Goal: Book appointment/travel/reservation

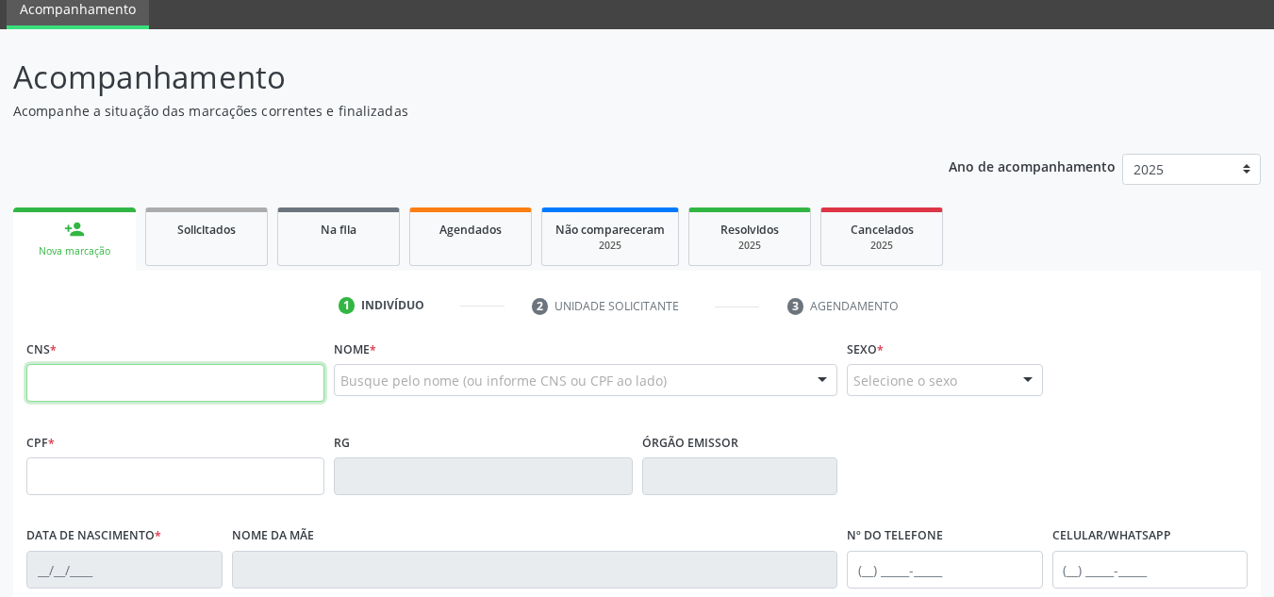
scroll to position [189, 0]
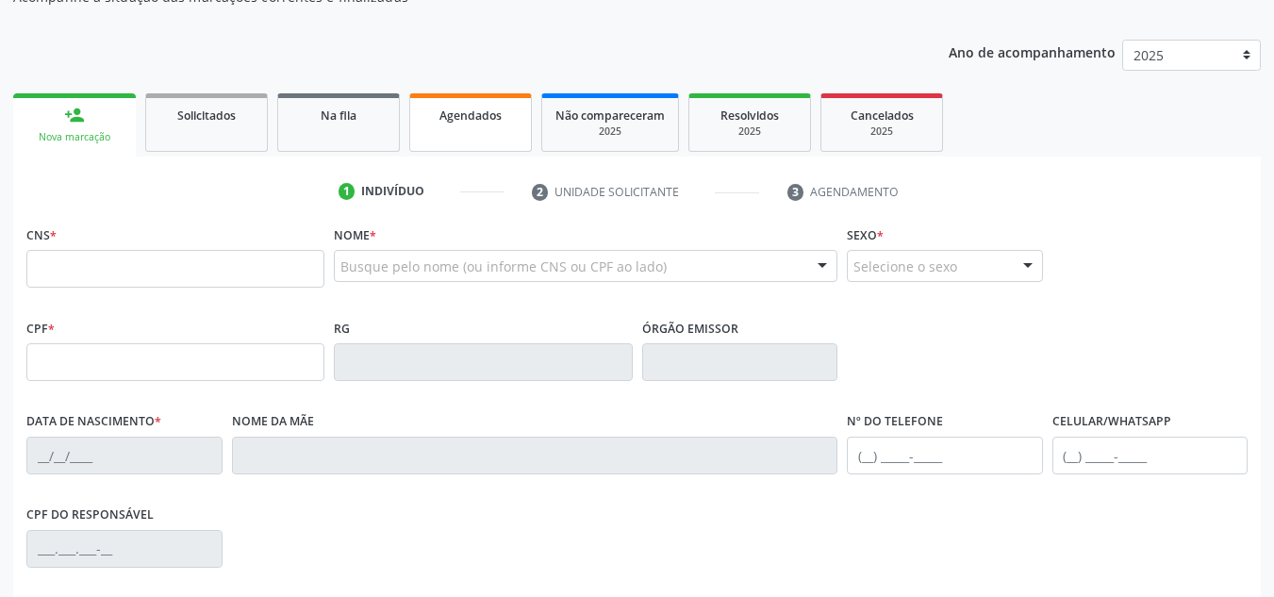
click at [479, 114] on span "Agendados" at bounding box center [471, 116] width 62 height 16
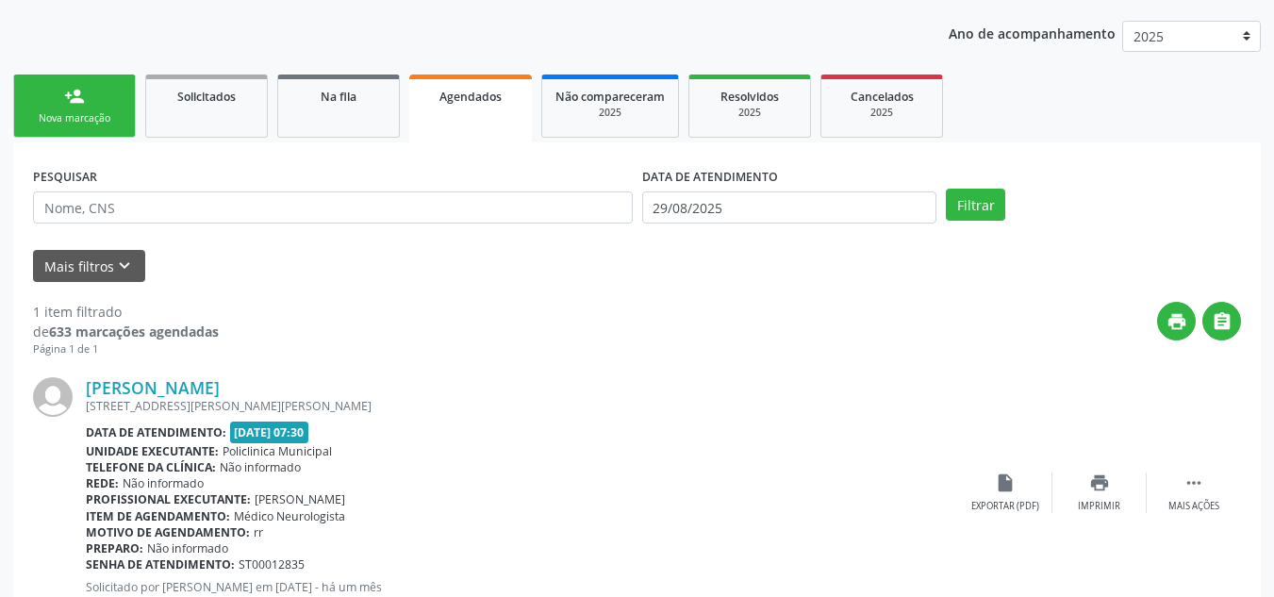
scroll to position [0, 0]
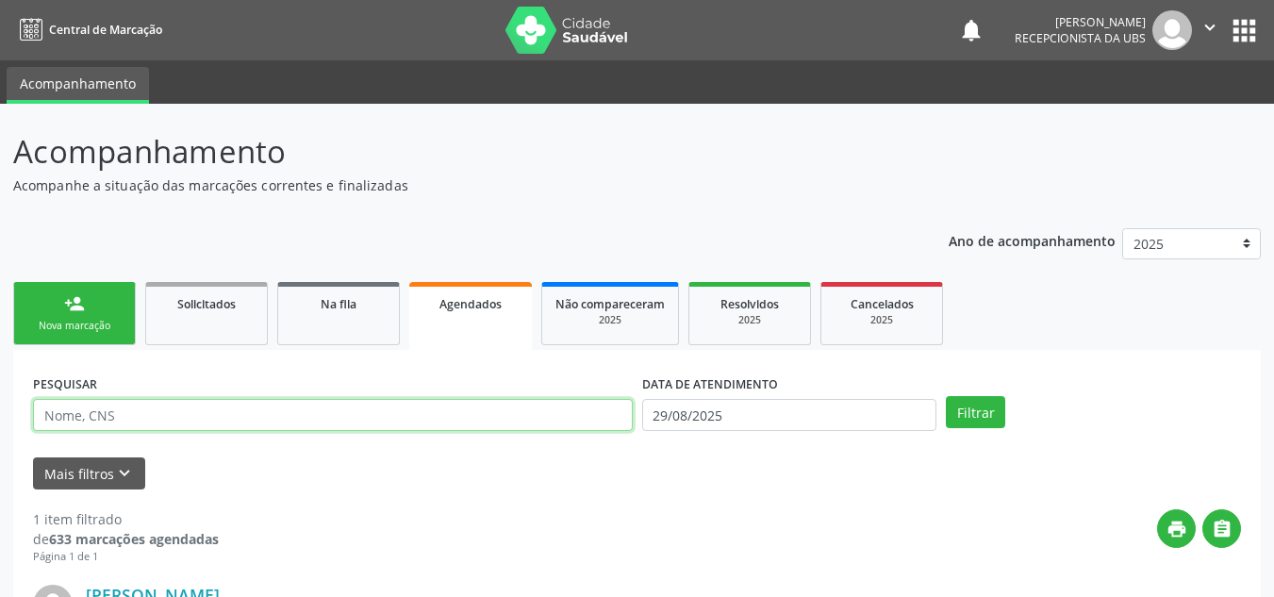
click at [105, 413] on input "text" at bounding box center [333, 415] width 600 height 32
type input "700401900733642"
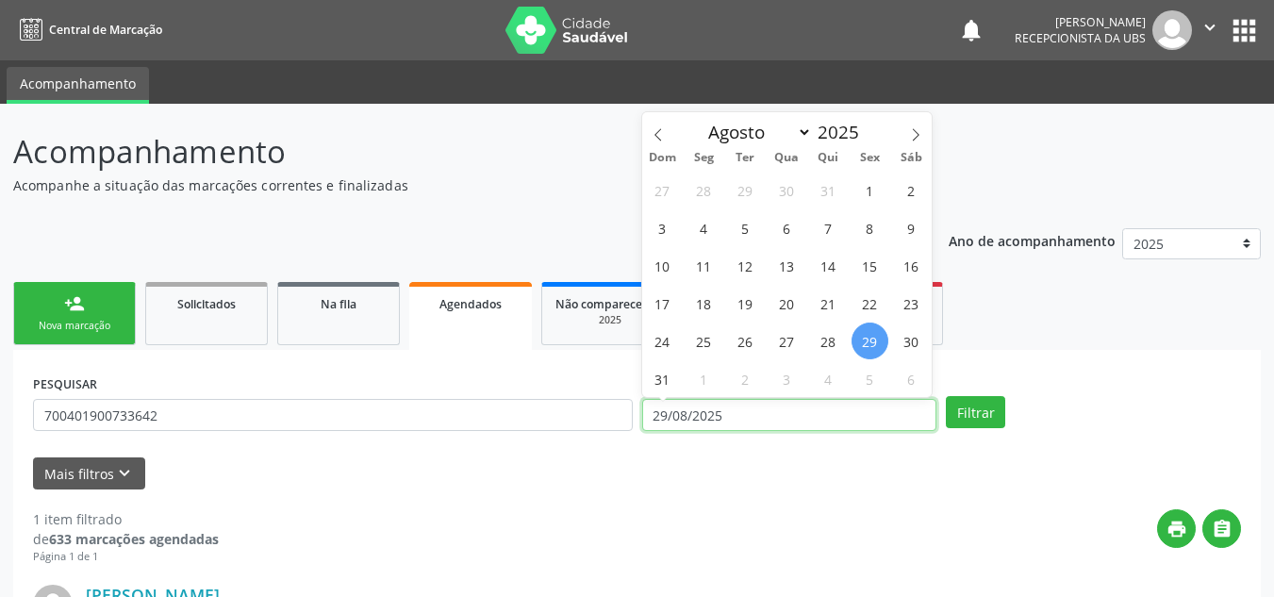
drag, startPoint x: 749, startPoint y: 407, endPoint x: 670, endPoint y: 417, distance: 79.9
click at [670, 417] on input "29/08/2025" at bounding box center [789, 415] width 295 height 32
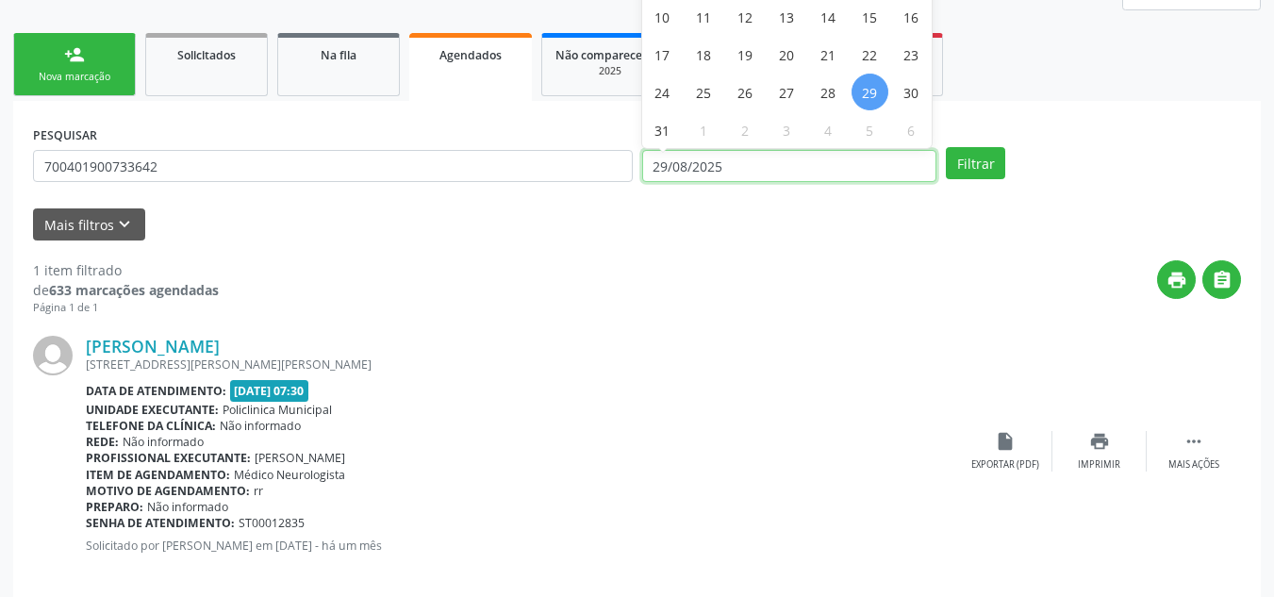
scroll to position [272, 0]
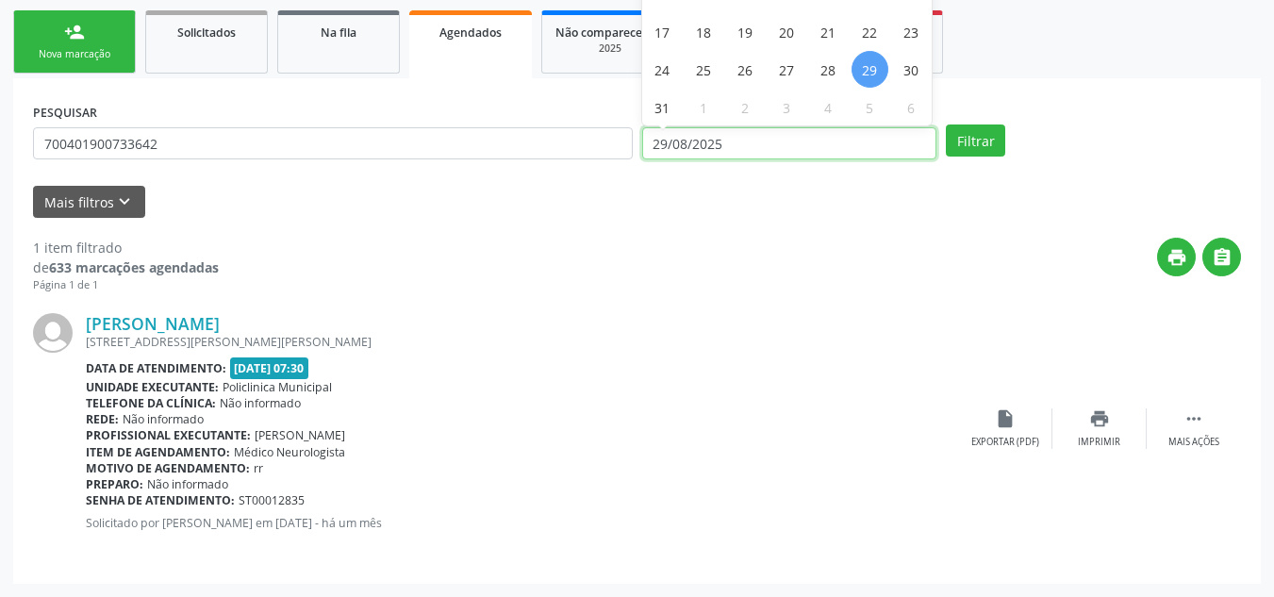
click at [748, 144] on input "29/08/2025" at bounding box center [789, 143] width 295 height 32
drag, startPoint x: 742, startPoint y: 142, endPoint x: 635, endPoint y: 147, distance: 107.6
click at [635, 147] on div "PESQUISAR 700401900733642 DATA DE ATENDIMENTO 29/08/2025 Filtrar" at bounding box center [637, 135] width 1218 height 74
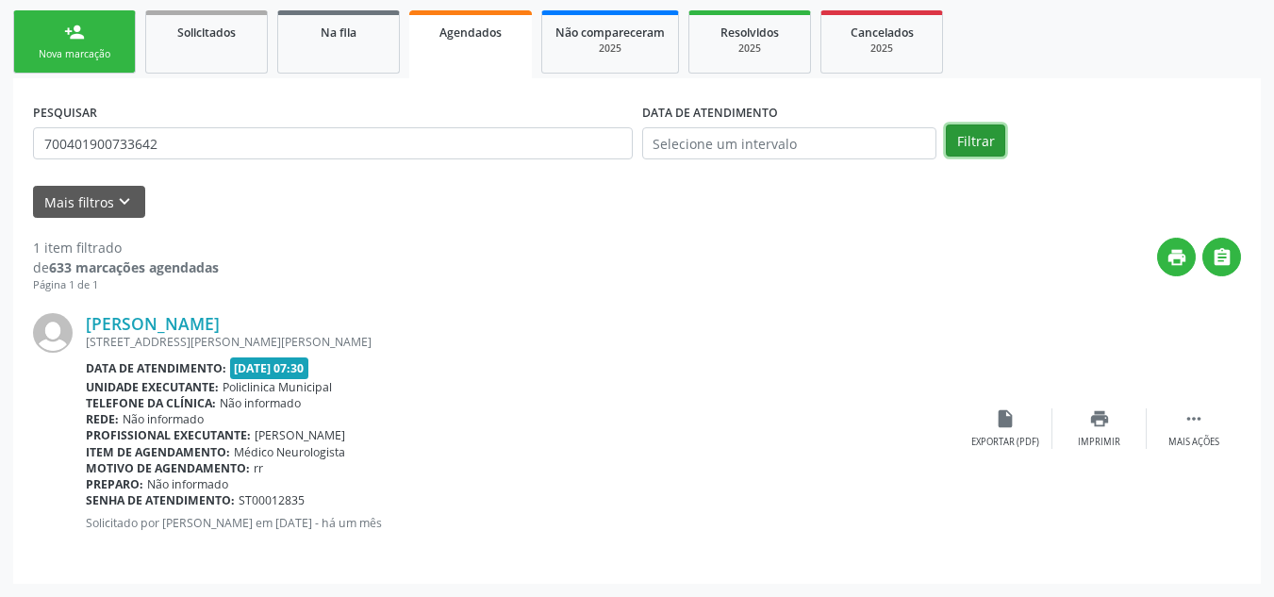
click at [977, 140] on button "Filtrar" at bounding box center [975, 141] width 59 height 32
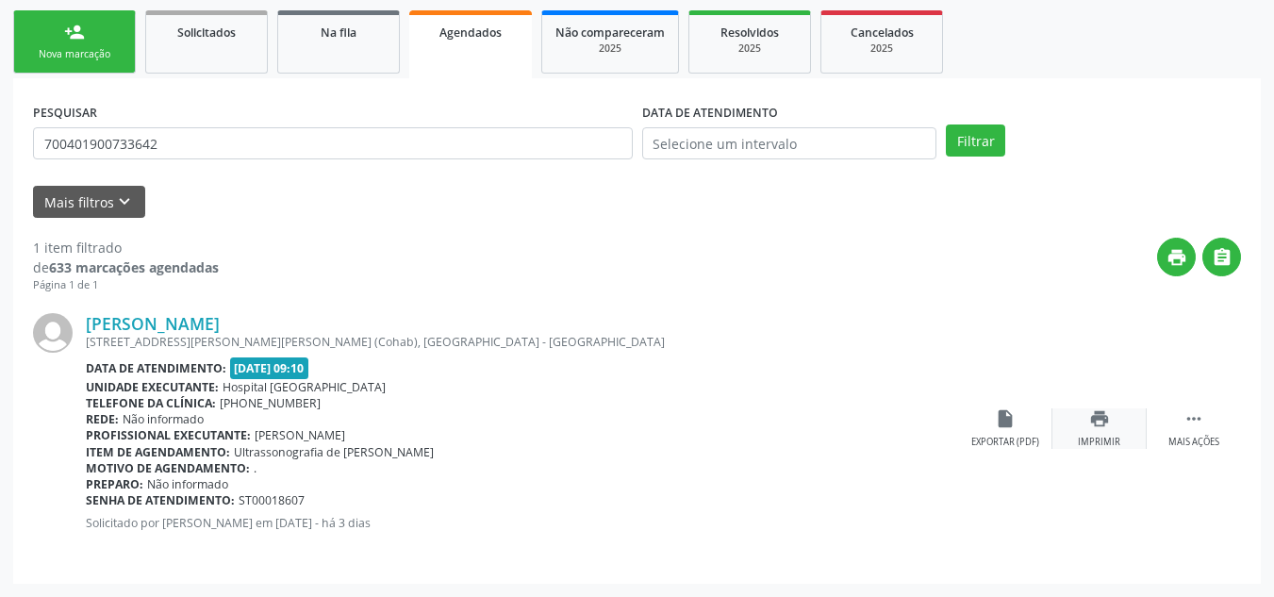
click at [1107, 416] on icon "print" at bounding box center [1100, 418] width 21 height 21
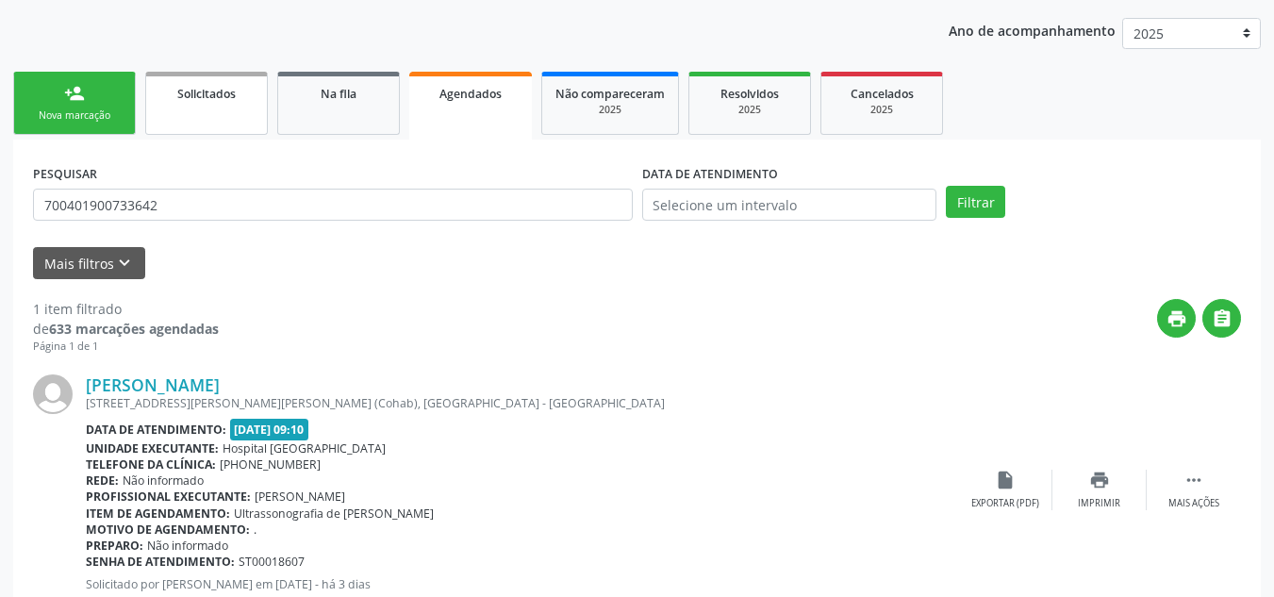
scroll to position [177, 0]
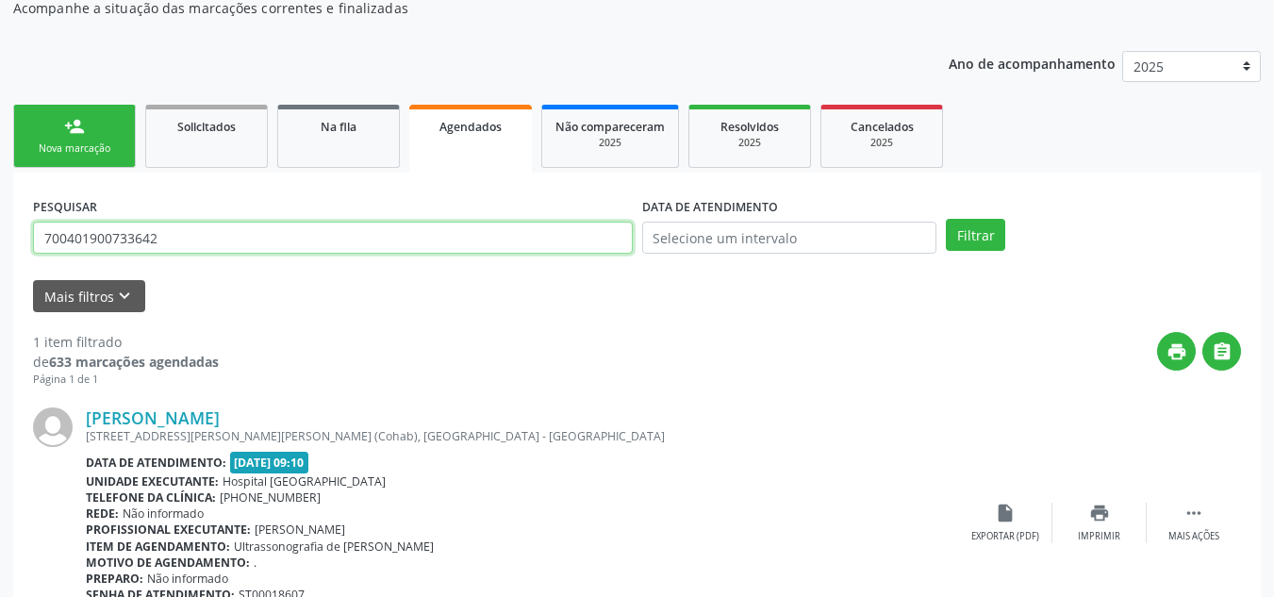
drag, startPoint x: 180, startPoint y: 245, endPoint x: 0, endPoint y: 218, distance: 182.2
click at [0, 218] on div "Acompanhamento Acompanhe a situação das marcações correntes e finalizadas Relat…" at bounding box center [637, 308] width 1274 height 765
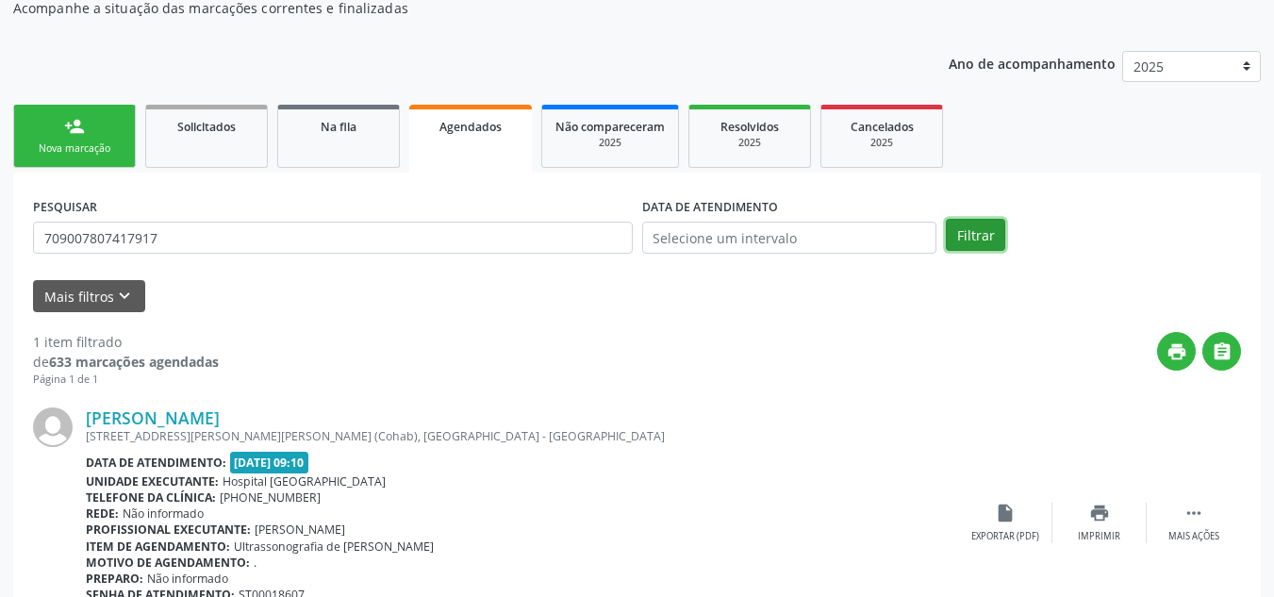
click at [969, 238] on button "Filtrar" at bounding box center [975, 235] width 59 height 32
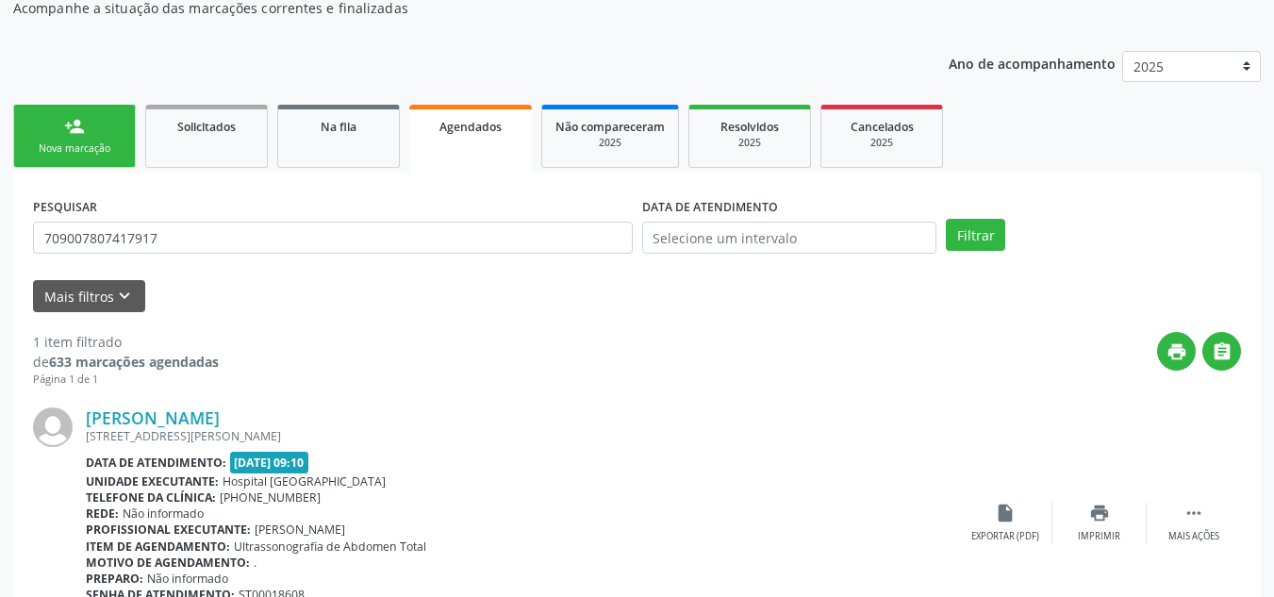
scroll to position [272, 0]
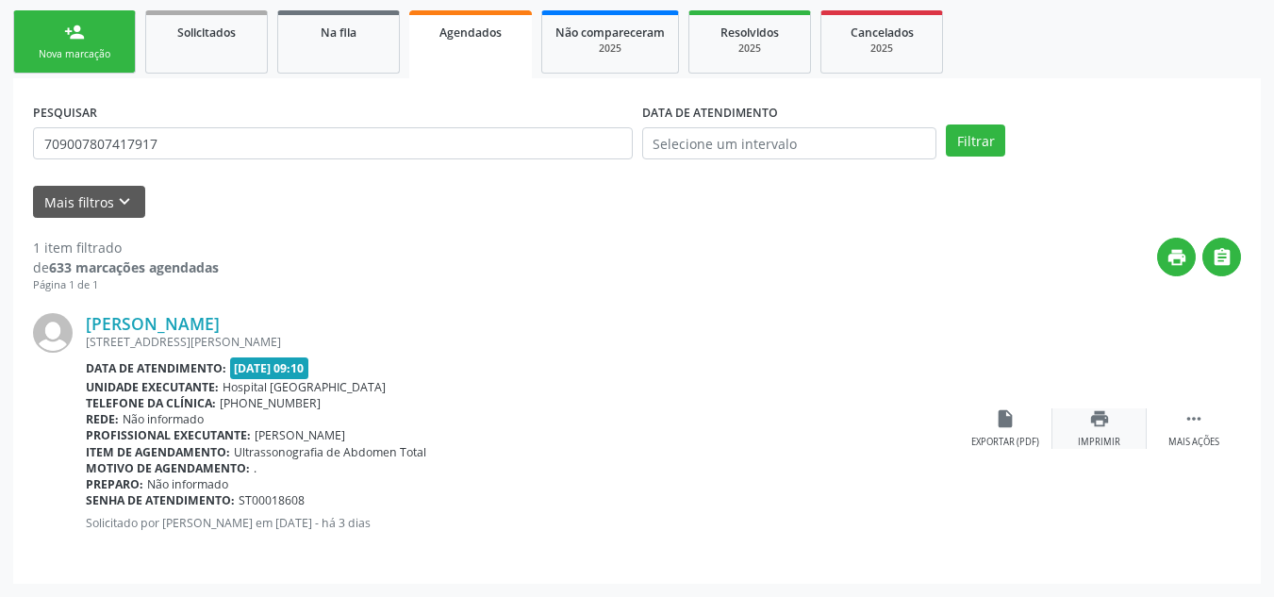
click at [1103, 423] on icon "print" at bounding box center [1100, 418] width 21 height 21
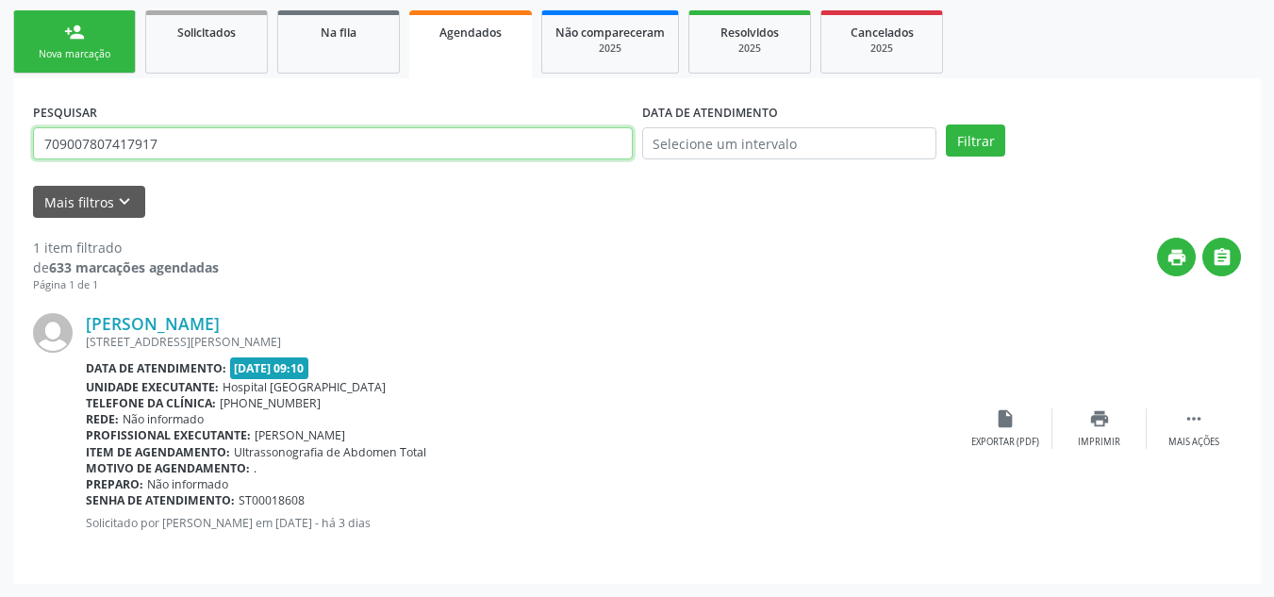
drag, startPoint x: 210, startPoint y: 139, endPoint x: 0, endPoint y: 131, distance: 210.5
click at [0, 131] on div "Acompanhamento Acompanhe a situação das marcações correntes e finalizadas Relat…" at bounding box center [637, 214] width 1274 height 765
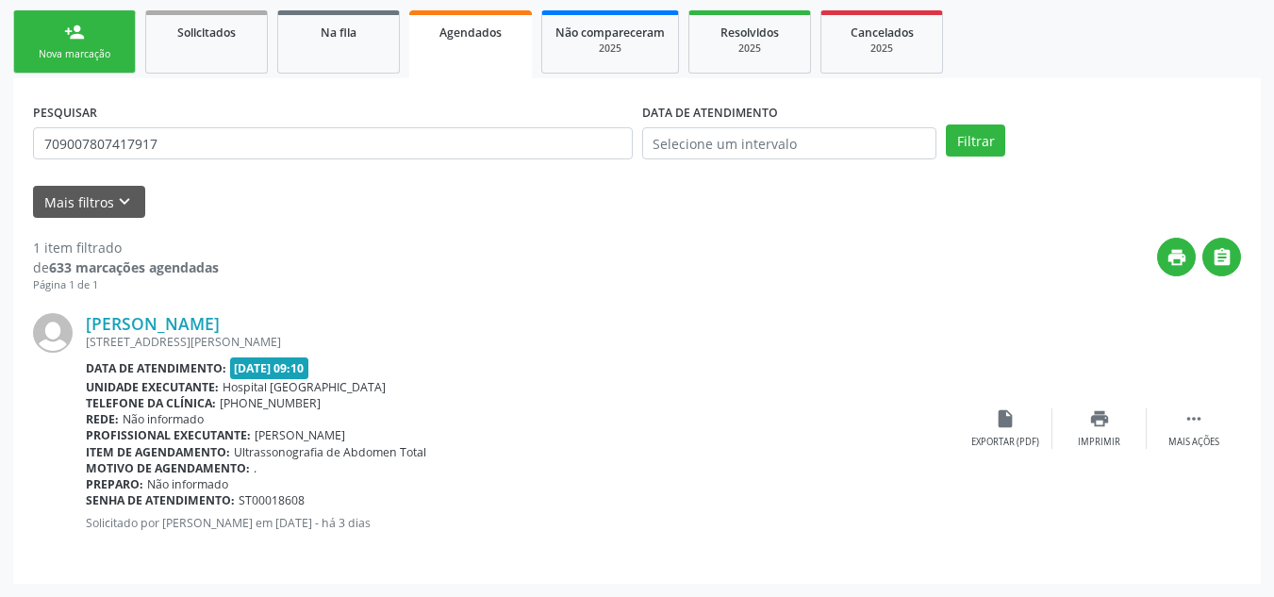
click at [0, 131] on div "Acompanhamento Acompanhe a situação das marcações correntes e finalizadas Relat…" at bounding box center [637, 214] width 1274 height 765
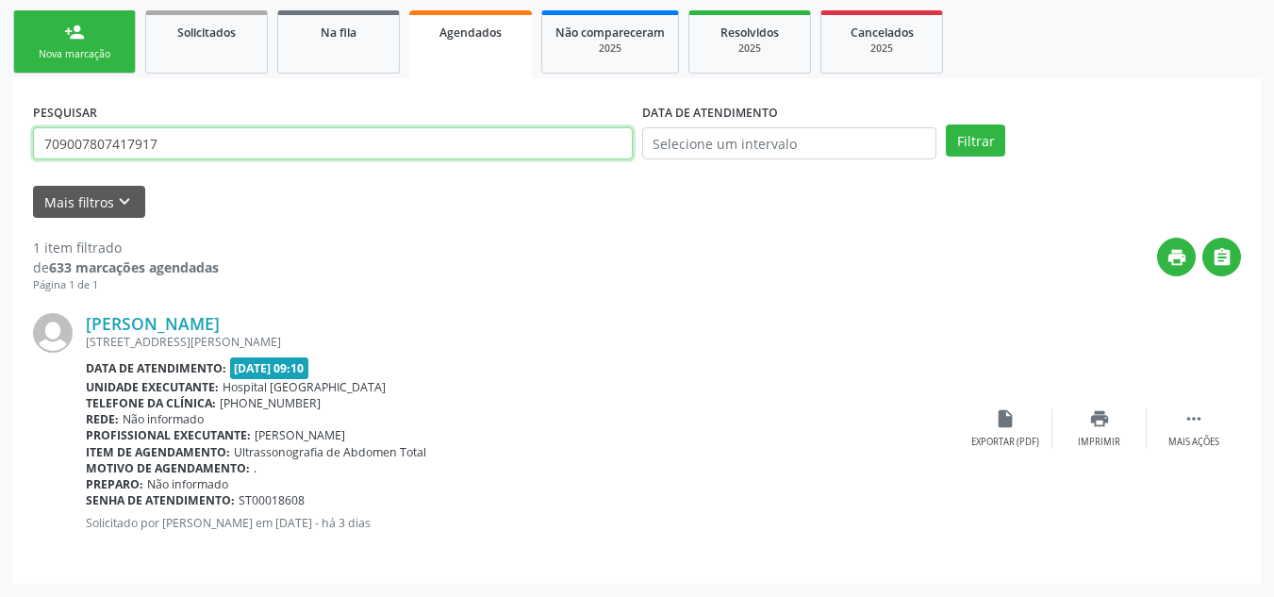
click at [64, 138] on input "709007807417917" at bounding box center [333, 143] width 600 height 32
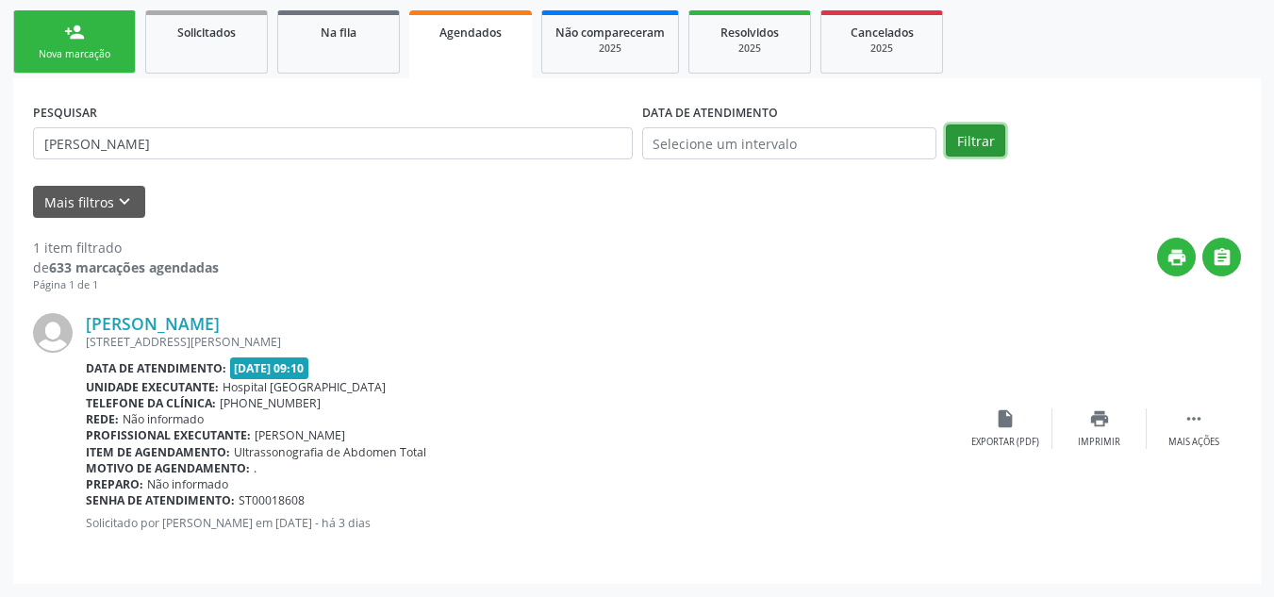
click at [994, 144] on button "Filtrar" at bounding box center [975, 141] width 59 height 32
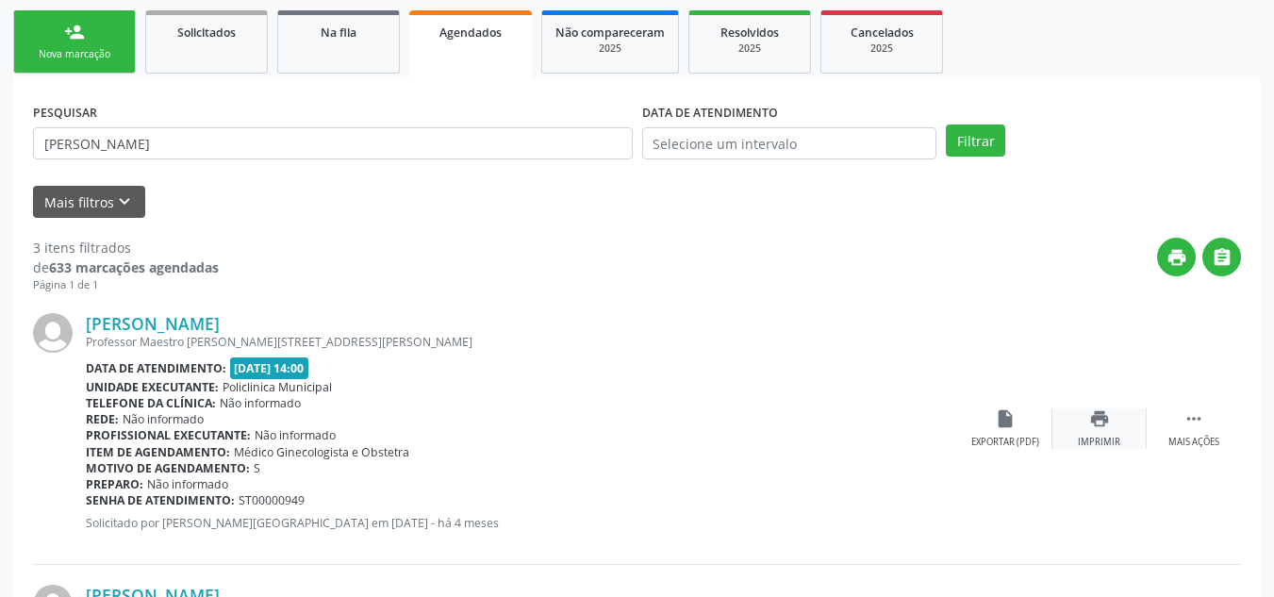
click at [1102, 420] on icon "print" at bounding box center [1100, 418] width 21 height 21
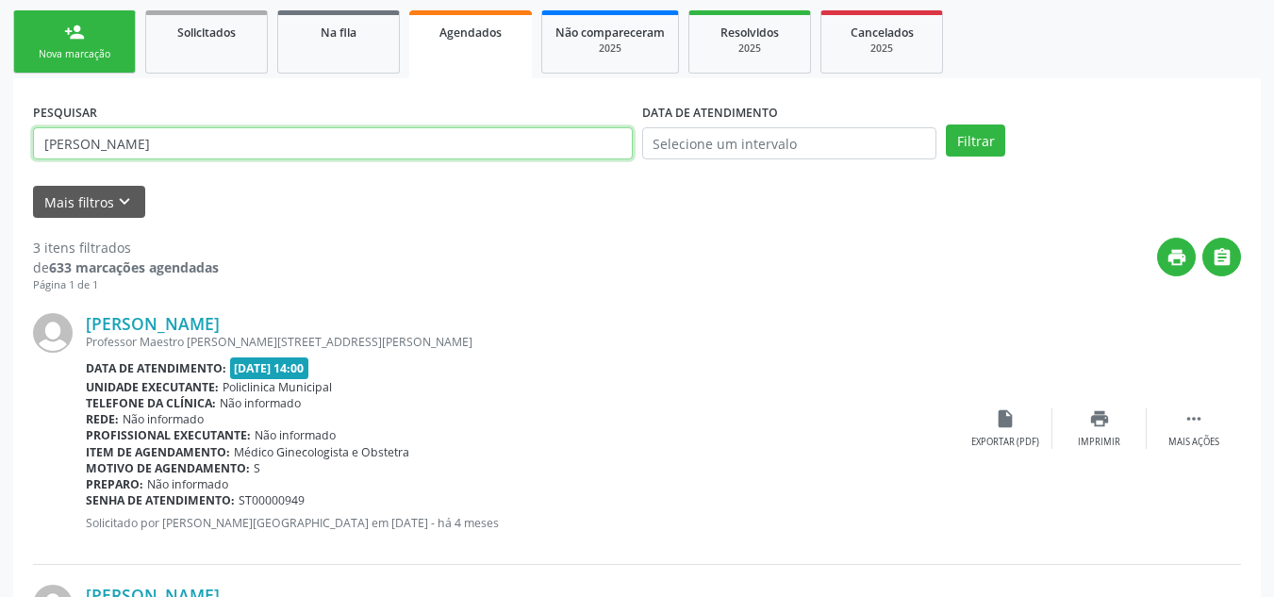
drag, startPoint x: 238, startPoint y: 147, endPoint x: 0, endPoint y: 155, distance: 237.8
click at [0, 155] on div "Acompanhamento Acompanhe a situação das marcações correntes e finalizadas Relat…" at bounding box center [637, 486] width 1274 height 1309
type input "j"
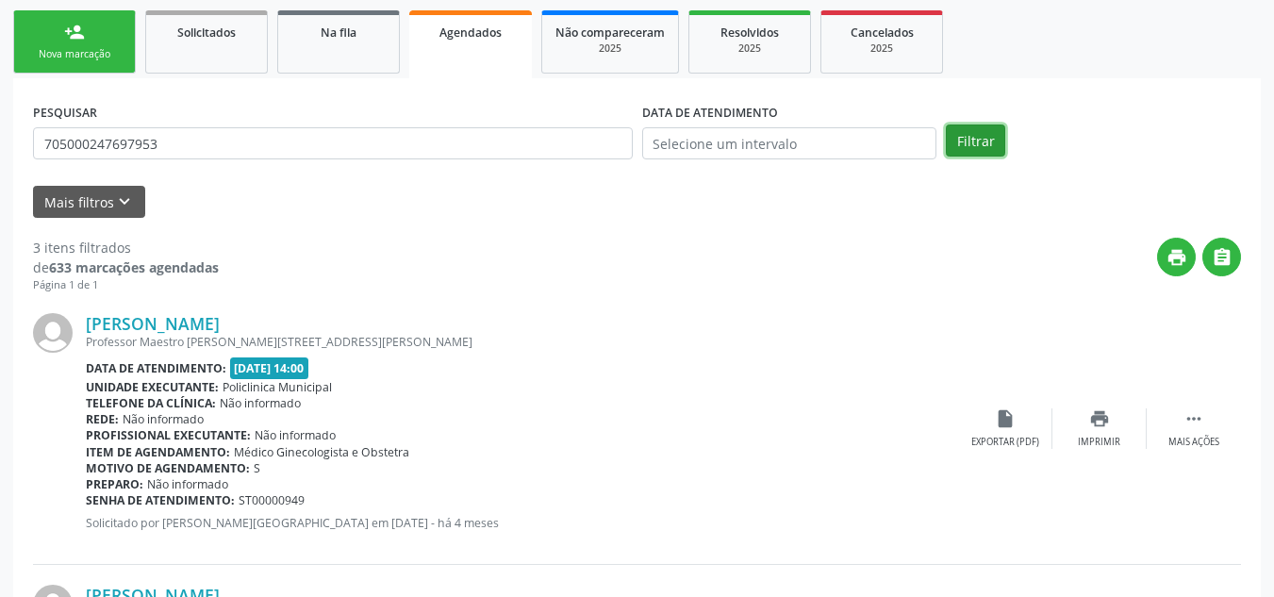
click at [999, 145] on button "Filtrar" at bounding box center [975, 141] width 59 height 32
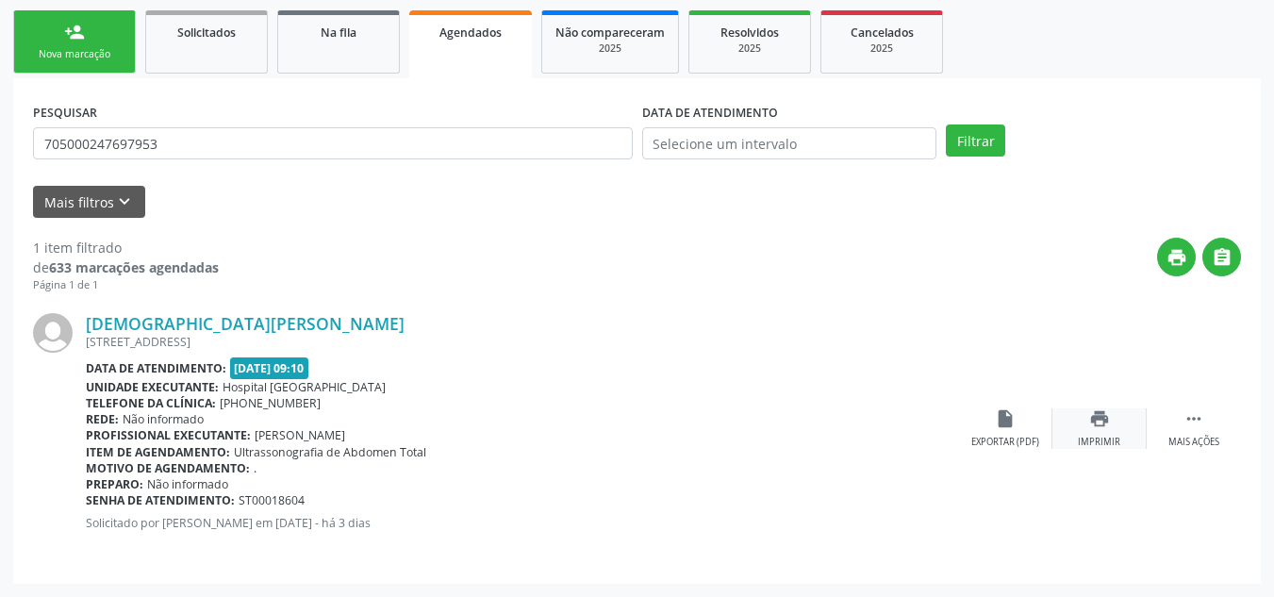
click at [1109, 420] on icon "print" at bounding box center [1100, 418] width 21 height 21
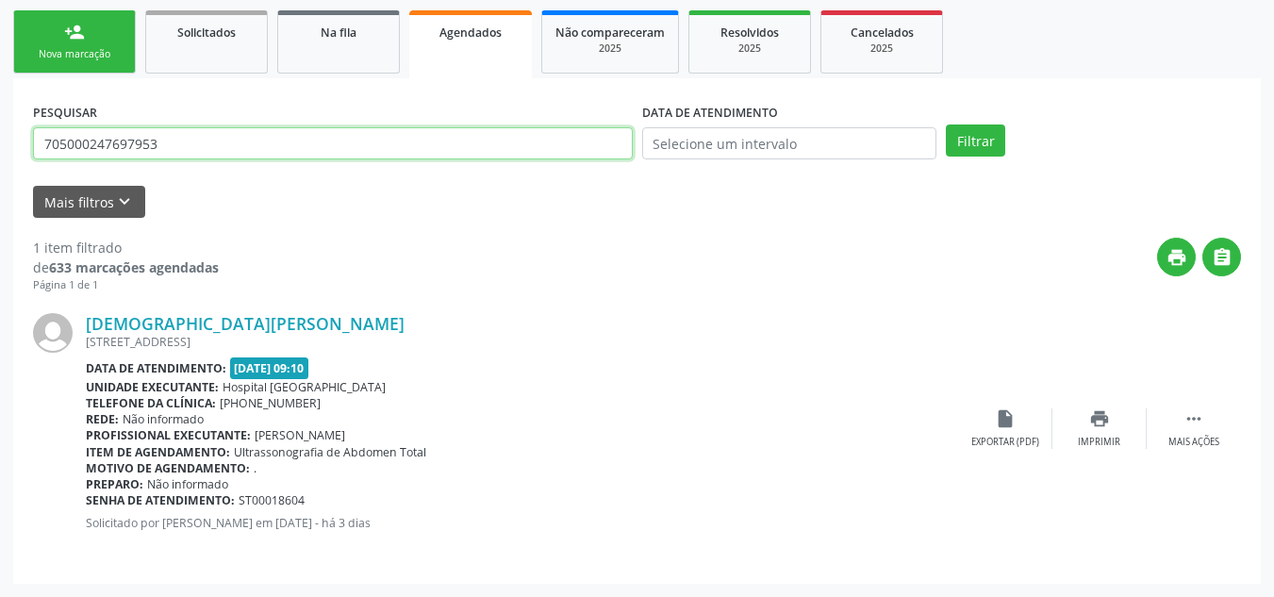
drag, startPoint x: 310, startPoint y: 141, endPoint x: 0, endPoint y: 142, distance: 310.4
click at [0, 142] on div "Acompanhamento Acompanhe a situação das marcações correntes e finalizadas Relat…" at bounding box center [637, 214] width 1274 height 765
type input "898006368741106"
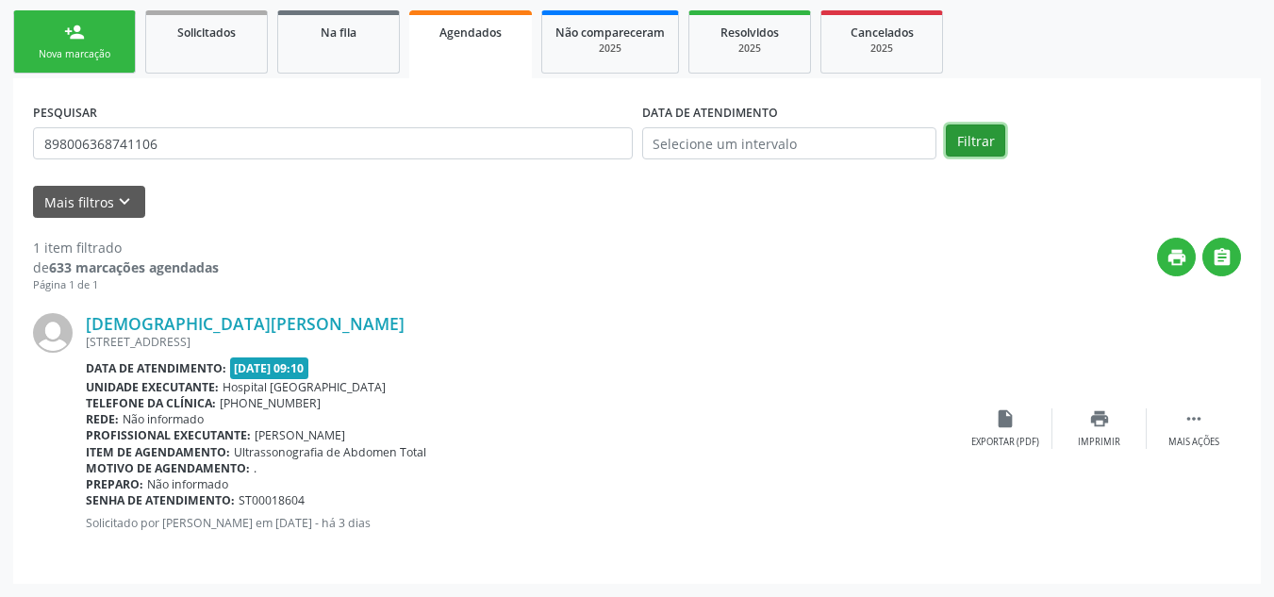
click at [980, 142] on button "Filtrar" at bounding box center [975, 141] width 59 height 32
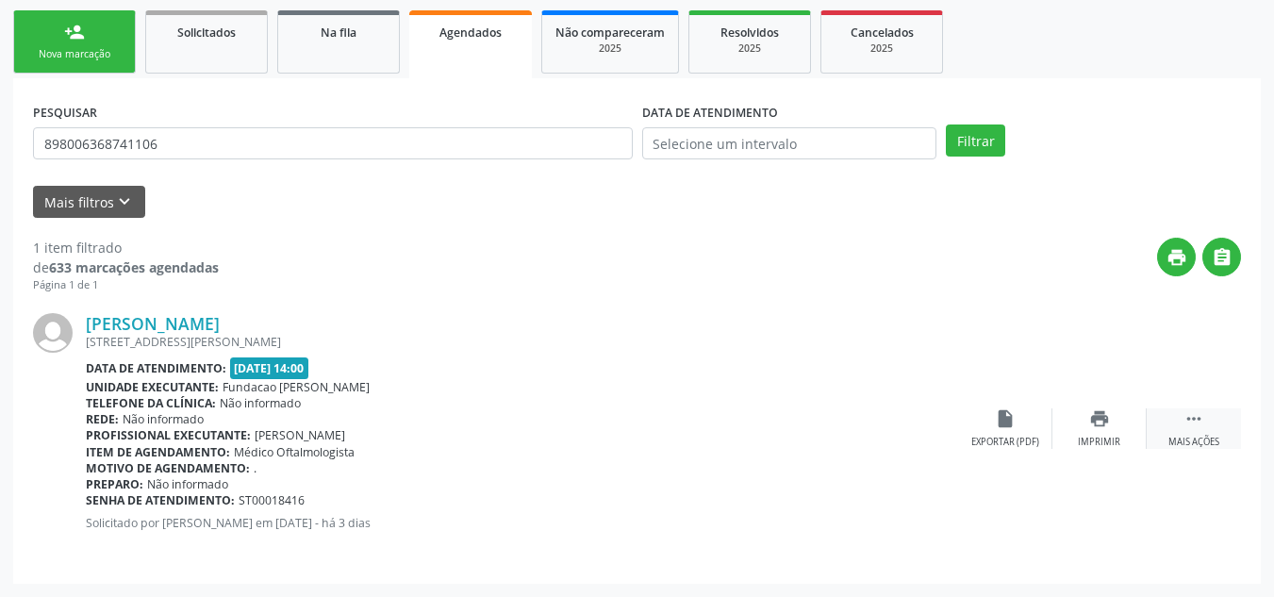
click at [1198, 418] on icon "" at bounding box center [1194, 418] width 21 height 21
click at [1204, 417] on icon "" at bounding box center [1194, 418] width 21 height 21
click at [1092, 426] on icon "edit" at bounding box center [1100, 418] width 21 height 21
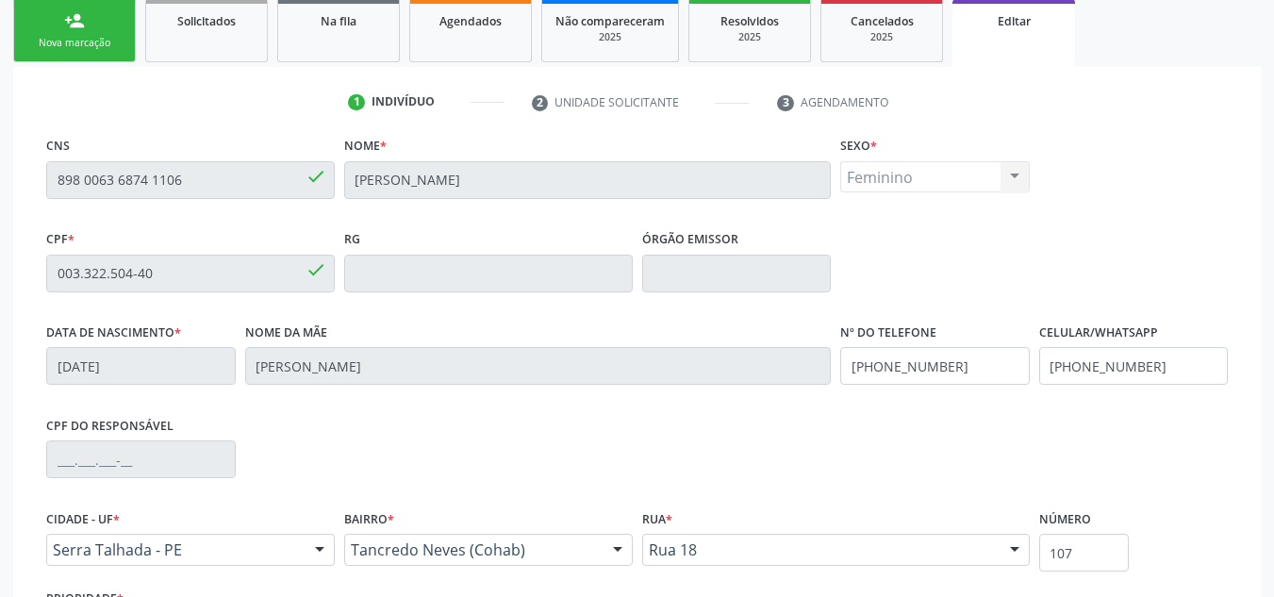
scroll to position [377, 0]
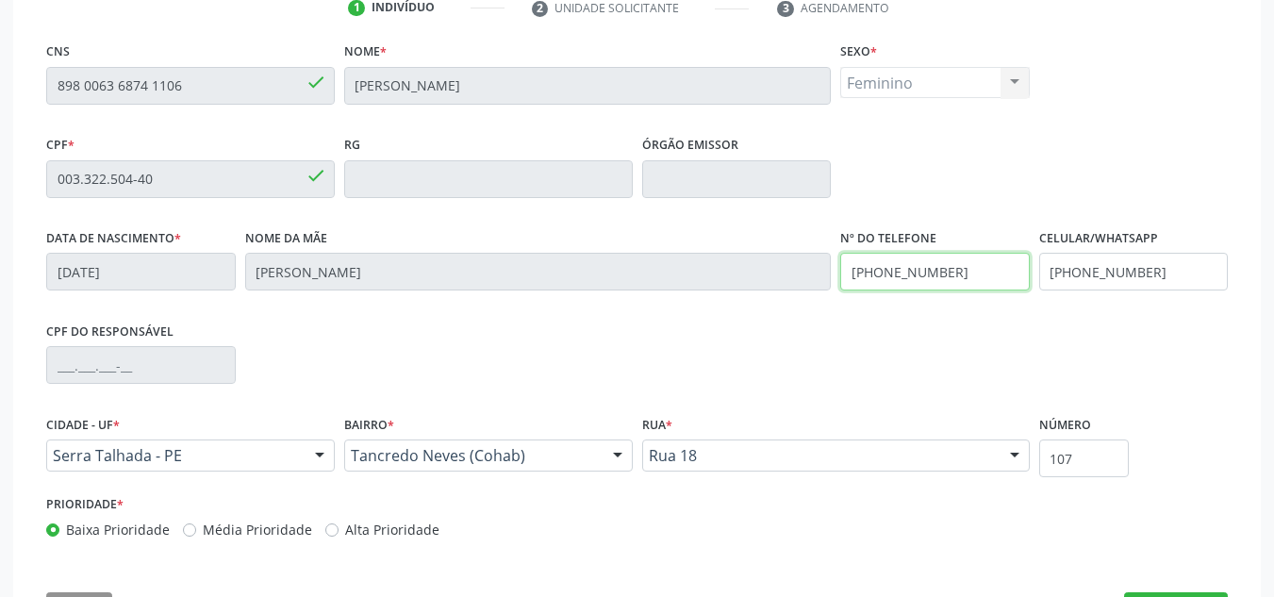
click at [599, 277] on div "Data de nascimento * 17/06/2024 Nome da mãe Ana Klébia de Lima Vieira Nº do Tel…" at bounding box center [637, 271] width 1191 height 93
drag, startPoint x: 1157, startPoint y: 269, endPoint x: 908, endPoint y: 272, distance: 249.1
click at [908, 272] on div "Data de nascimento * 17/06/2024 Nome da mãe Ana Klébia de Lima Vieira Nº do Tel…" at bounding box center [637, 271] width 1191 height 93
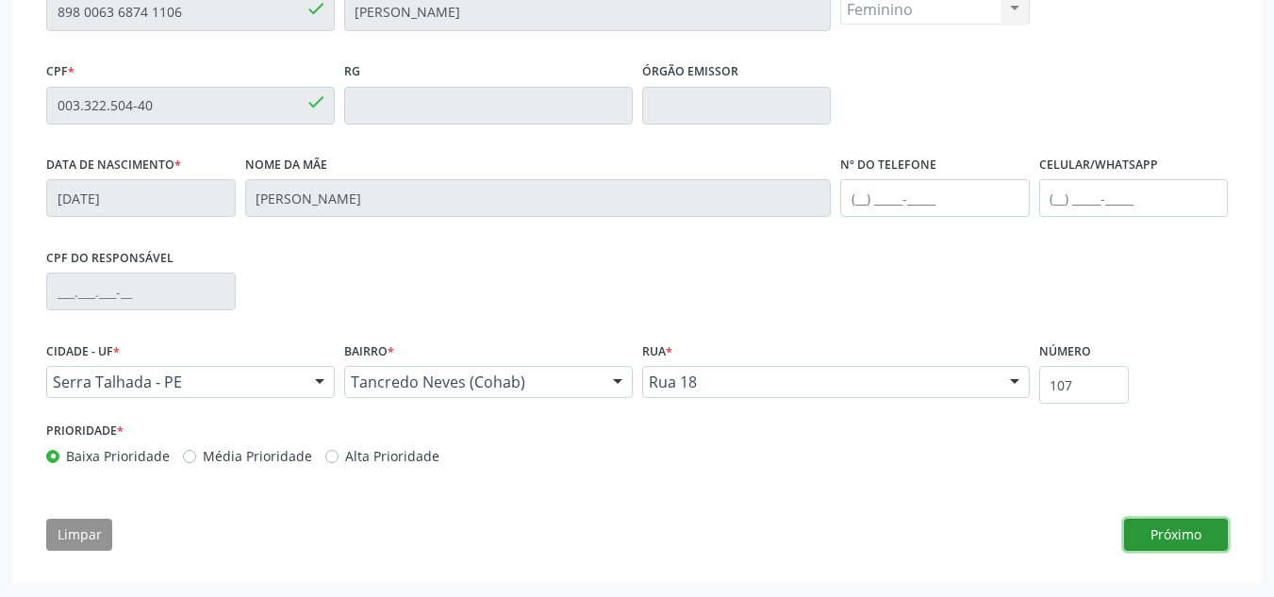
click at [1186, 526] on button "Próximo" at bounding box center [1176, 535] width 104 height 32
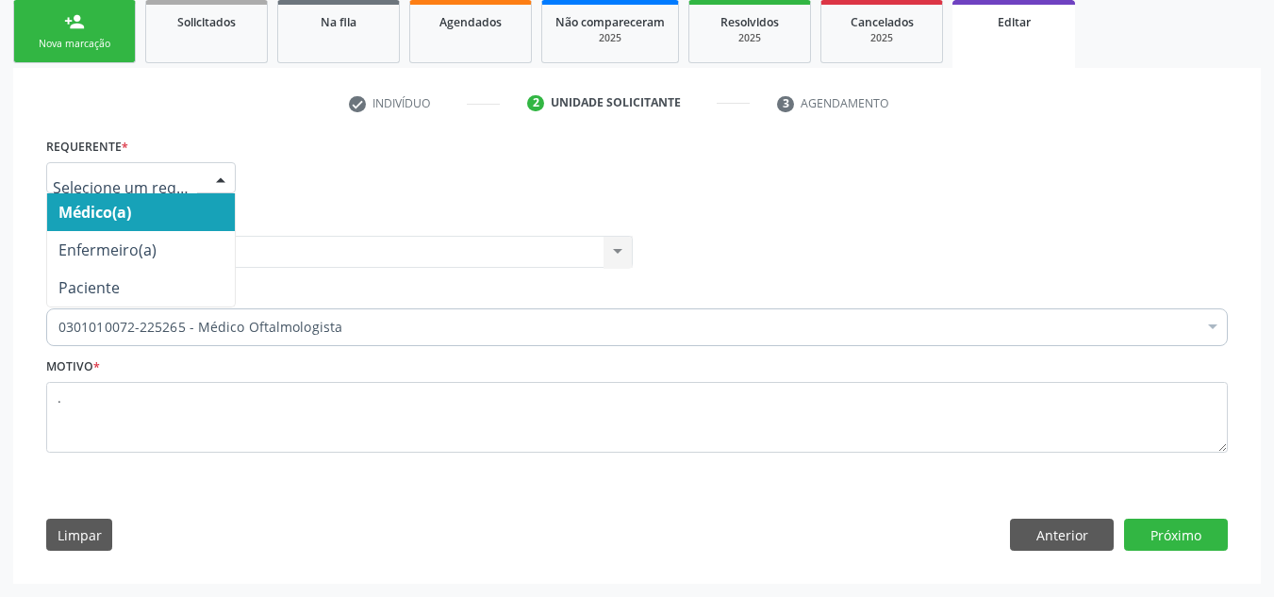
click at [220, 175] on div at bounding box center [221, 179] width 28 height 32
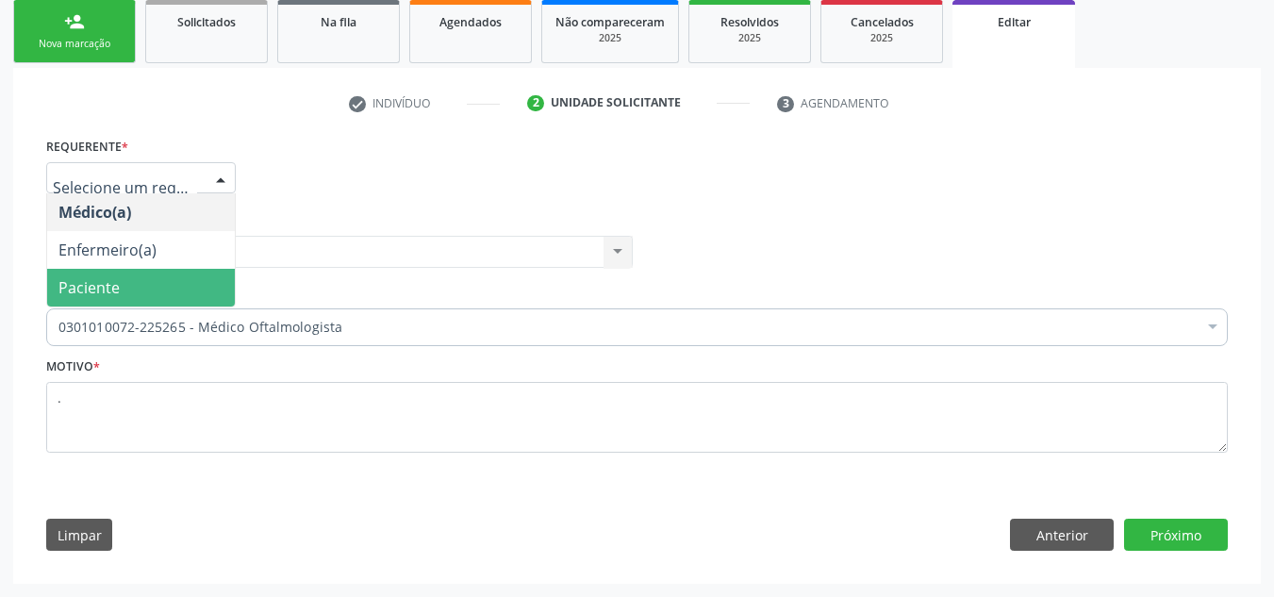
click at [126, 291] on span "Paciente" at bounding box center [141, 288] width 188 height 38
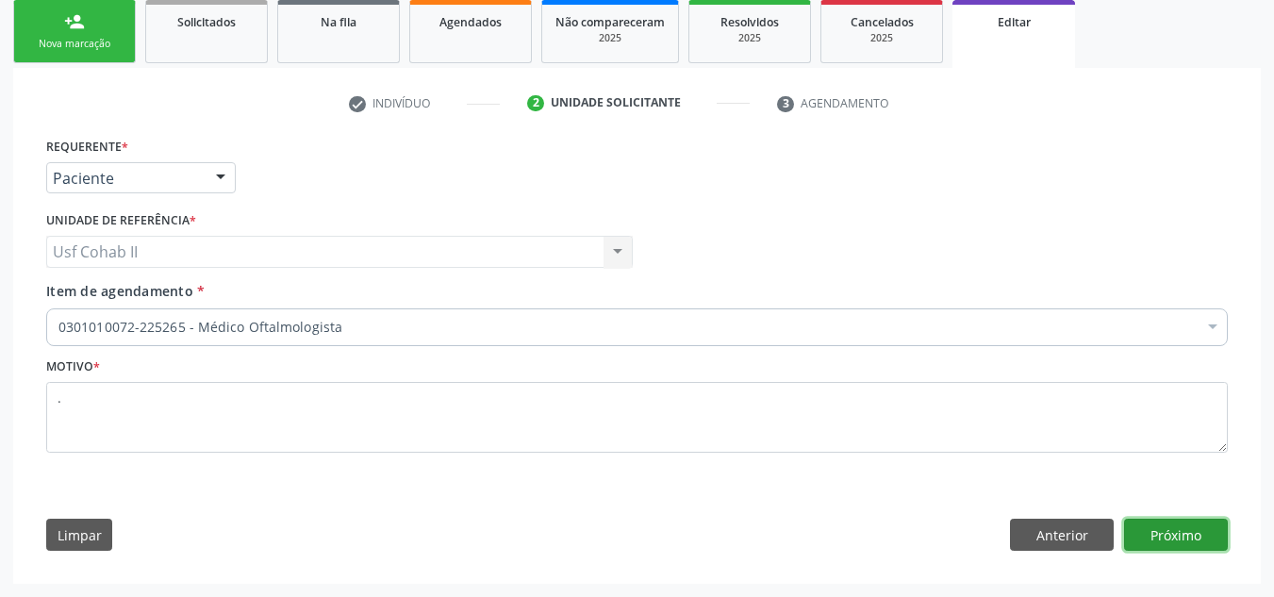
click at [1180, 536] on button "Próximo" at bounding box center [1176, 535] width 104 height 32
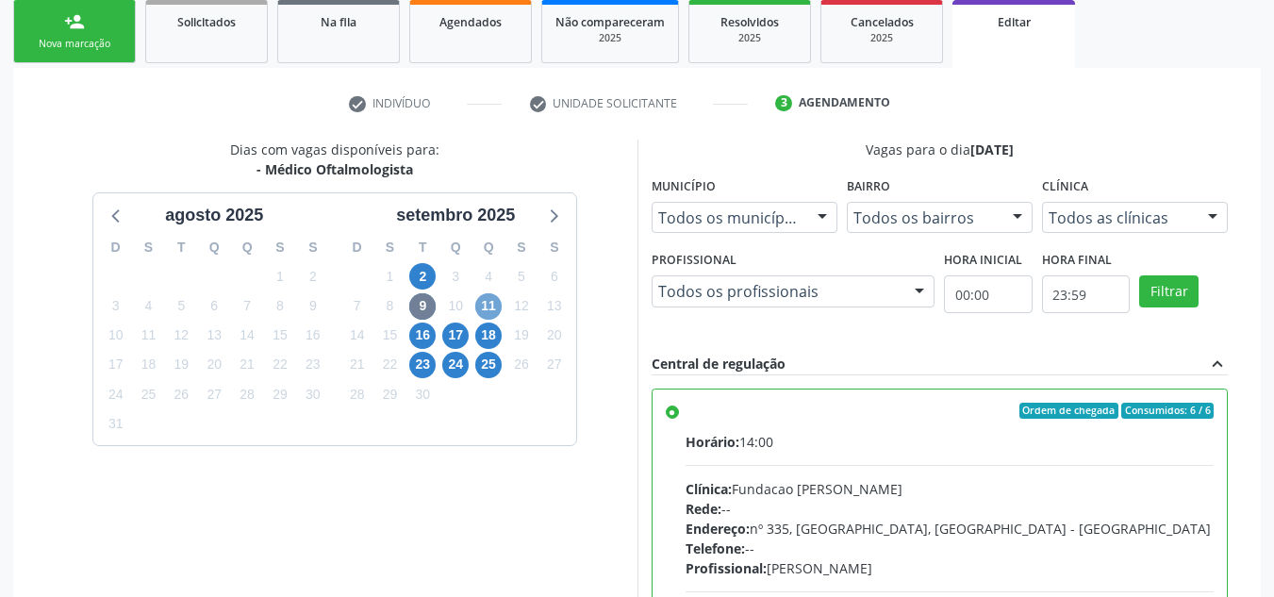
click at [483, 305] on span "11" at bounding box center [488, 306] width 26 height 26
click at [483, 290] on span "4" at bounding box center [488, 276] width 26 height 26
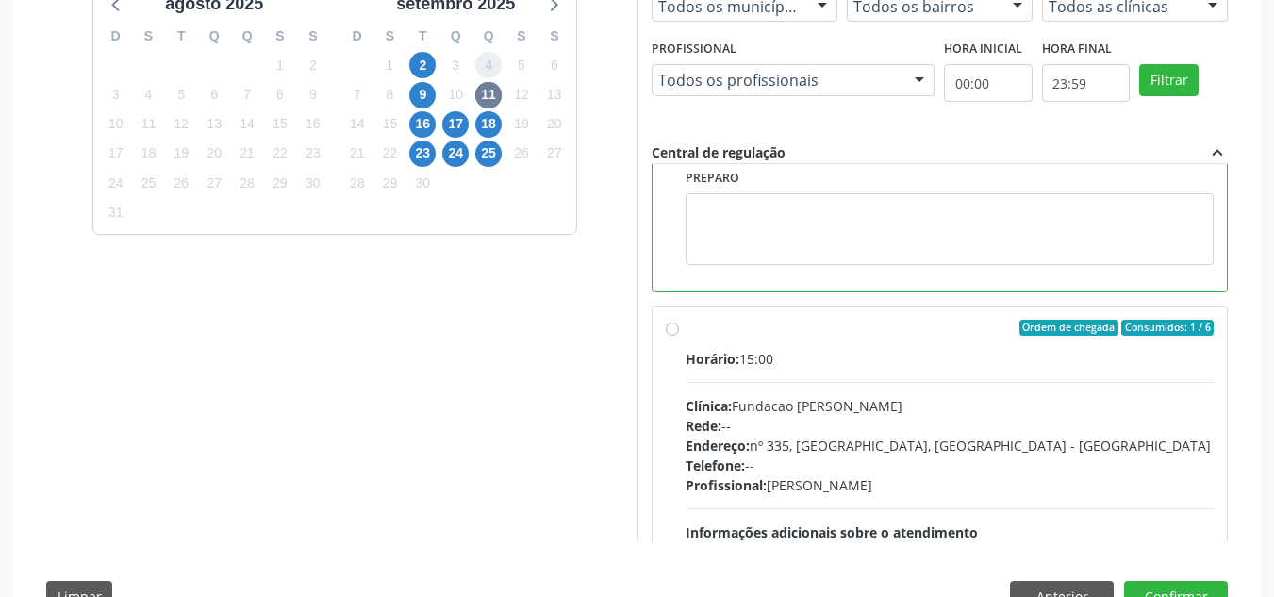
scroll to position [460, 0]
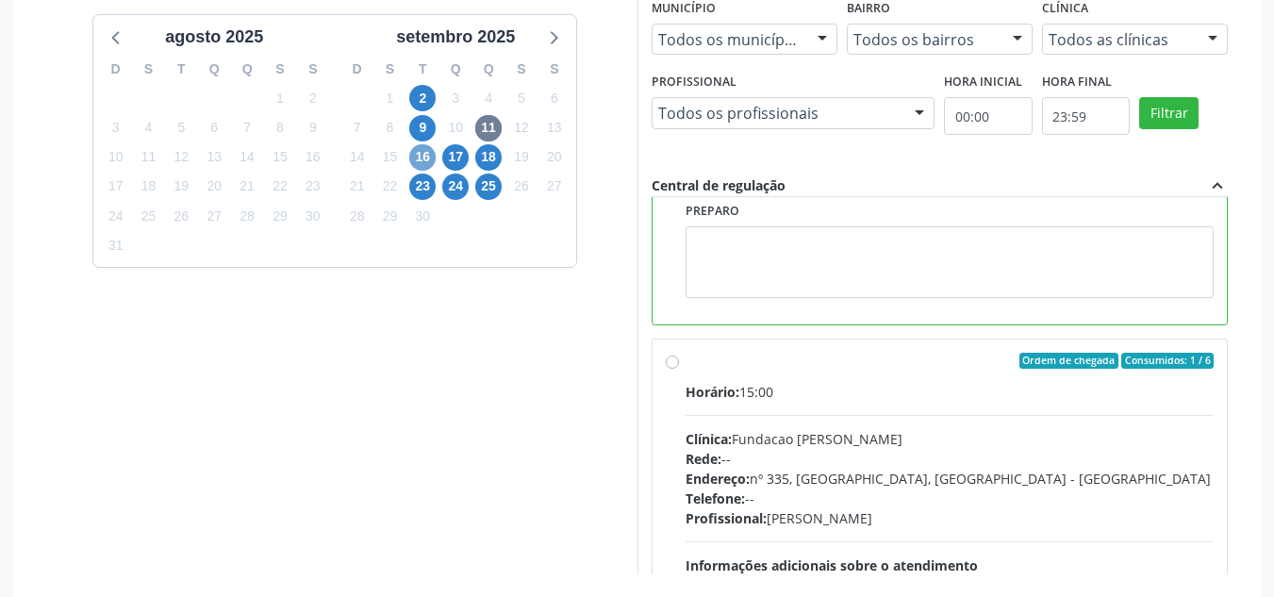
click at [419, 158] on span "16" at bounding box center [422, 157] width 26 height 26
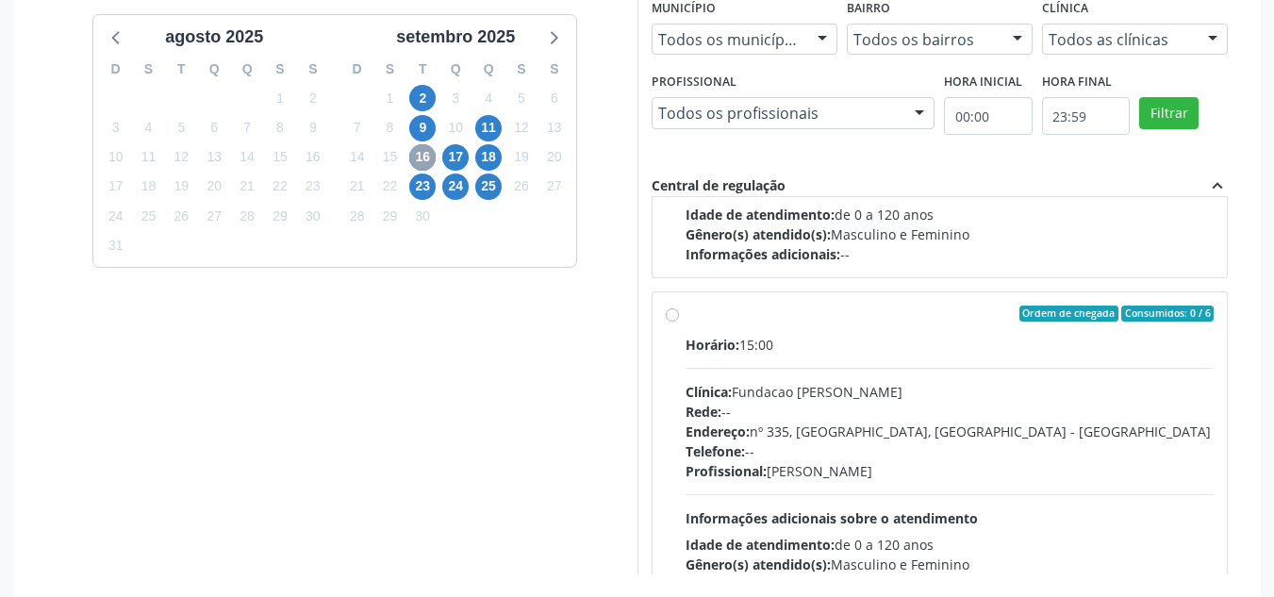
scroll to position [1085, 0]
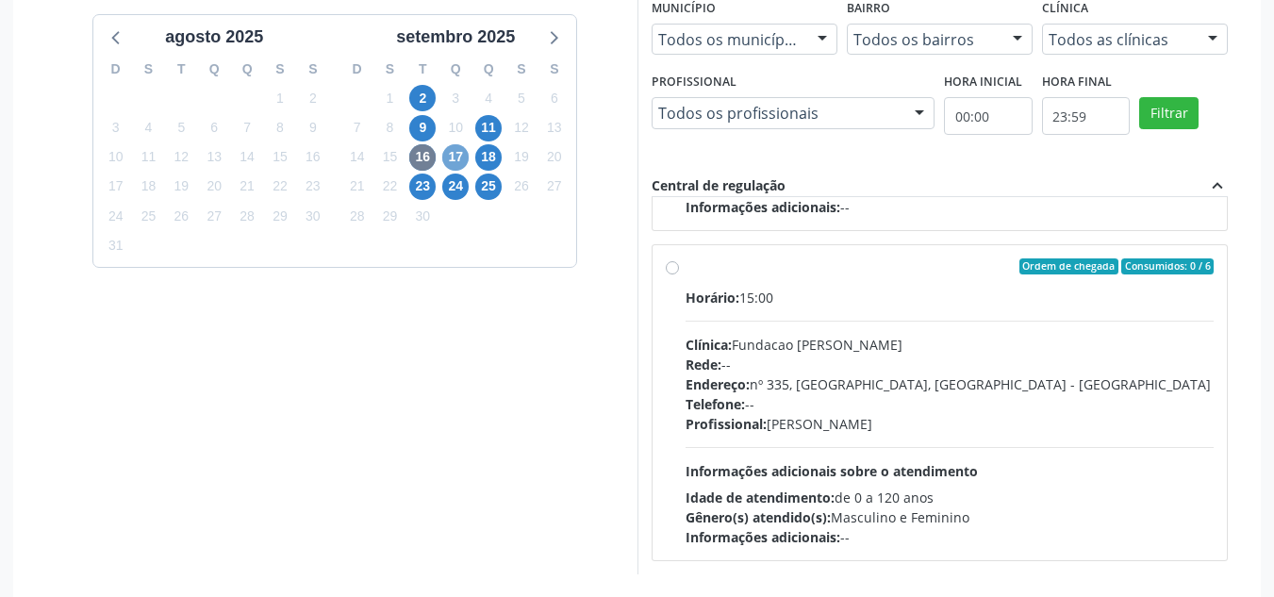
click at [460, 156] on span "17" at bounding box center [455, 157] width 26 height 26
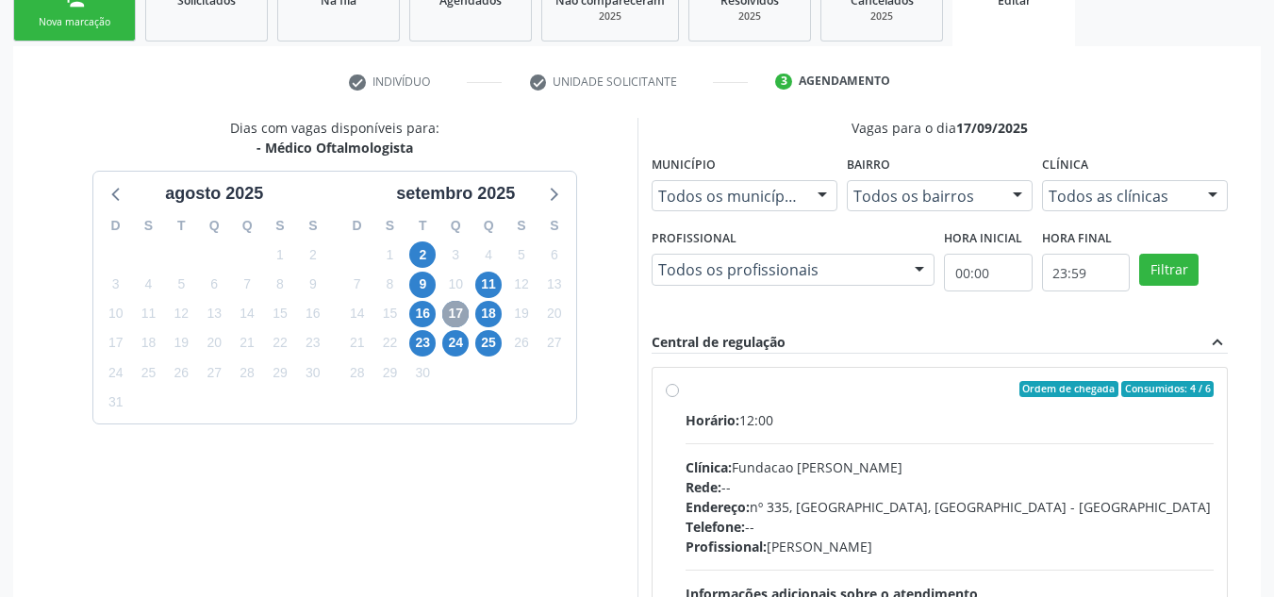
scroll to position [272, 0]
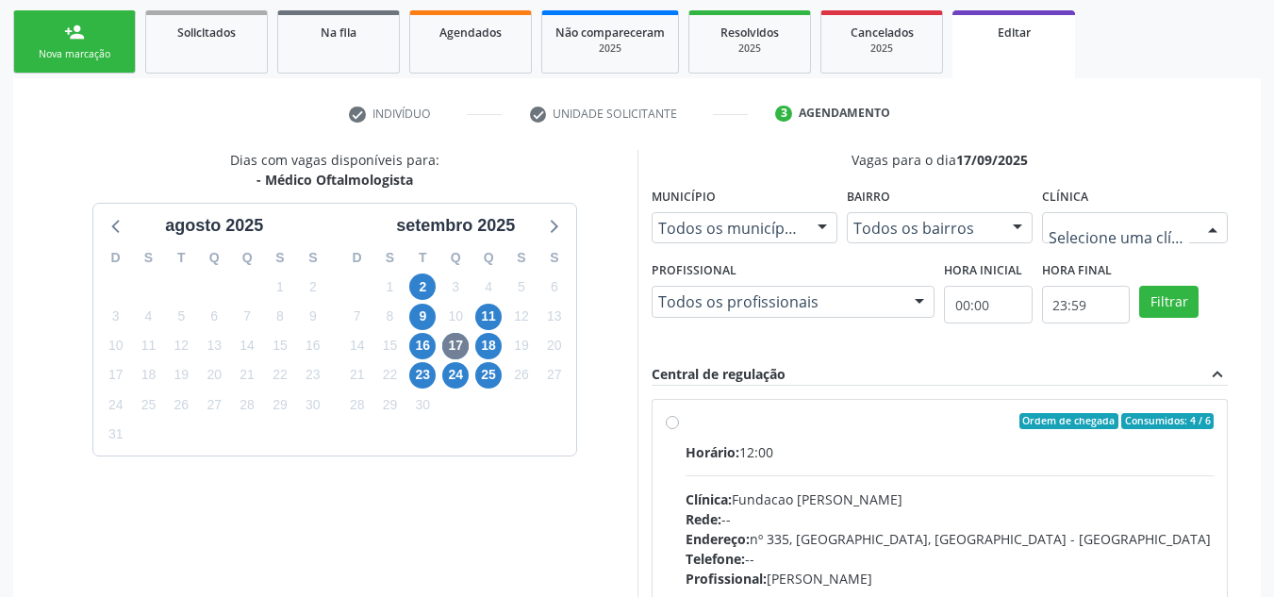
click at [1162, 234] on input "text" at bounding box center [1119, 238] width 141 height 38
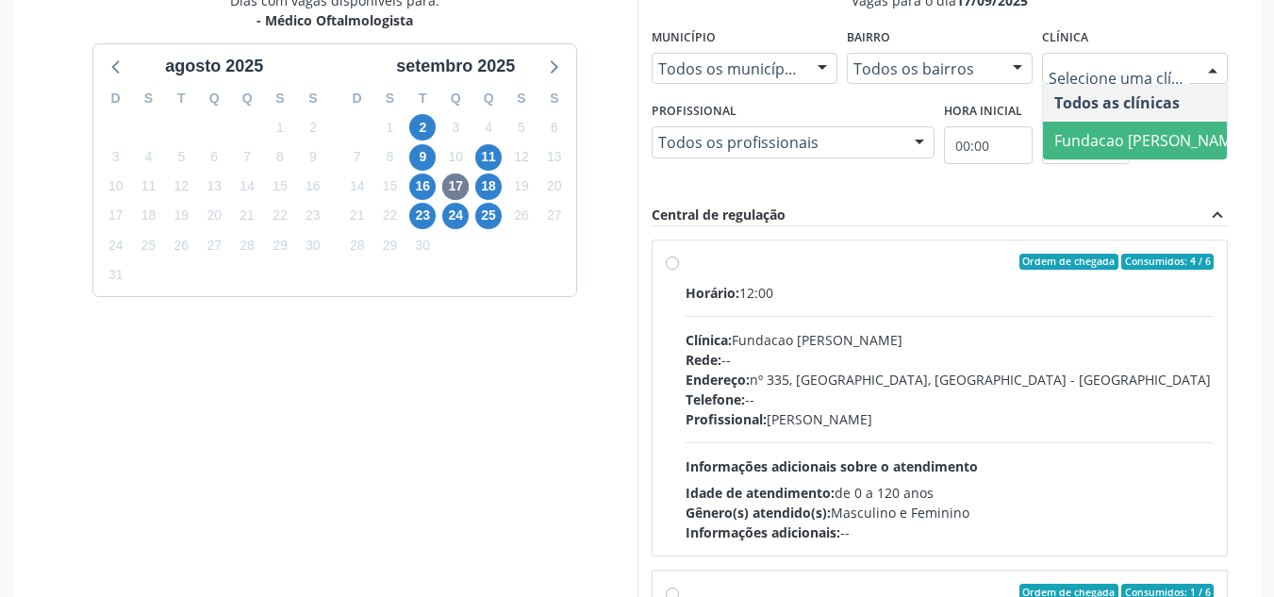
scroll to position [460, 0]
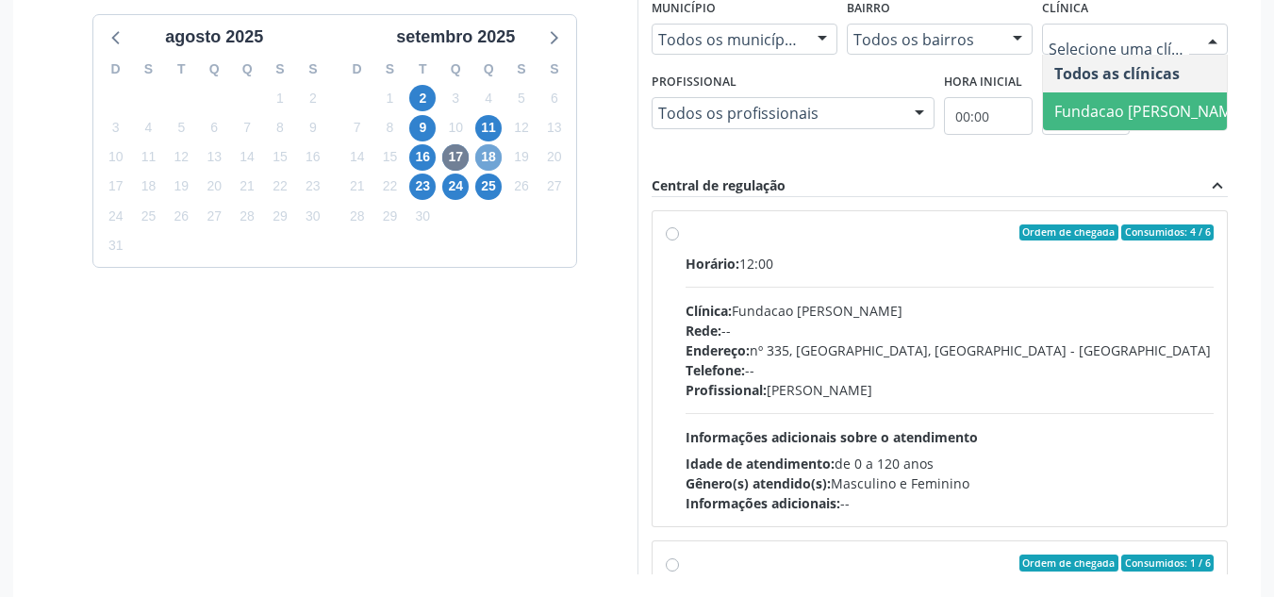
click at [497, 152] on span "18" at bounding box center [488, 157] width 26 height 26
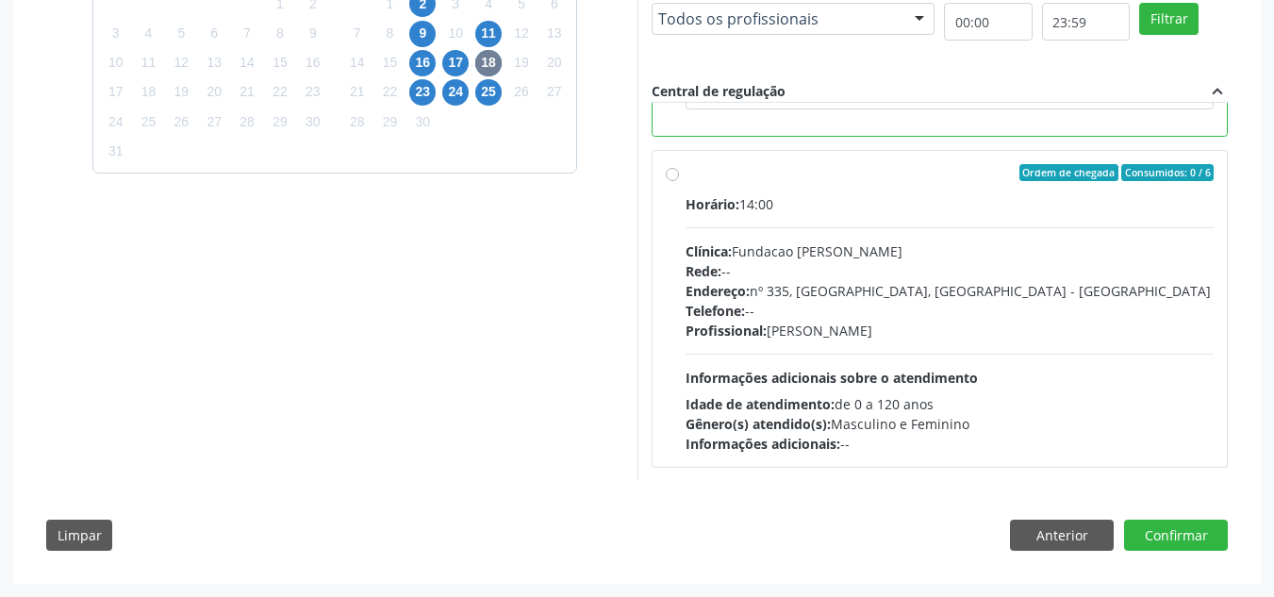
scroll to position [1746, 0]
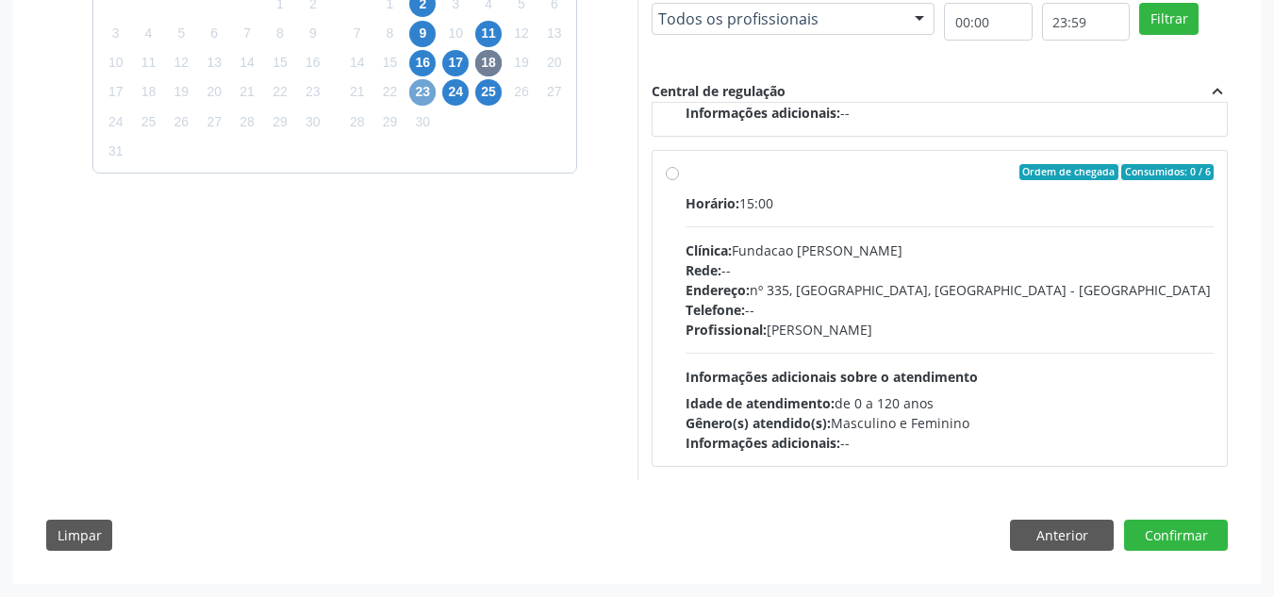
click at [424, 96] on span "23" at bounding box center [422, 92] width 26 height 26
drag, startPoint x: 447, startPoint y: 92, endPoint x: 924, endPoint y: 198, distance: 488.0
click at [447, 92] on span "24" at bounding box center [455, 92] width 26 height 26
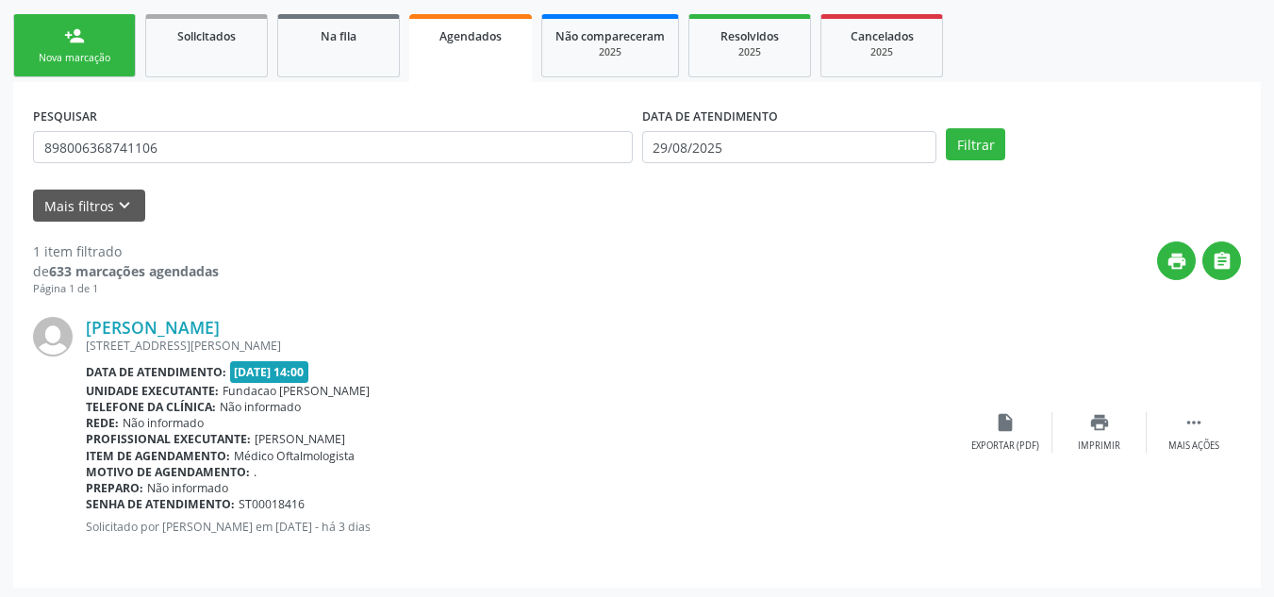
scroll to position [272, 0]
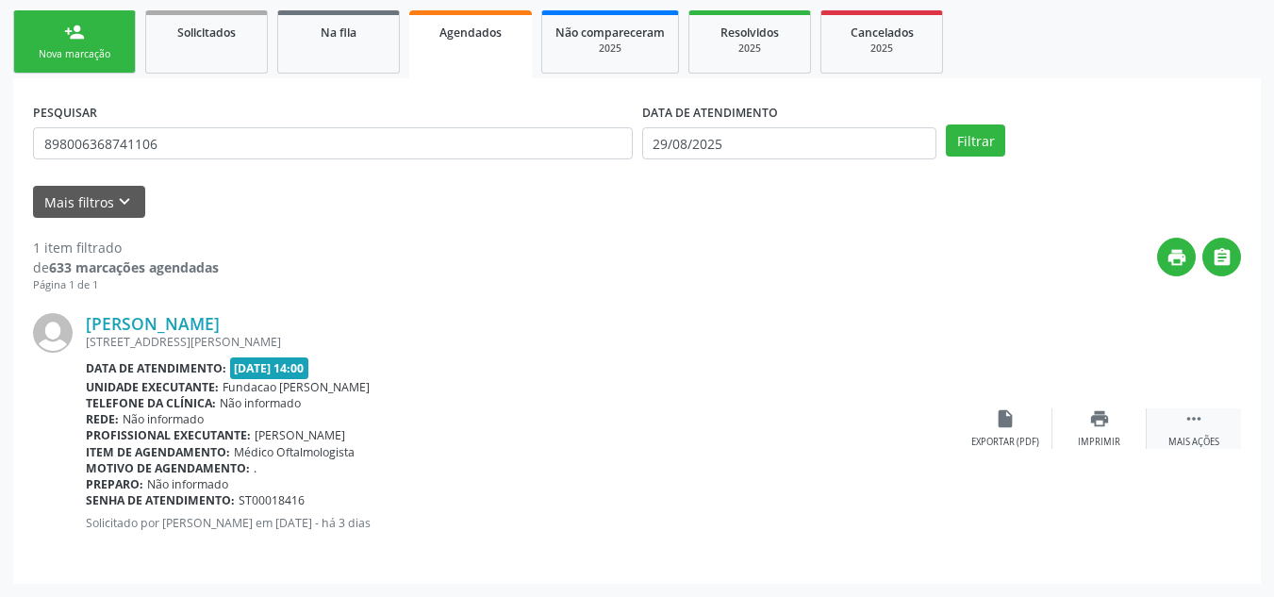
click at [1200, 414] on icon "" at bounding box center [1194, 418] width 21 height 21
click at [1098, 423] on icon "edit" at bounding box center [1100, 418] width 21 height 21
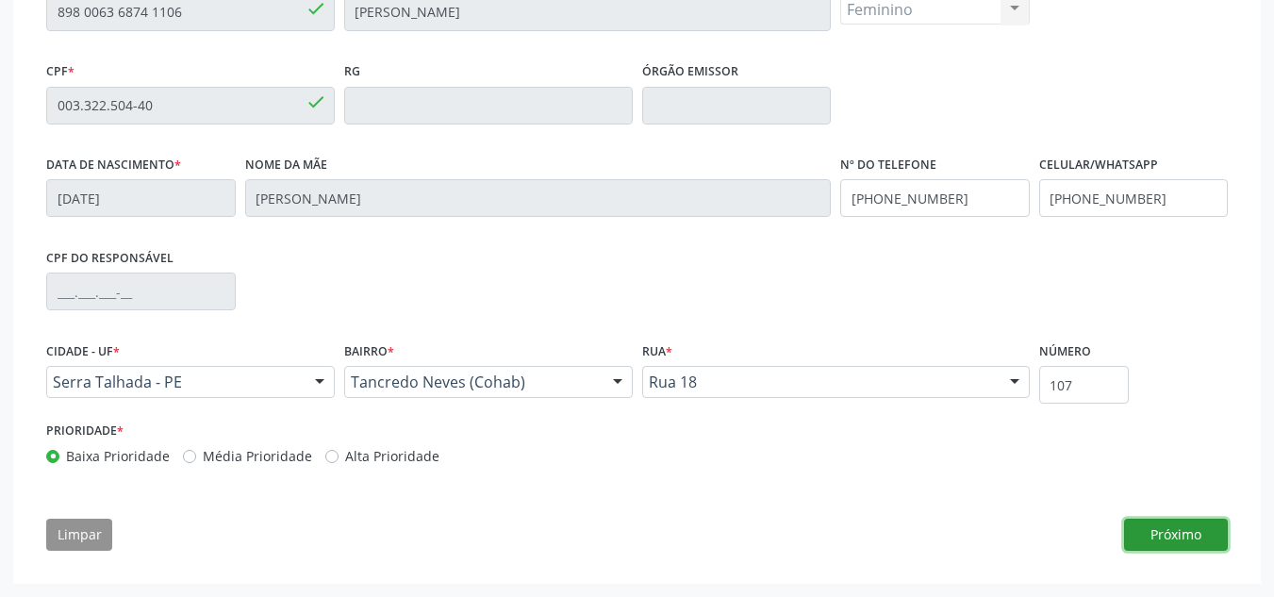
click at [1174, 529] on button "Próximo" at bounding box center [1176, 535] width 104 height 32
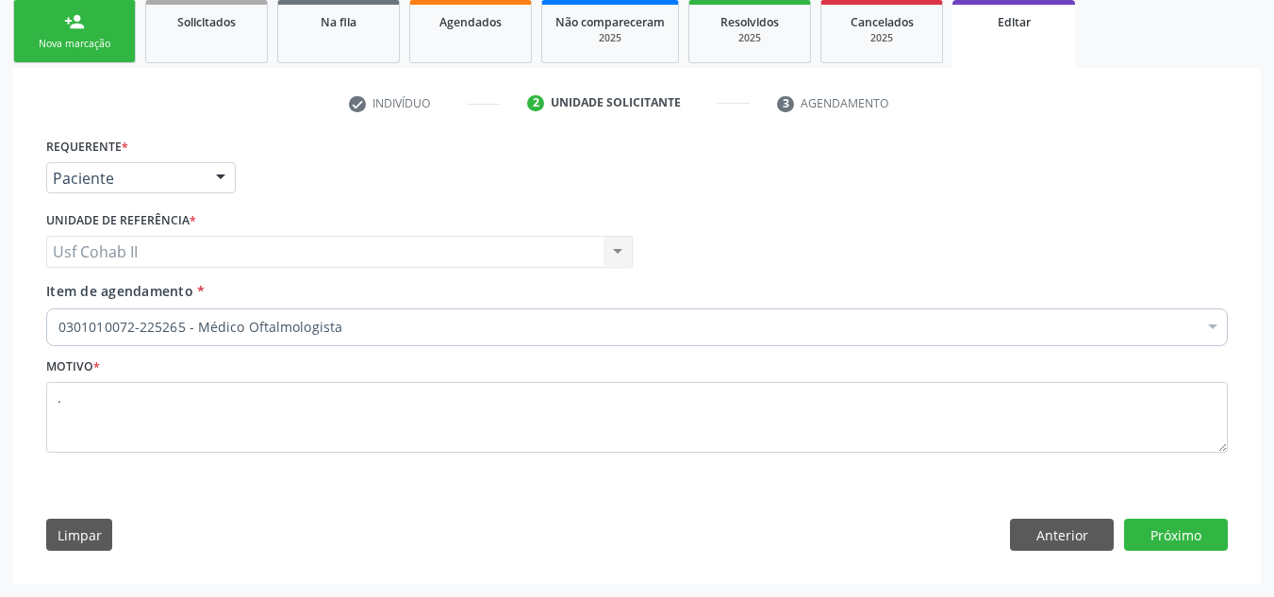
scroll to position [282, 0]
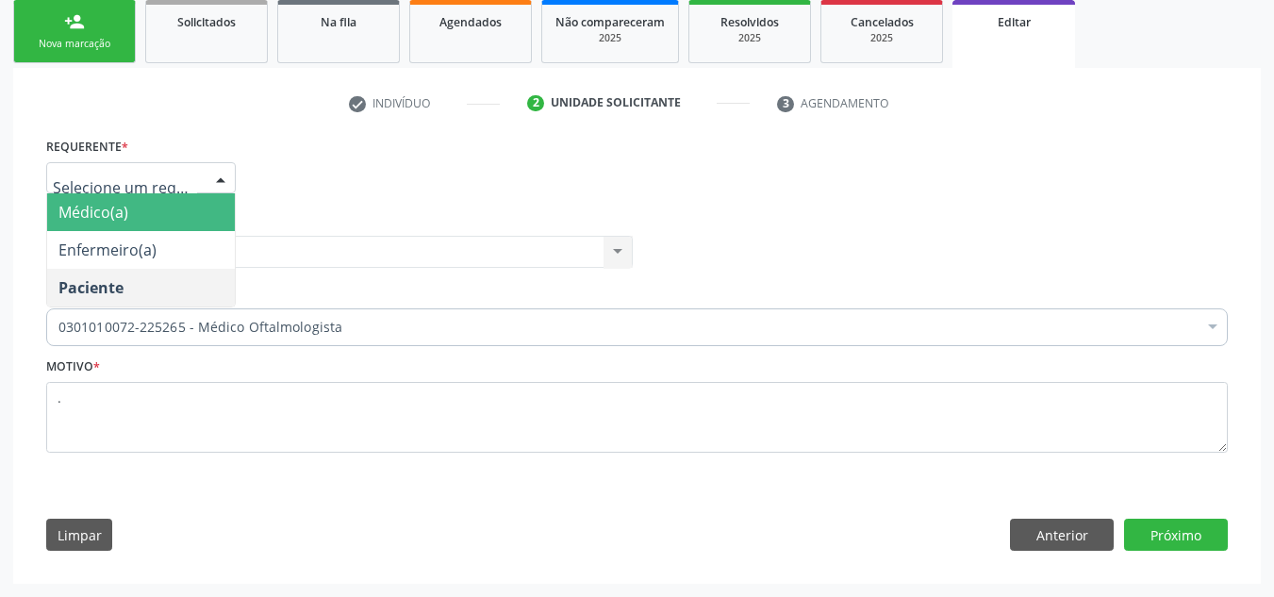
click at [213, 181] on div at bounding box center [221, 179] width 28 height 32
click at [333, 162] on div "Requerente * Médico(a) Enfermeiro(a) Paciente Nenhum resultado encontrado para:…" at bounding box center [637, 170] width 1191 height 74
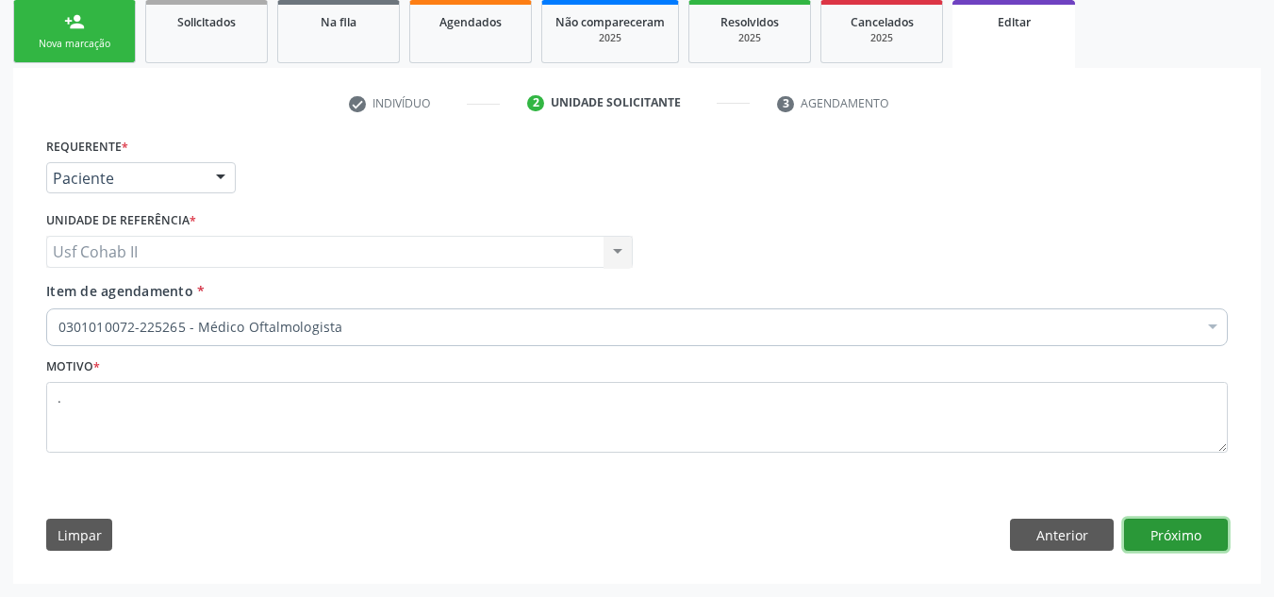
click at [1196, 528] on button "Próximo" at bounding box center [1176, 535] width 104 height 32
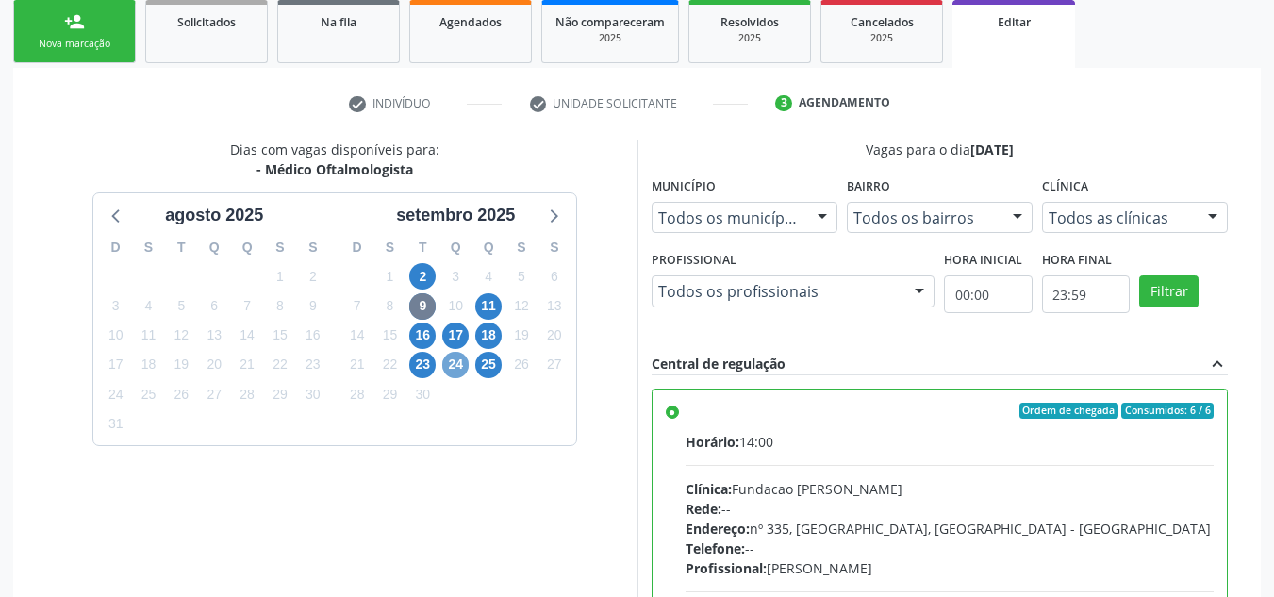
click at [450, 364] on span "24" at bounding box center [455, 365] width 26 height 26
click at [450, 349] on span "17" at bounding box center [455, 336] width 26 height 26
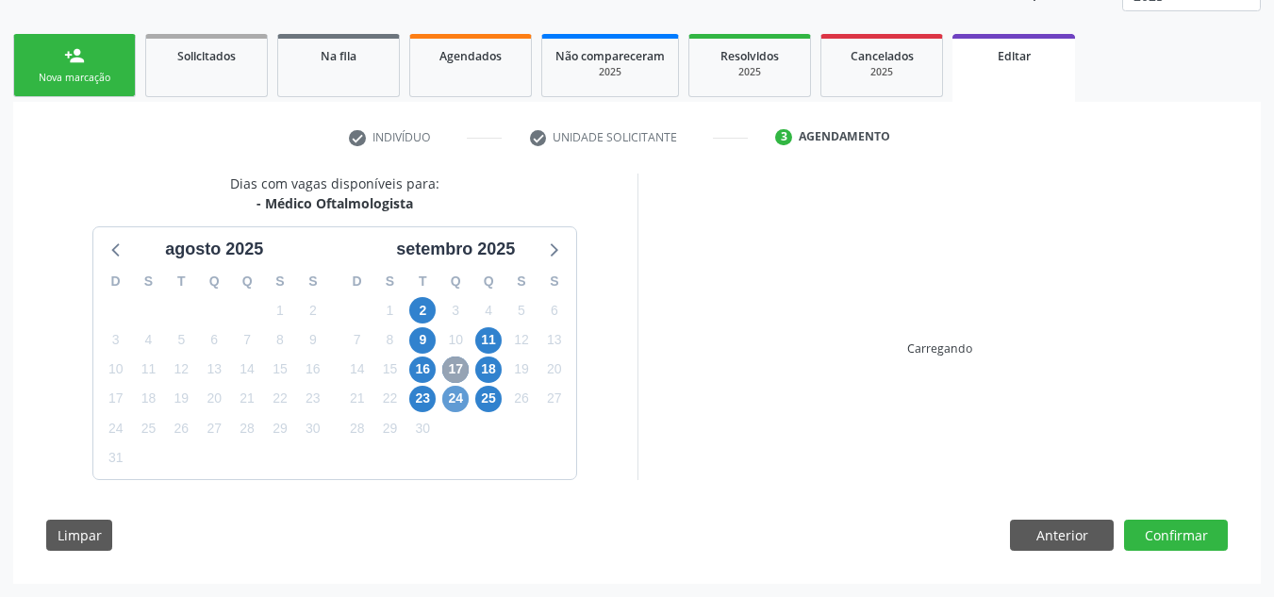
scroll to position [248, 0]
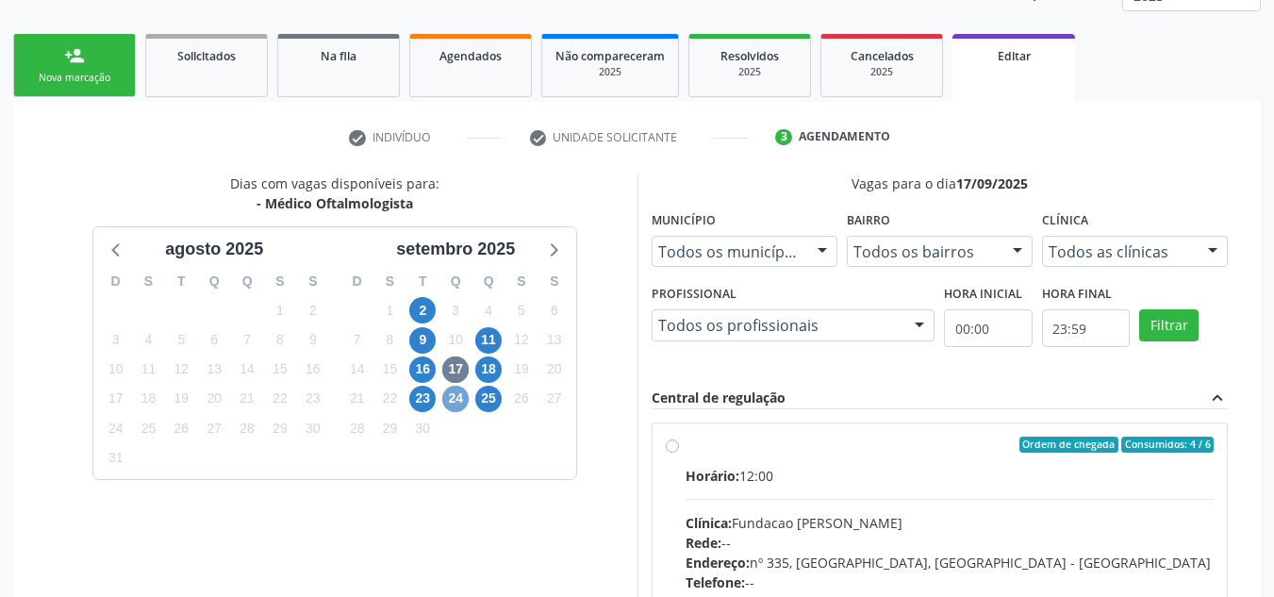
click at [454, 398] on span "24" at bounding box center [455, 399] width 26 height 26
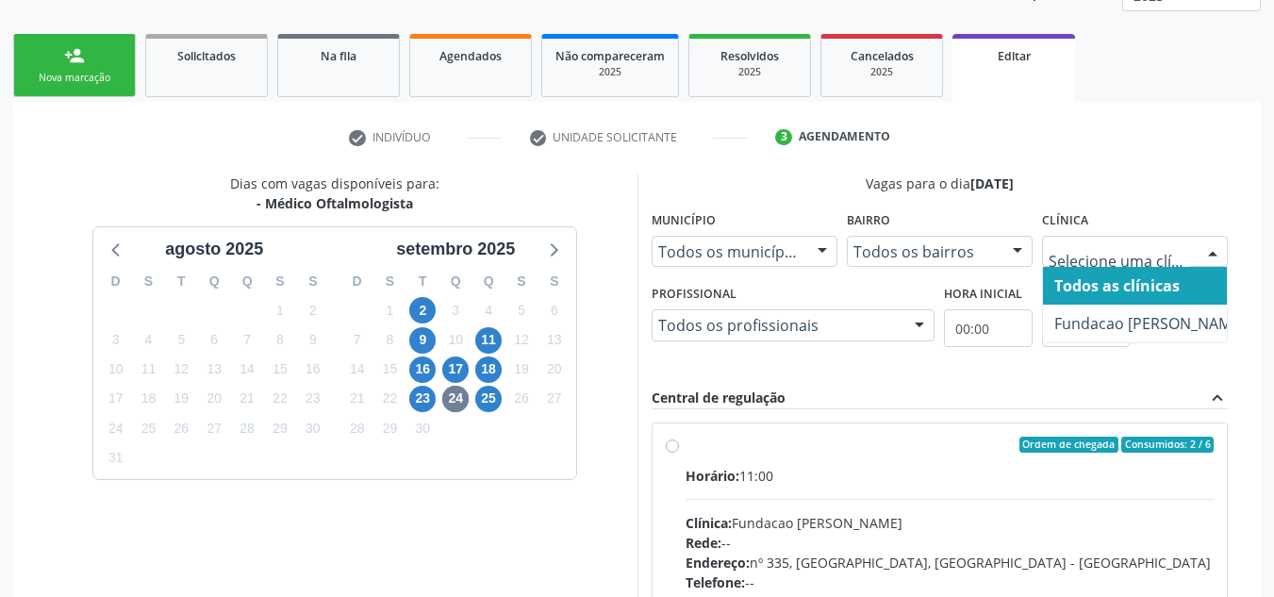
click at [1199, 242] on div at bounding box center [1213, 253] width 28 height 32
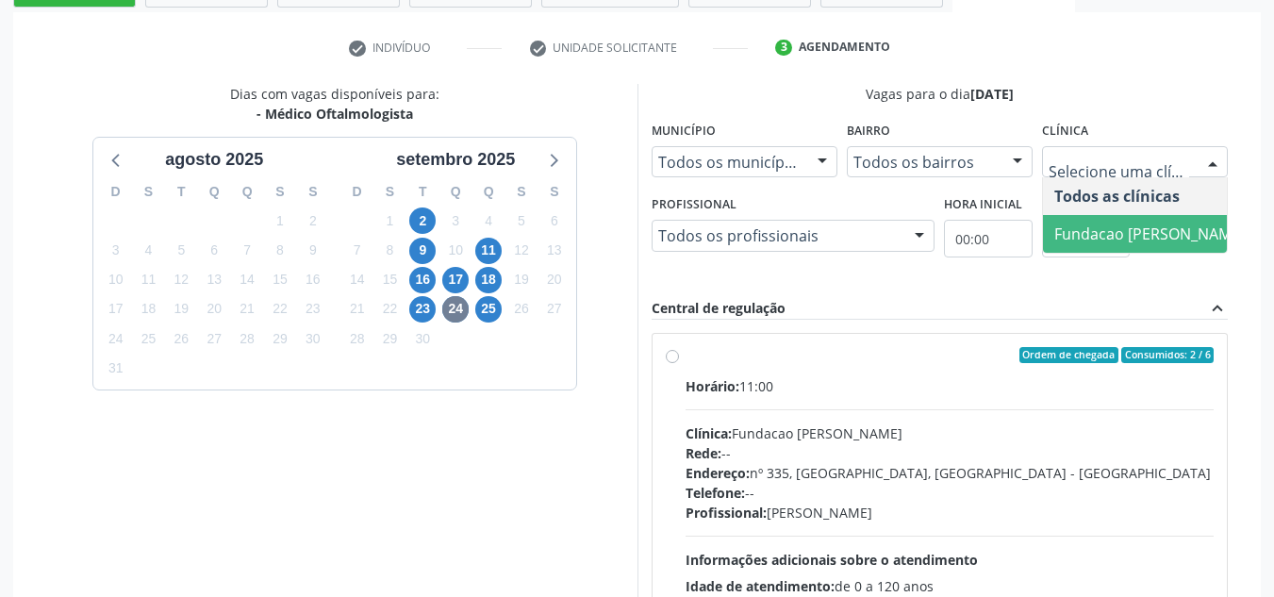
scroll to position [437, 0]
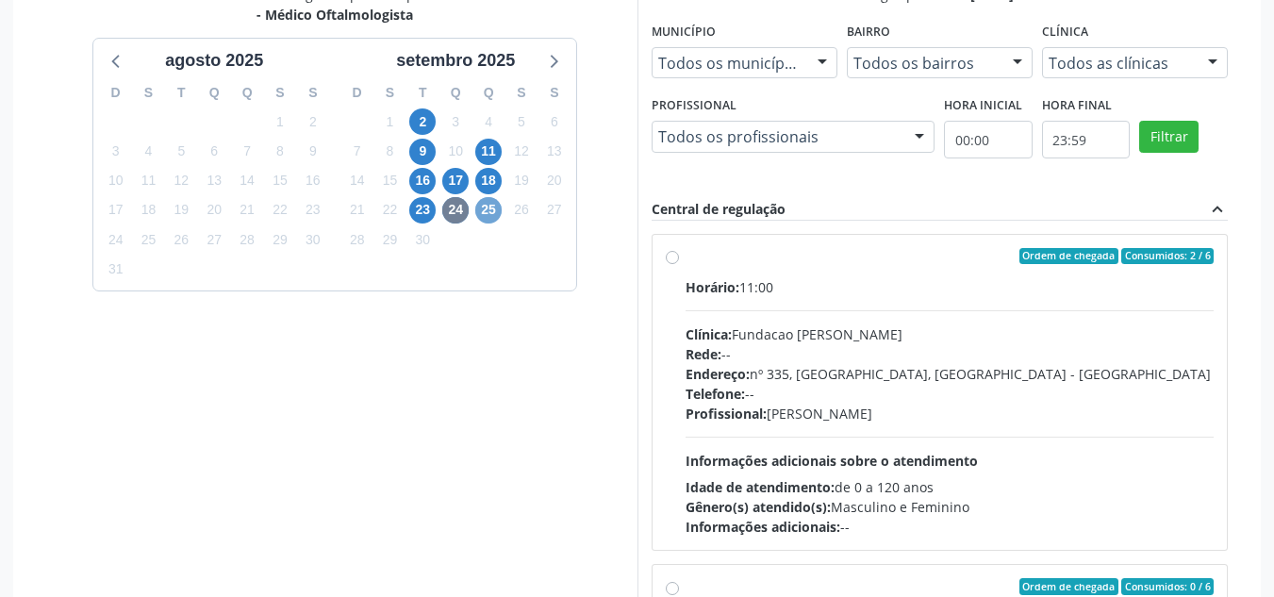
click at [484, 212] on span "25" at bounding box center [488, 210] width 26 height 26
click at [484, 212] on div "Dias com vagas disponíveis para: - Médico Oftalmologista agosto 2025 D S T Q Q …" at bounding box center [335, 291] width 605 height 613
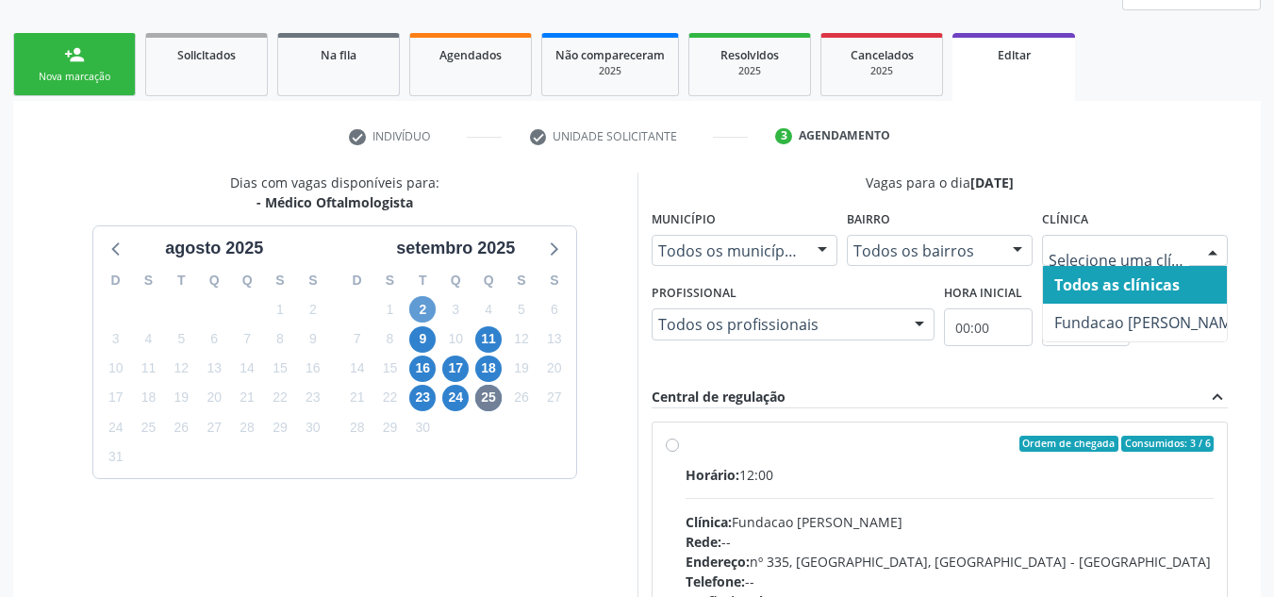
scroll to position [248, 0]
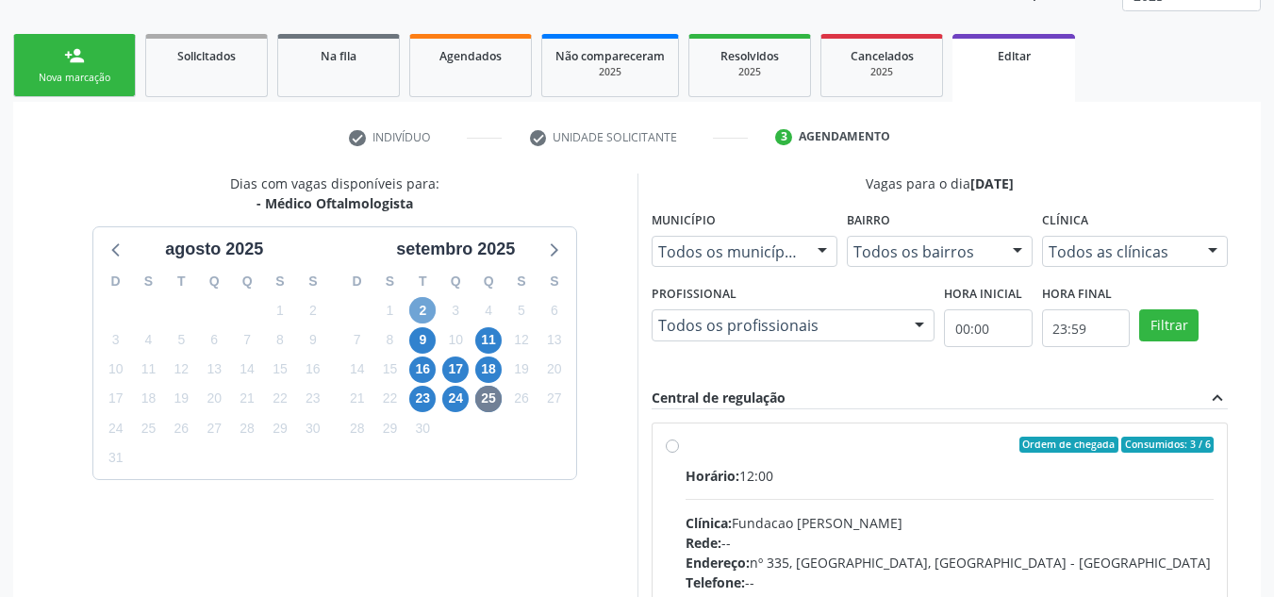
click at [426, 309] on span "2" at bounding box center [422, 310] width 26 height 26
click at [686, 444] on label "Ordem de chegada Consumidos: 9 / 10 Horário: 13:00 Clínica: Centro de Reabilita…" at bounding box center [950, 582] width 529 height 290
click at [676, 444] on input "Ordem de chegada Consumidos: 9 / 10 Horário: 13:00 Clínica: Centro de Reabilita…" at bounding box center [672, 445] width 13 height 17
radio input "true"
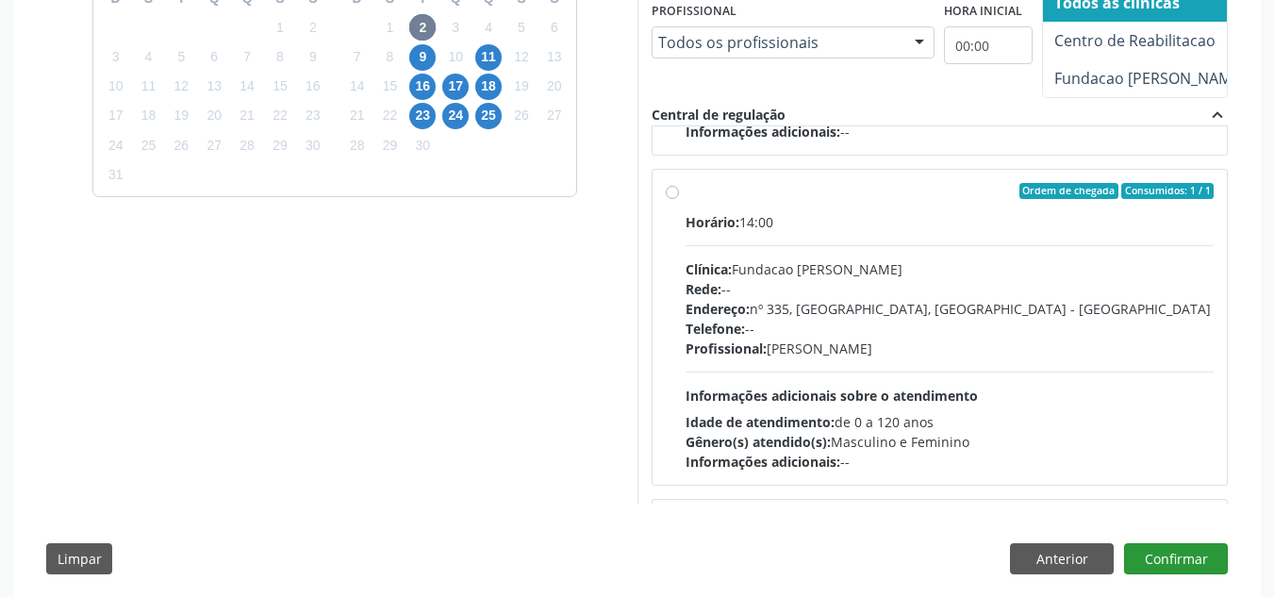
scroll to position [1321, 0]
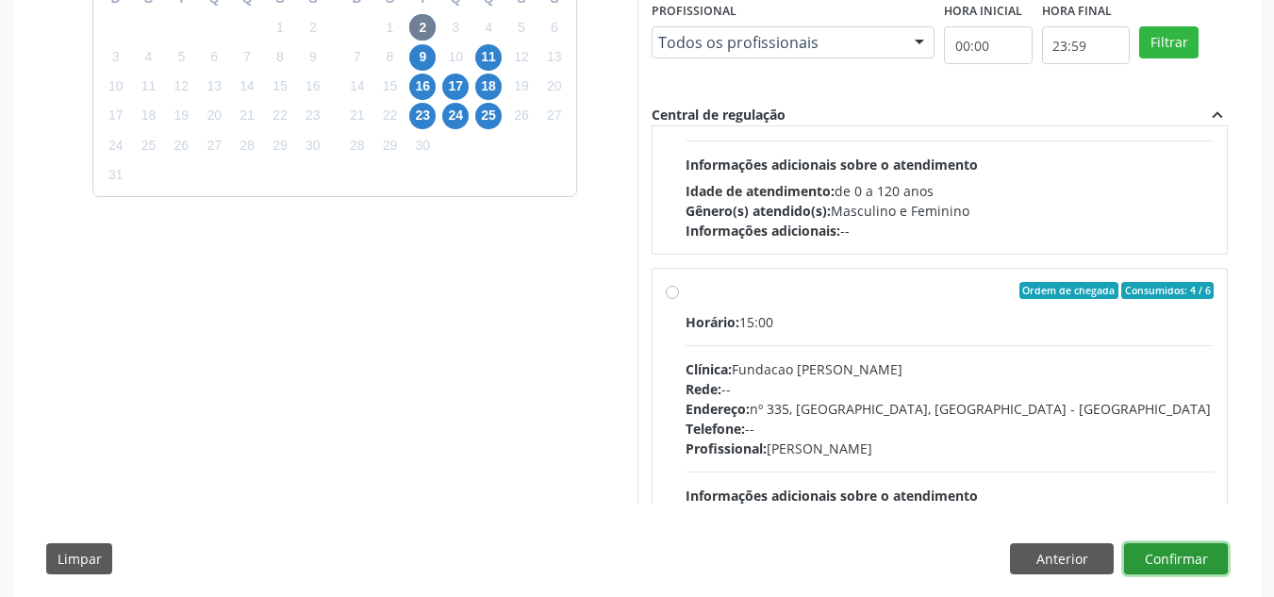
click at [1204, 569] on button "Confirmar" at bounding box center [1176, 559] width 104 height 32
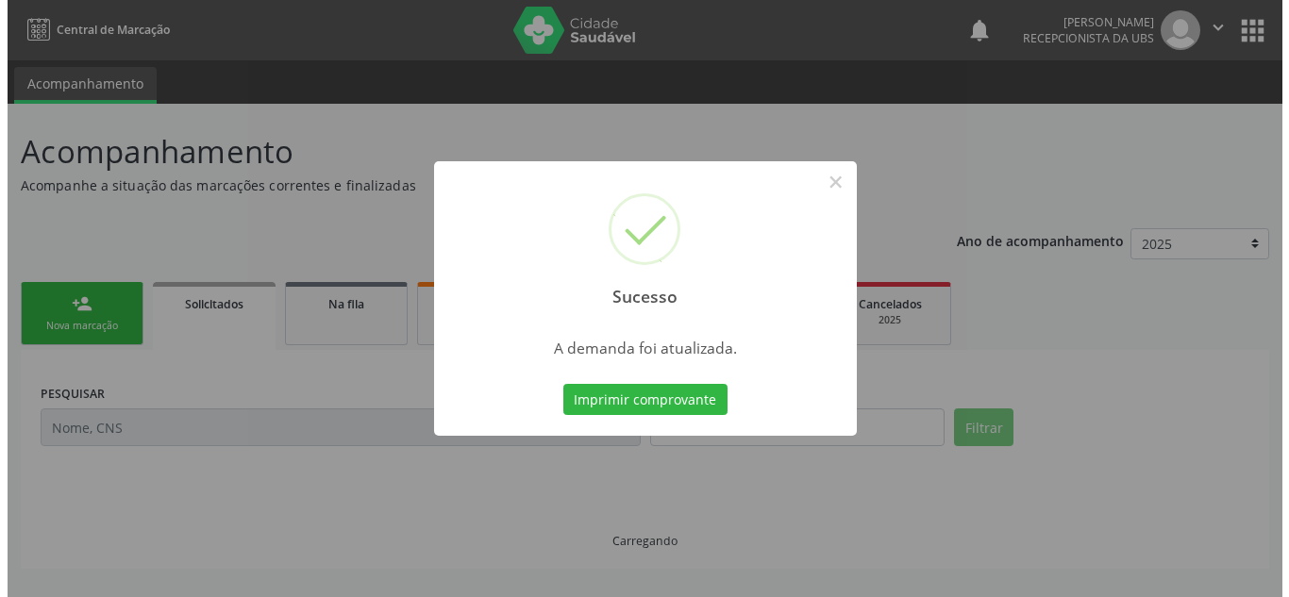
scroll to position [0, 0]
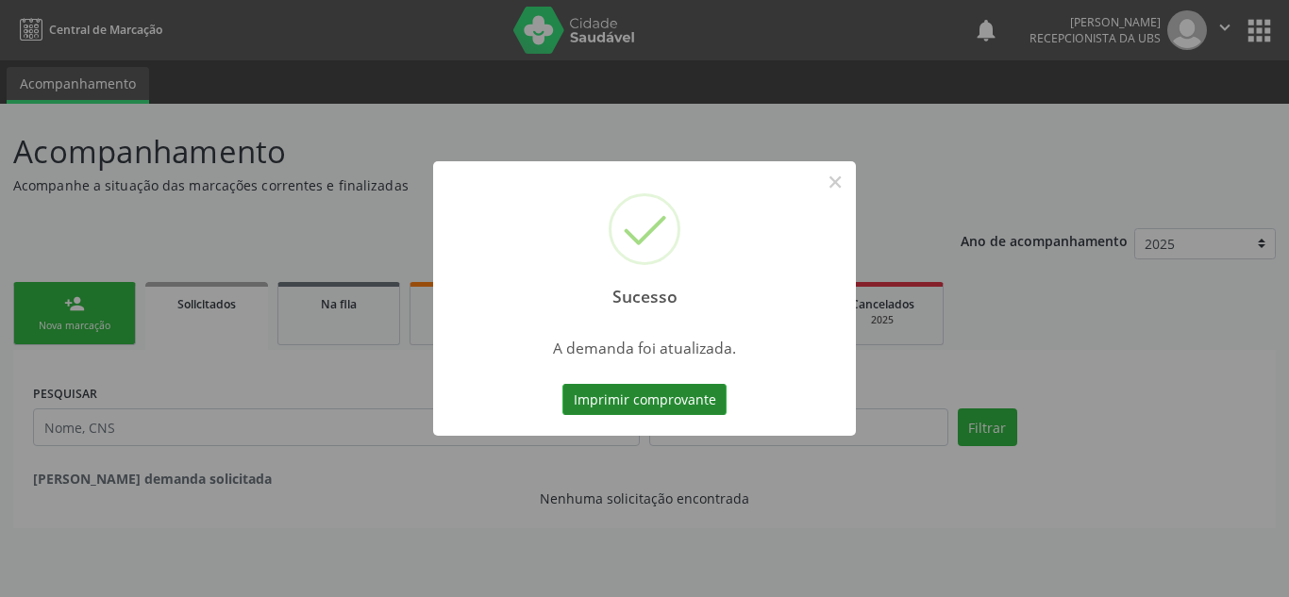
click at [662, 399] on button "Imprimir comprovante" at bounding box center [644, 400] width 164 height 32
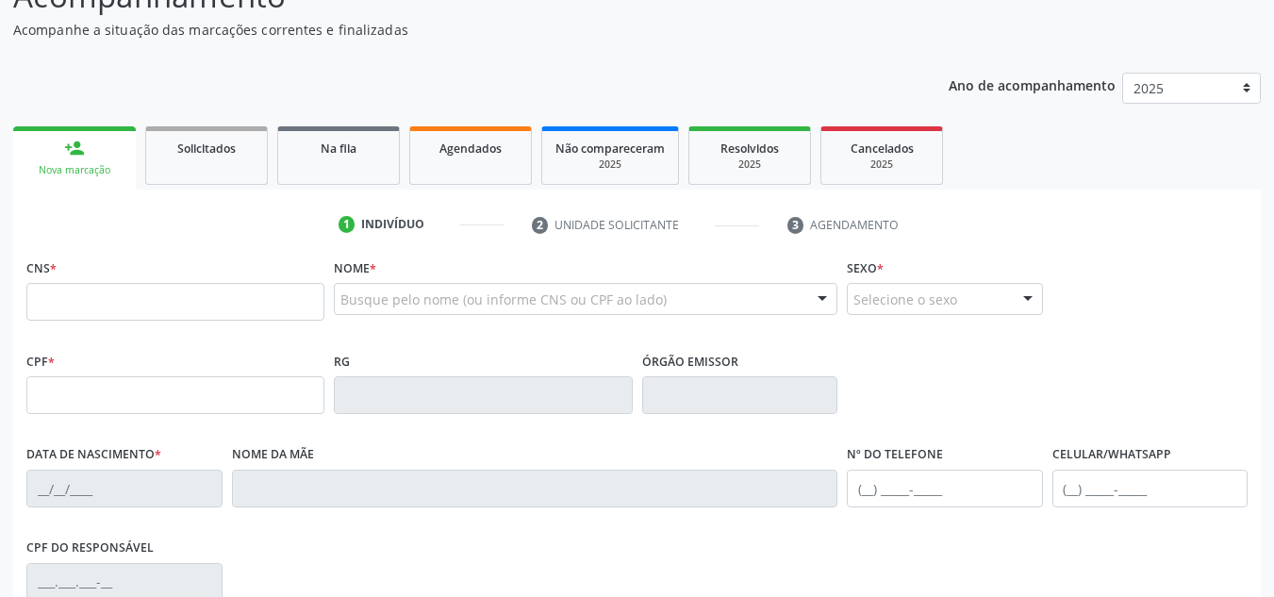
scroll to position [189, 0]
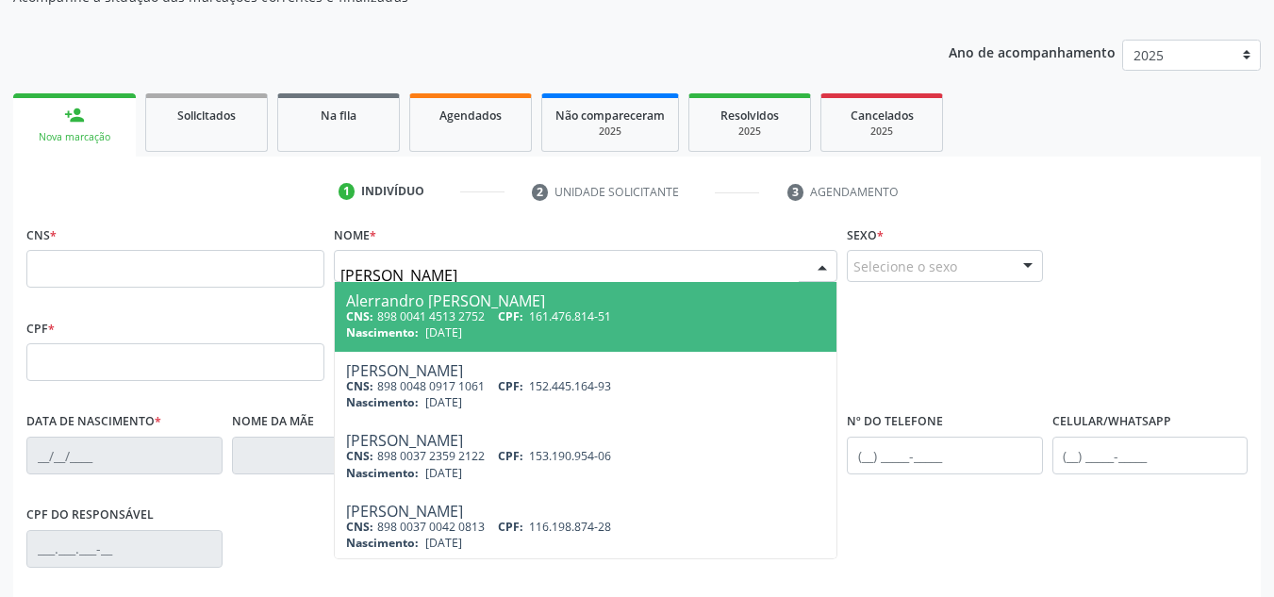
type input "[PERSON_NAME]"
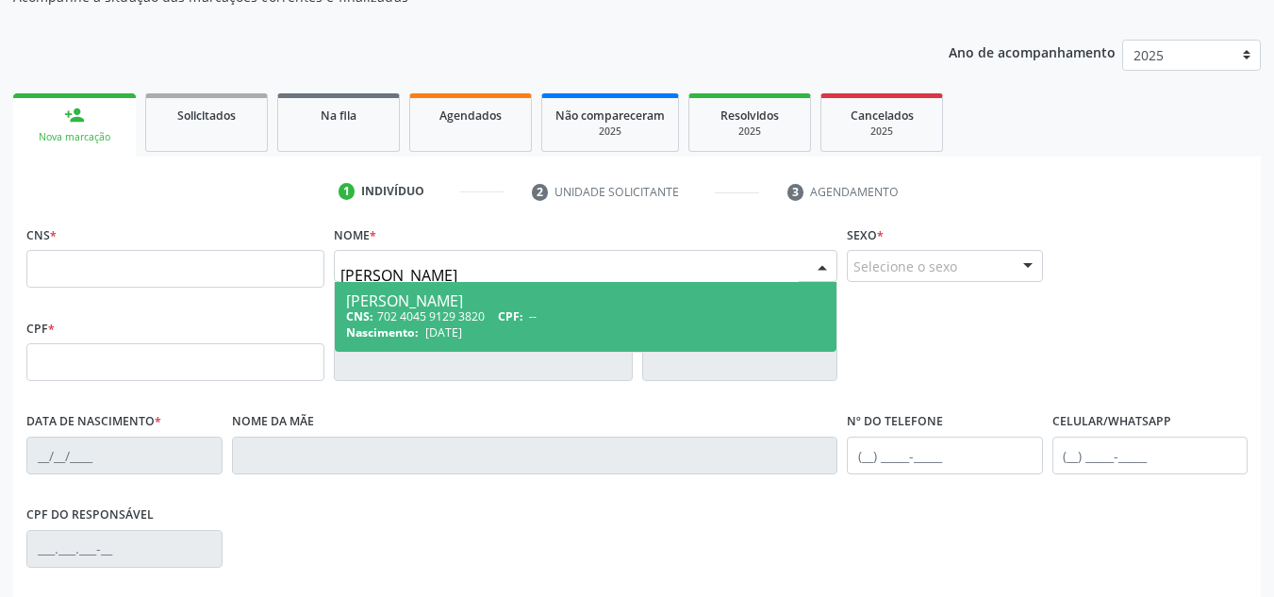
click at [448, 293] on div "[PERSON_NAME]" at bounding box center [585, 300] width 479 height 15
type input "702 4045 9129 3820"
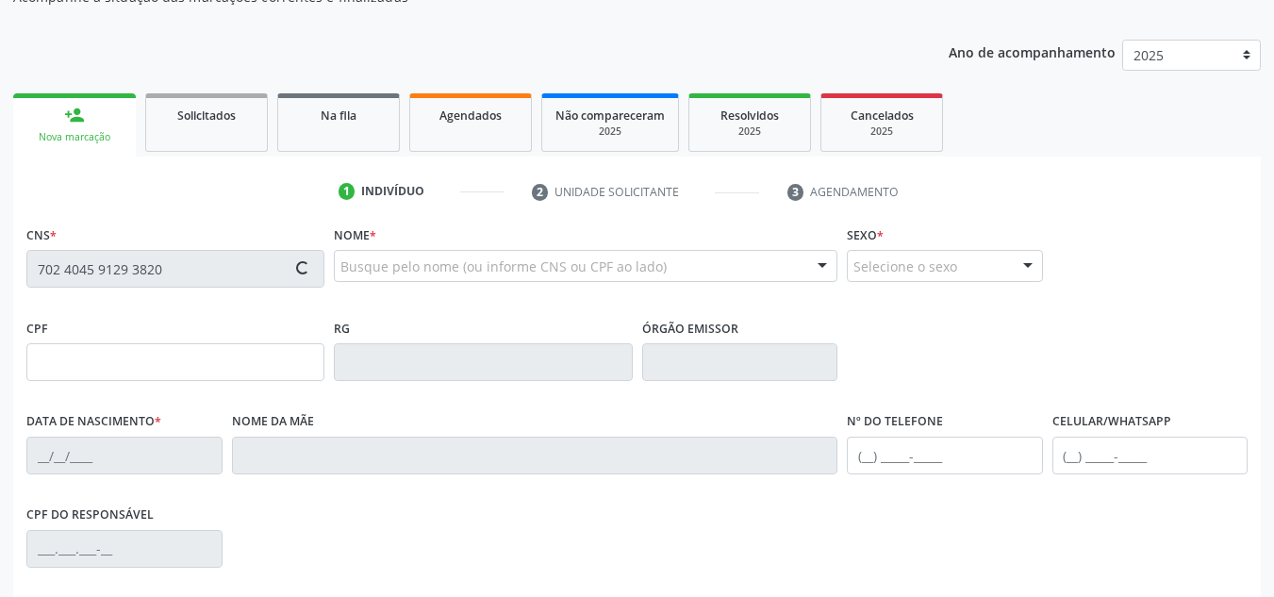
type input "[DATE]"
type input "[PERSON_NAME]"
type input "[PHONE_NUMBER]"
type input "59"
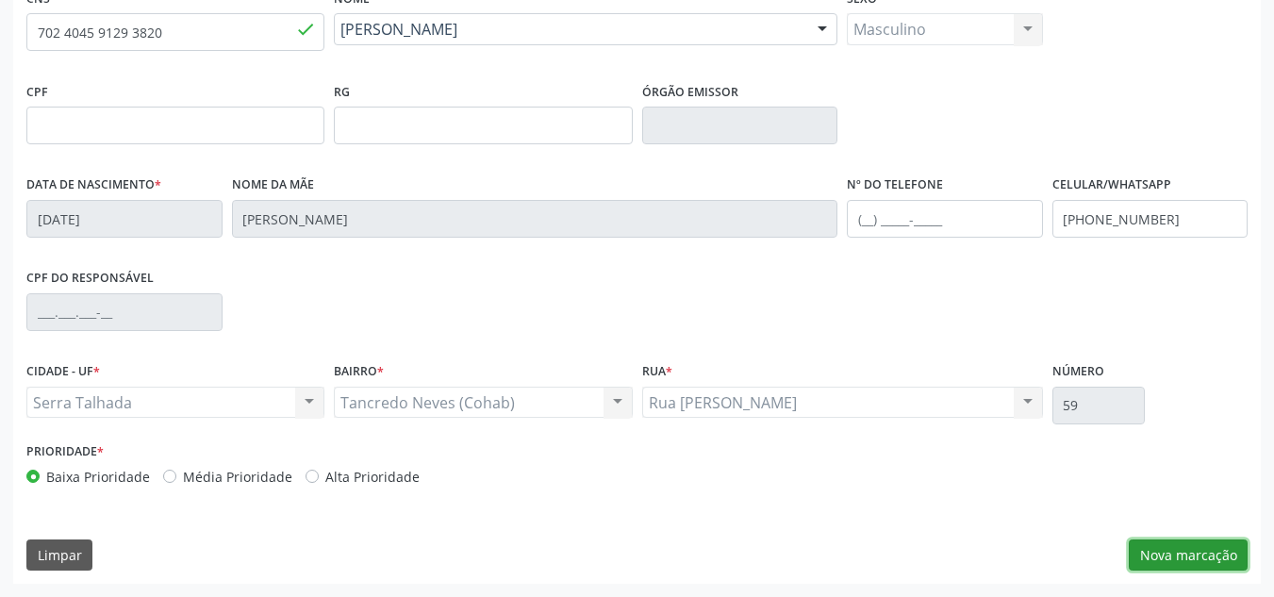
click at [1200, 552] on button "Nova marcação" at bounding box center [1188, 556] width 119 height 32
click at [0, 0] on button "Próximo" at bounding box center [0, 0] width 0 height 0
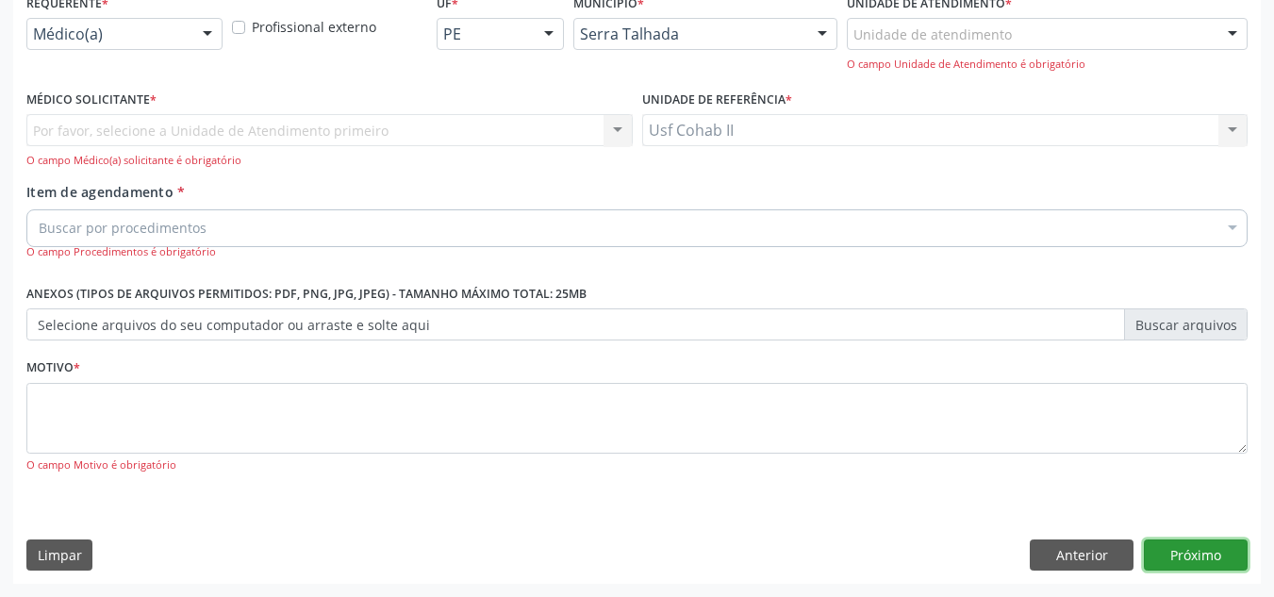
scroll to position [338, 0]
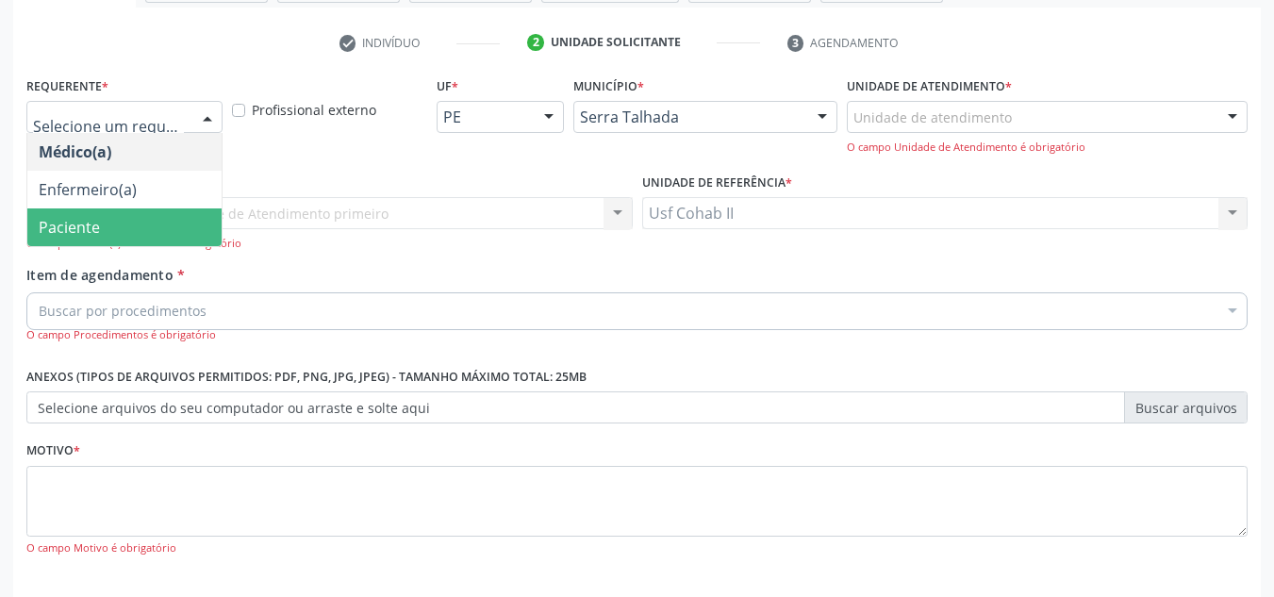
click at [97, 227] on span "Paciente" at bounding box center [69, 227] width 61 height 21
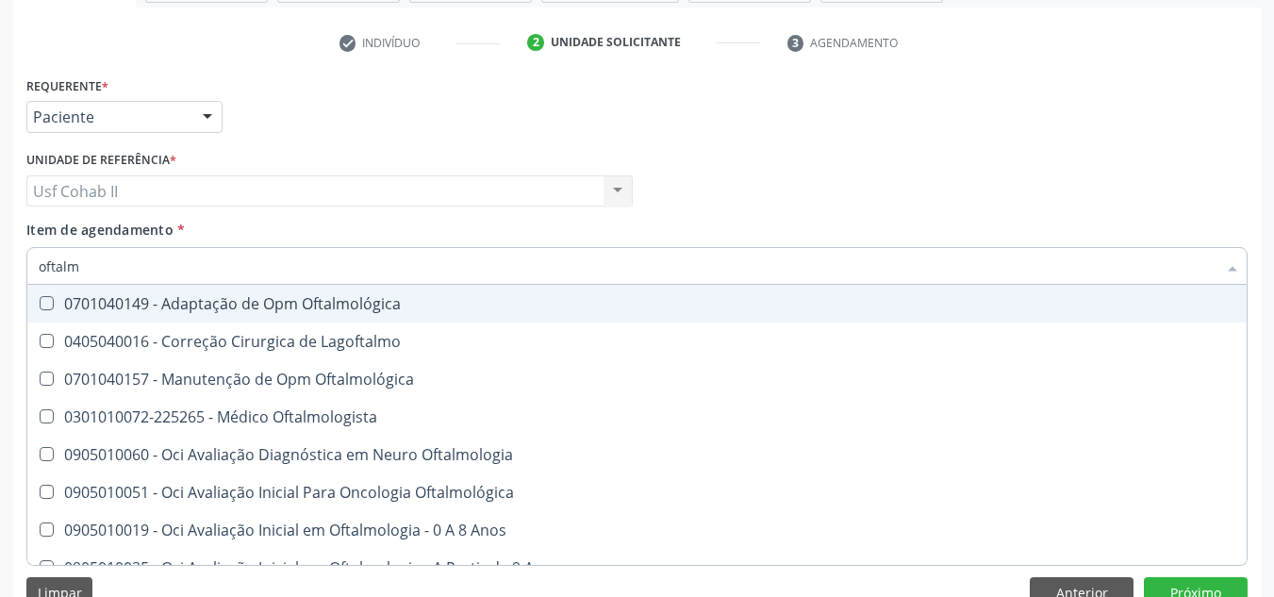
type input "oftalmo"
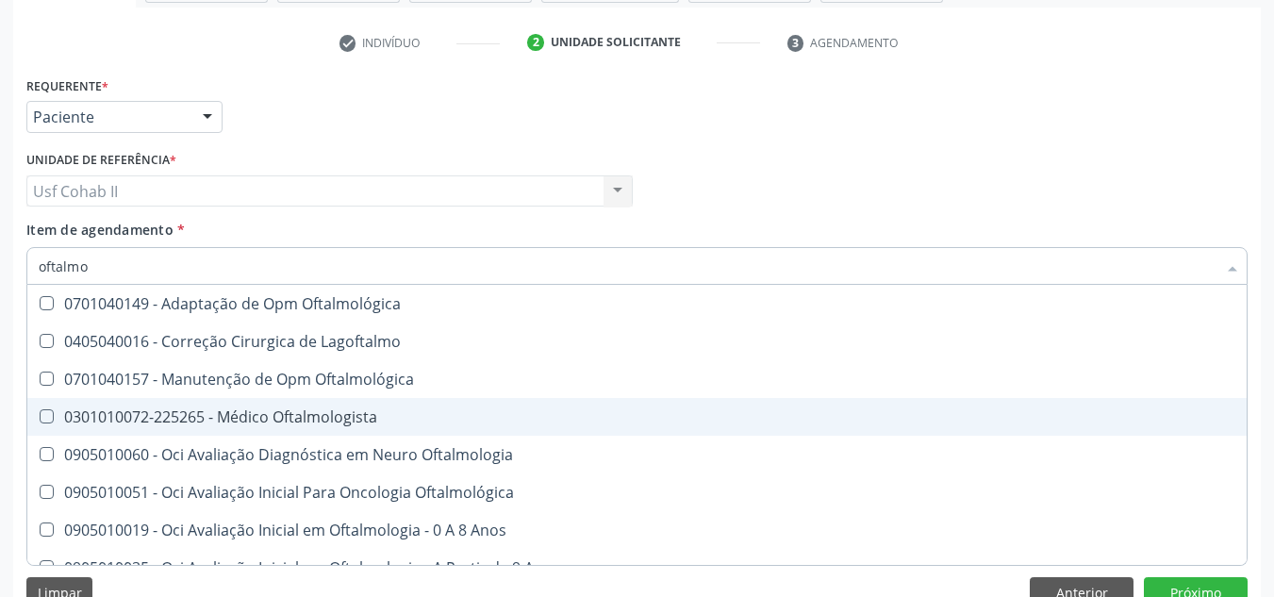
click at [275, 416] on div "0301010072-225265 - Médico Oftalmologista" at bounding box center [637, 416] width 1197 height 15
checkbox Oftalmologista "true"
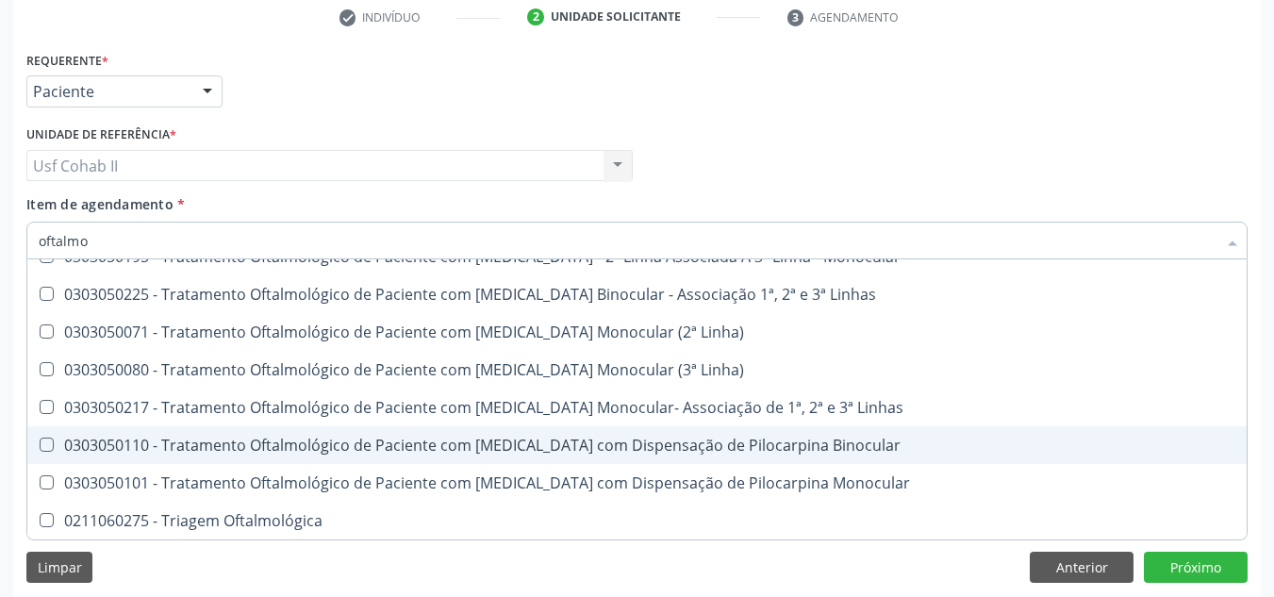
scroll to position [375, 0]
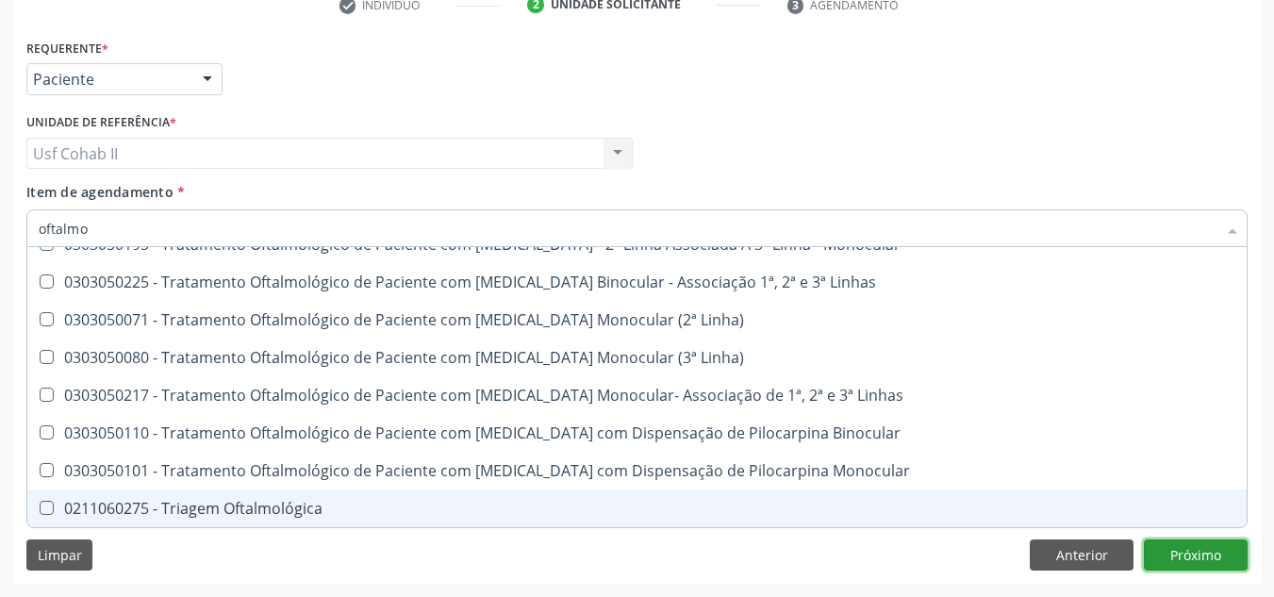
click at [1197, 566] on button "Próximo" at bounding box center [1196, 556] width 104 height 32
checkbox Lagoftalmo "true"
checkbox Oftalmologista "false"
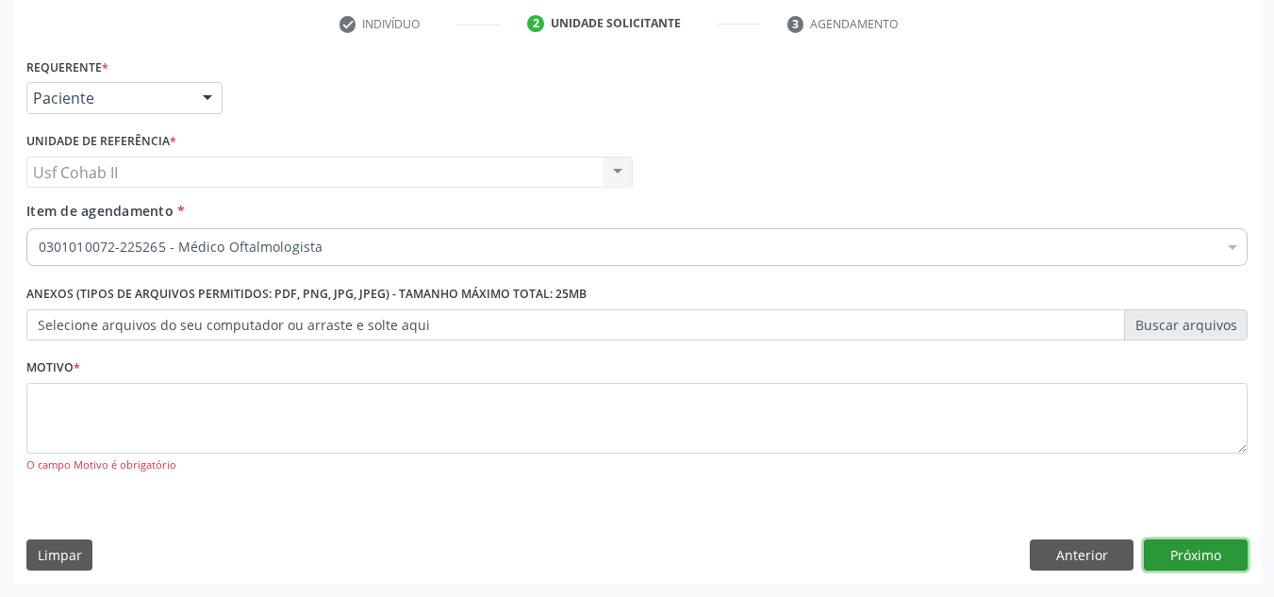
scroll to position [0, 0]
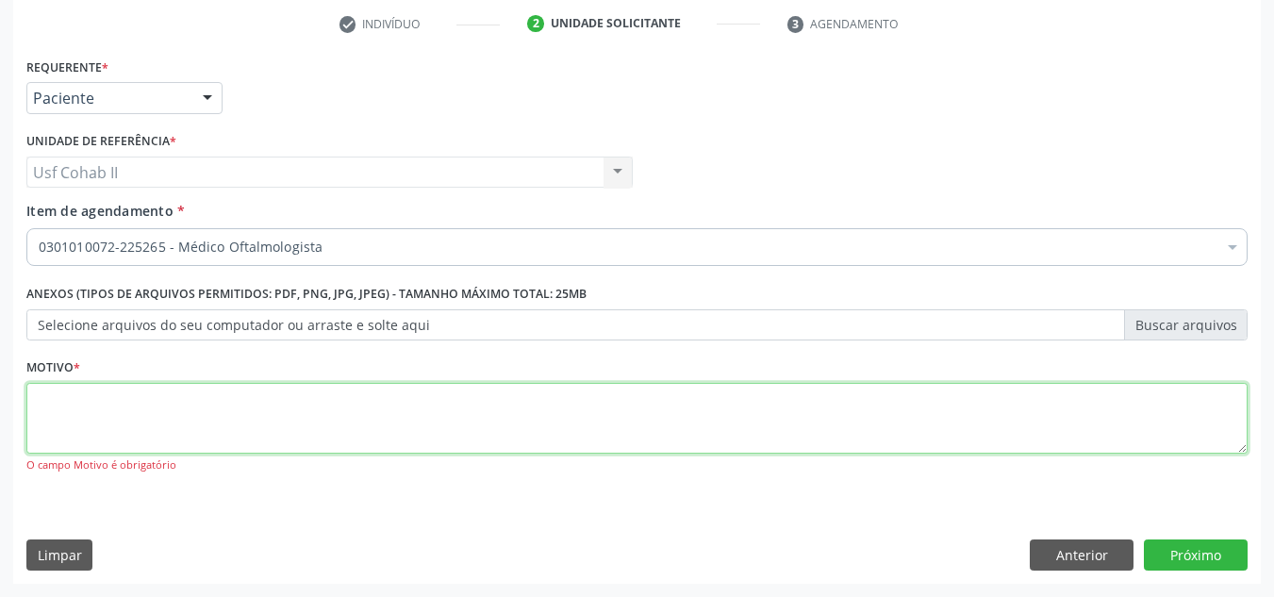
click at [351, 400] on textarea at bounding box center [637, 419] width 1222 height 72
type textarea "."
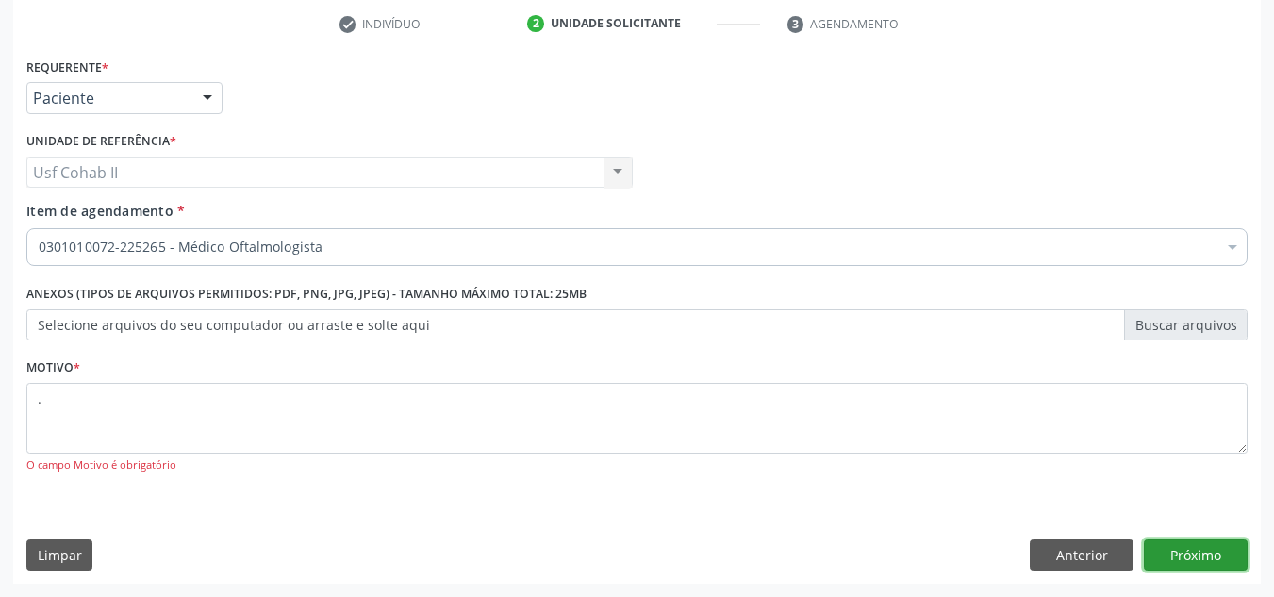
click at [1164, 545] on button "Próximo" at bounding box center [1196, 556] width 104 height 32
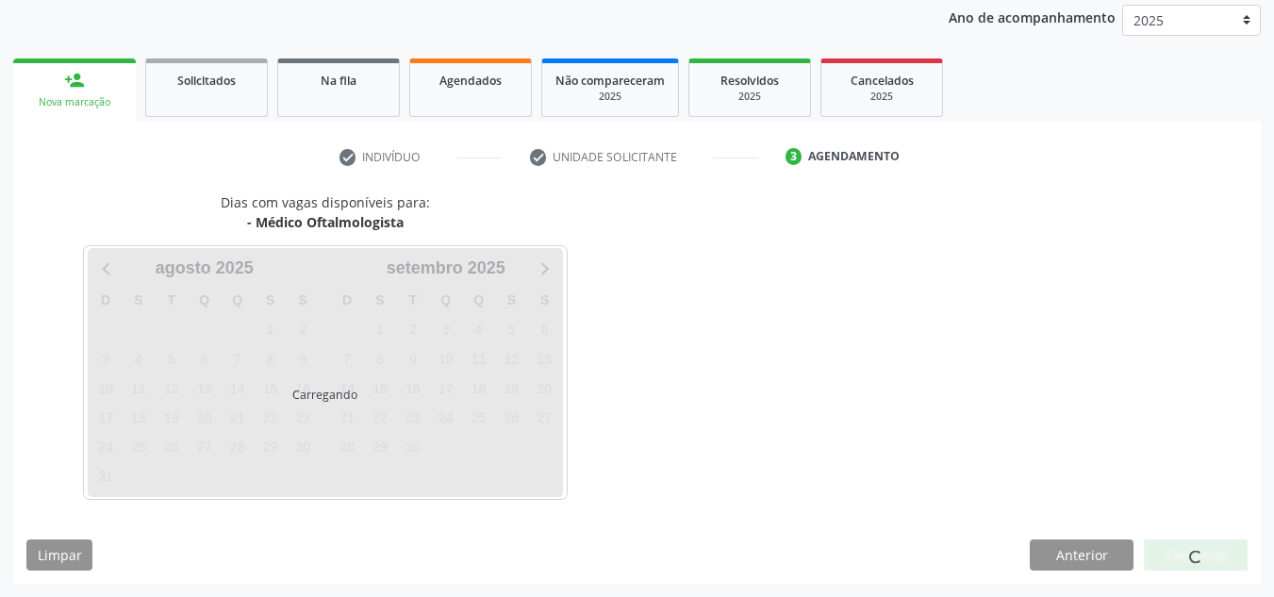
scroll to position [224, 0]
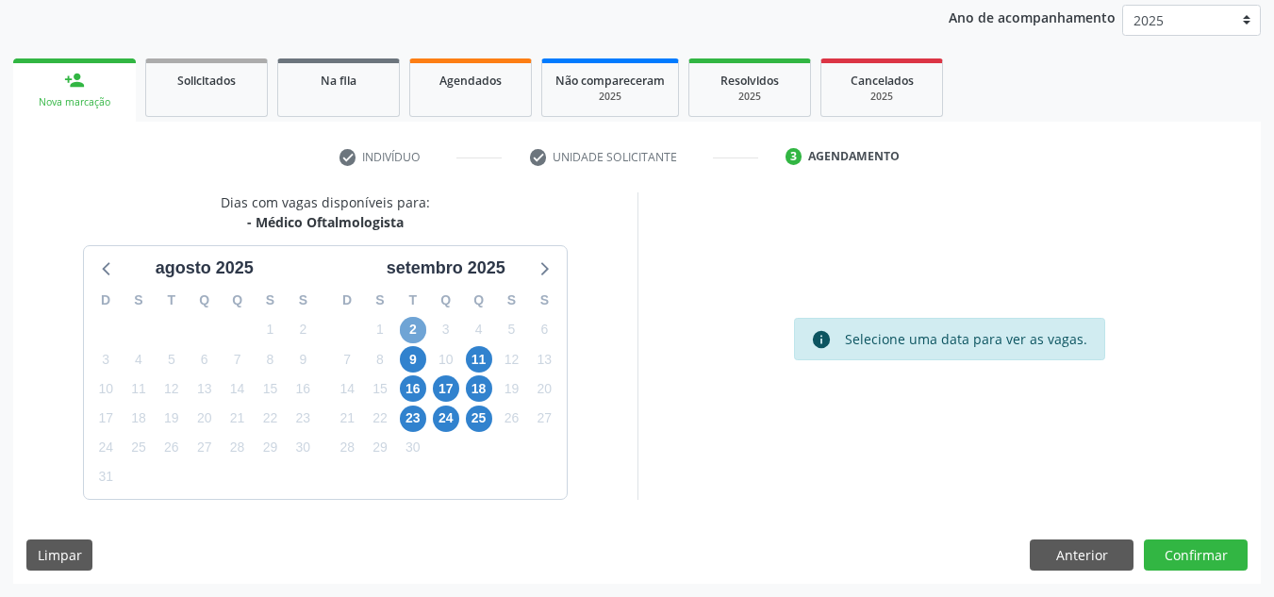
click at [411, 329] on span "2" at bounding box center [413, 330] width 26 height 26
click at [416, 333] on span "2" at bounding box center [413, 330] width 26 height 26
click at [408, 367] on span "9" at bounding box center [413, 359] width 26 height 26
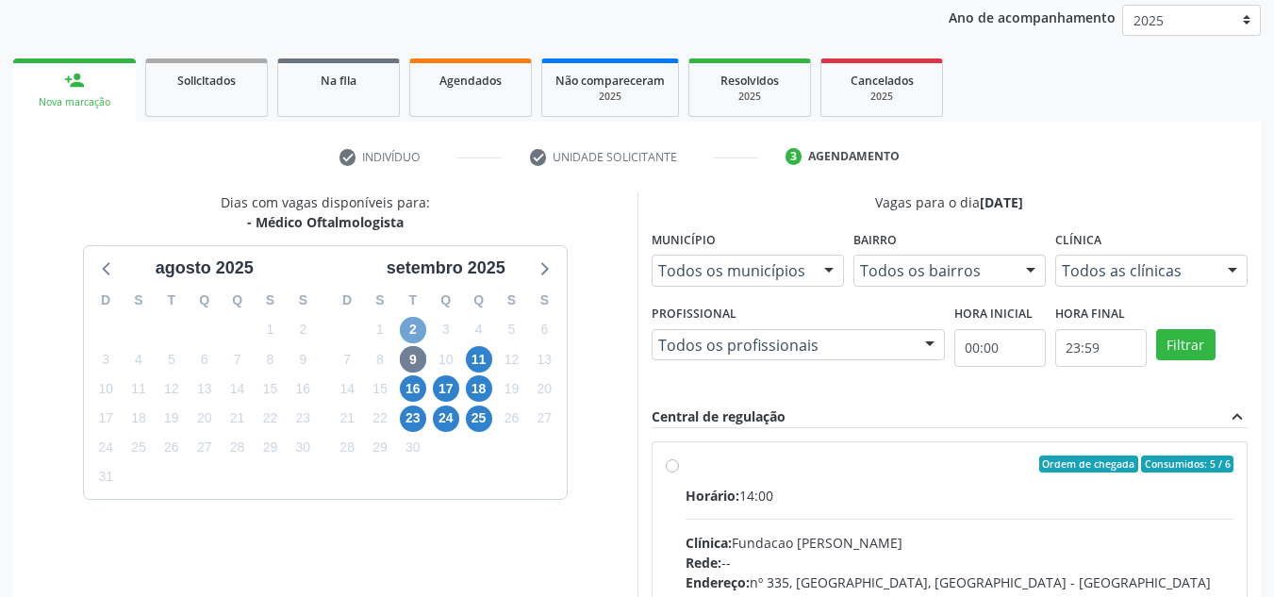
click at [412, 333] on span "2" at bounding box center [413, 330] width 26 height 26
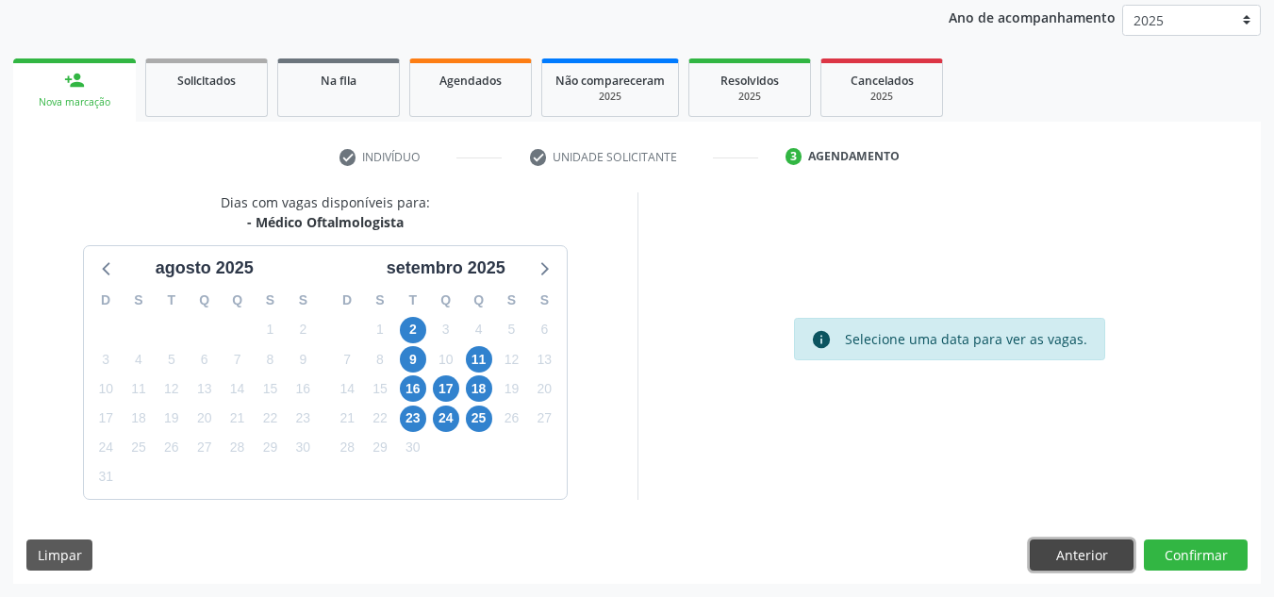
click at [1059, 558] on button "Anterior" at bounding box center [1082, 556] width 104 height 32
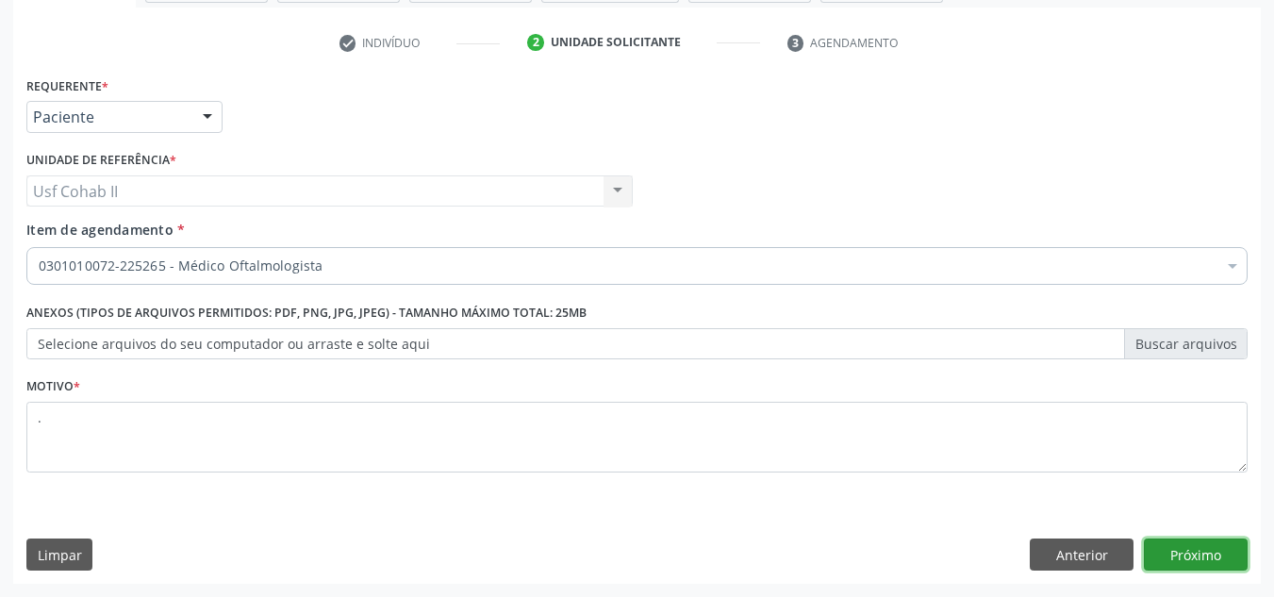
click at [1223, 558] on button "Próximo" at bounding box center [1196, 555] width 104 height 32
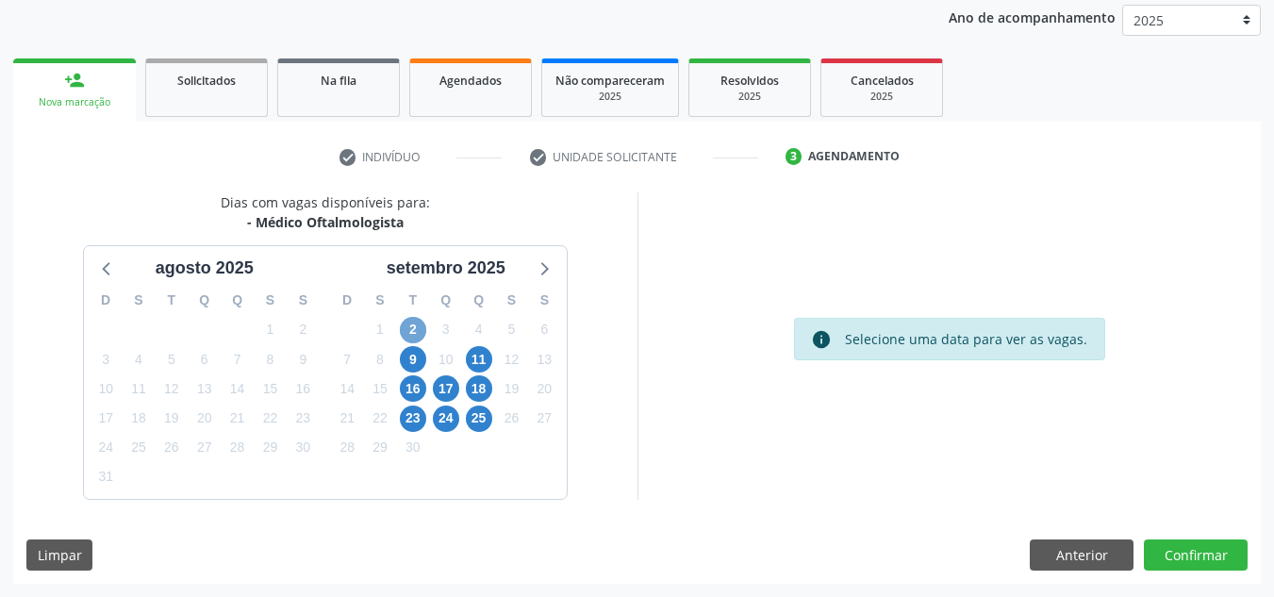
click at [408, 332] on span "2" at bounding box center [413, 330] width 26 height 26
click at [492, 93] on link "Agendados" at bounding box center [470, 87] width 123 height 58
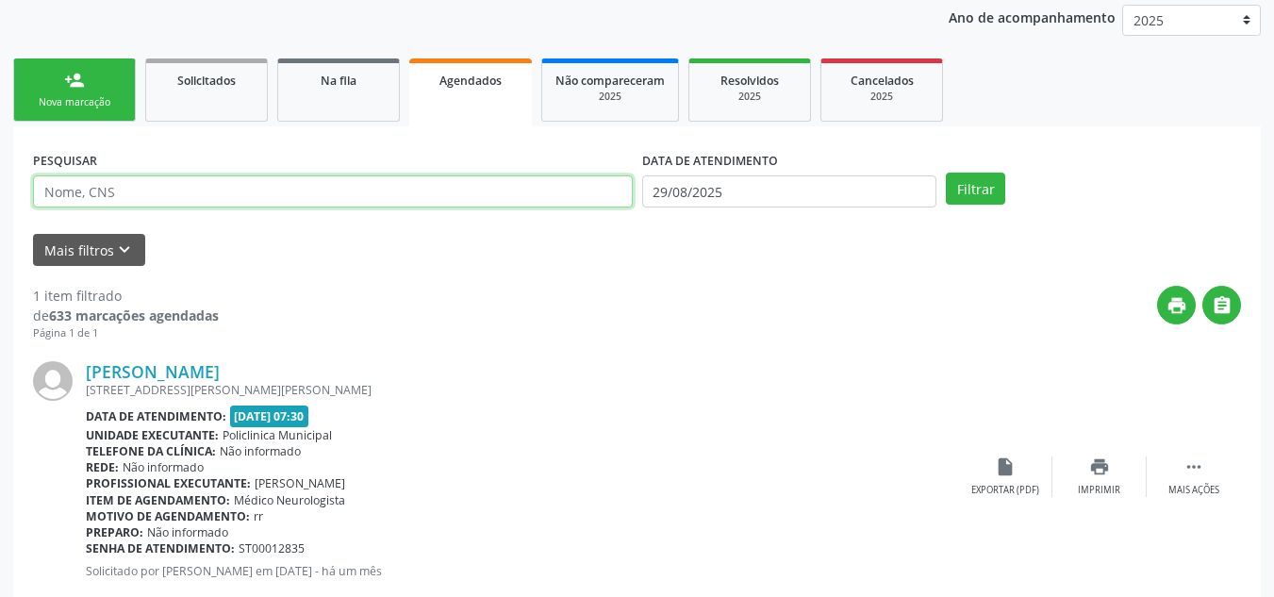
click at [191, 196] on input "text" at bounding box center [333, 191] width 600 height 32
type input "[PERSON_NAME]"
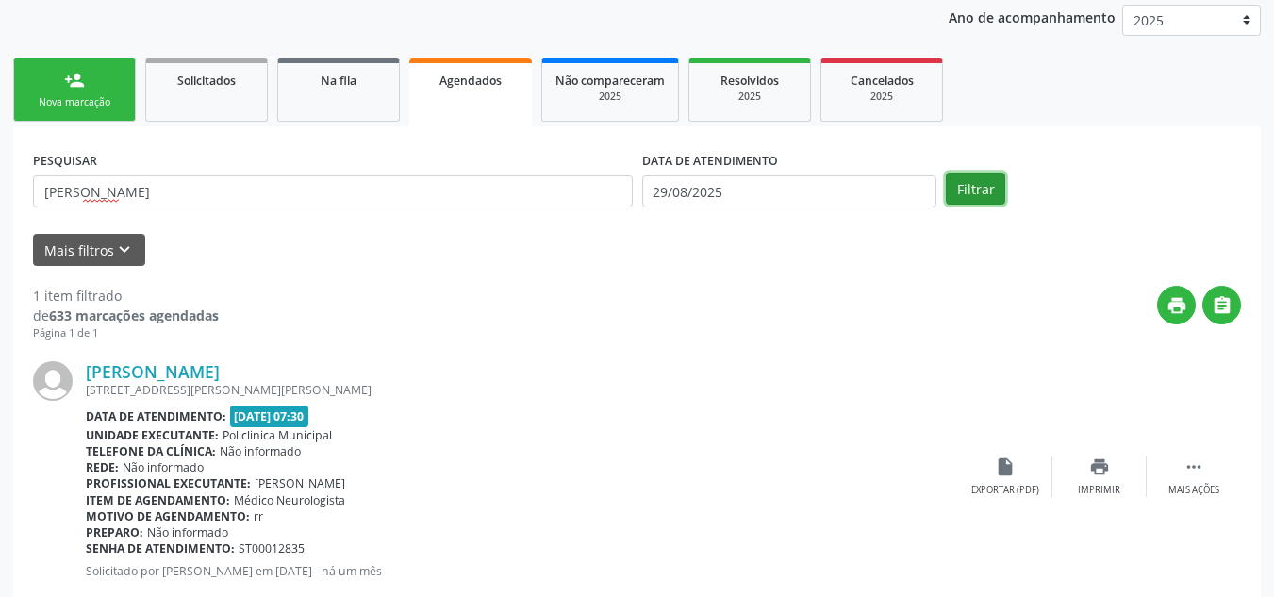
click at [980, 184] on button "Filtrar" at bounding box center [975, 189] width 59 height 32
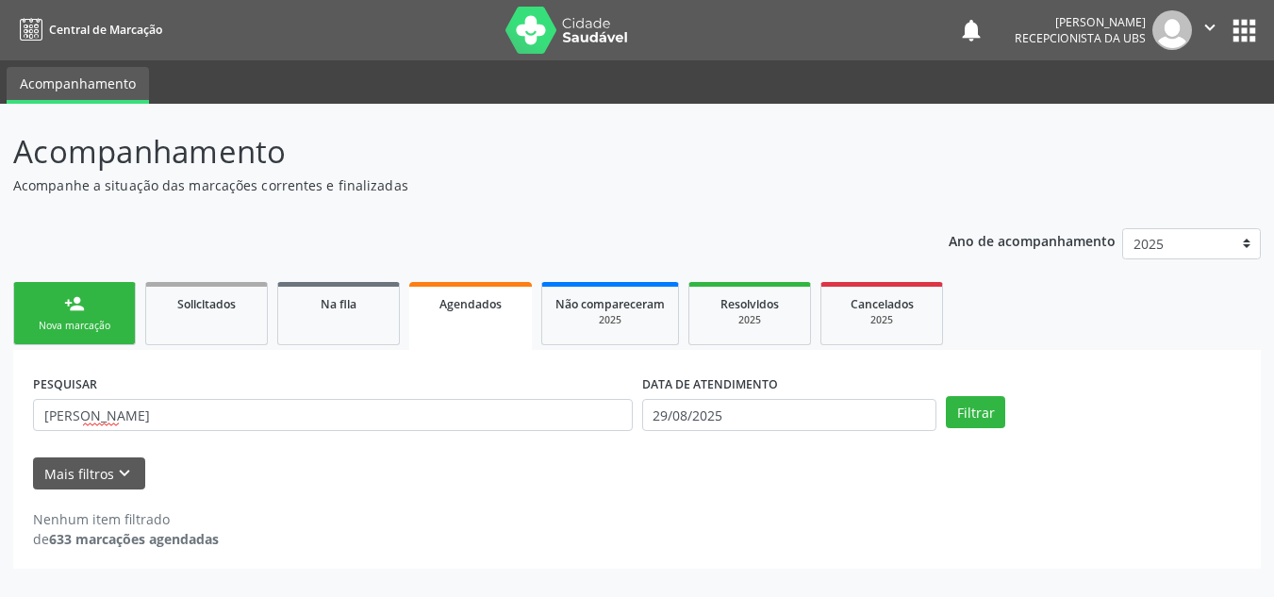
scroll to position [0, 0]
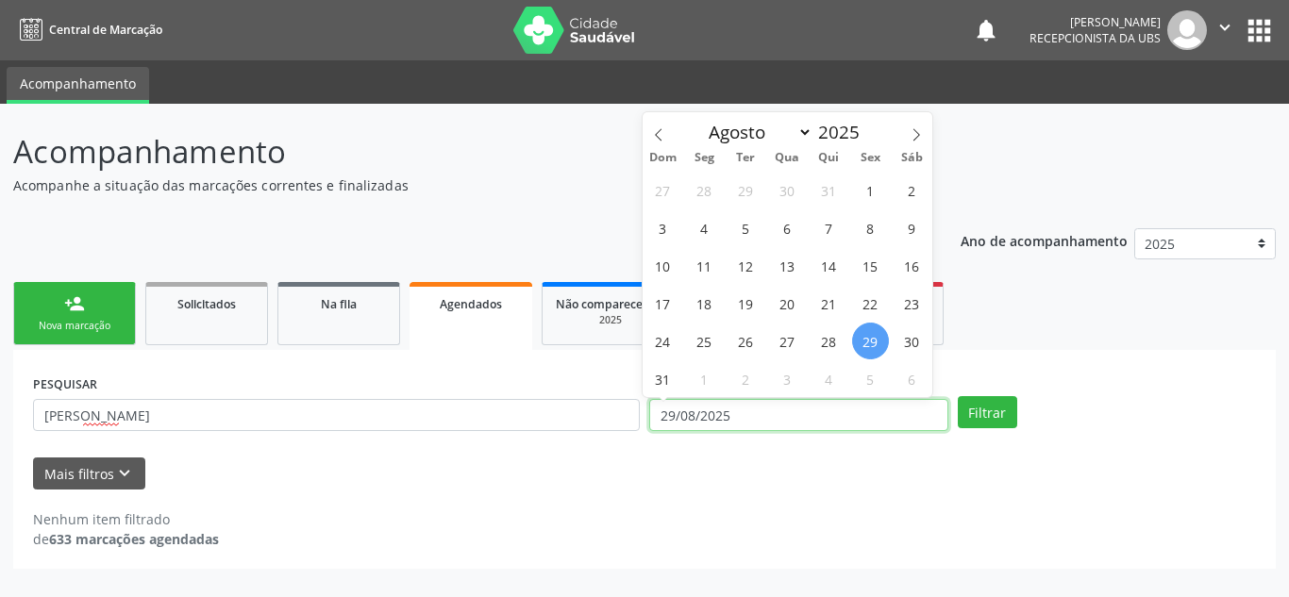
drag, startPoint x: 726, startPoint y: 415, endPoint x: 499, endPoint y: 410, distance: 227.4
click at [499, 410] on div "PESQUISAR [PERSON_NAME] DATA DE ATENDIMENTO [DATE] Filtrar" at bounding box center [644, 407] width 1232 height 74
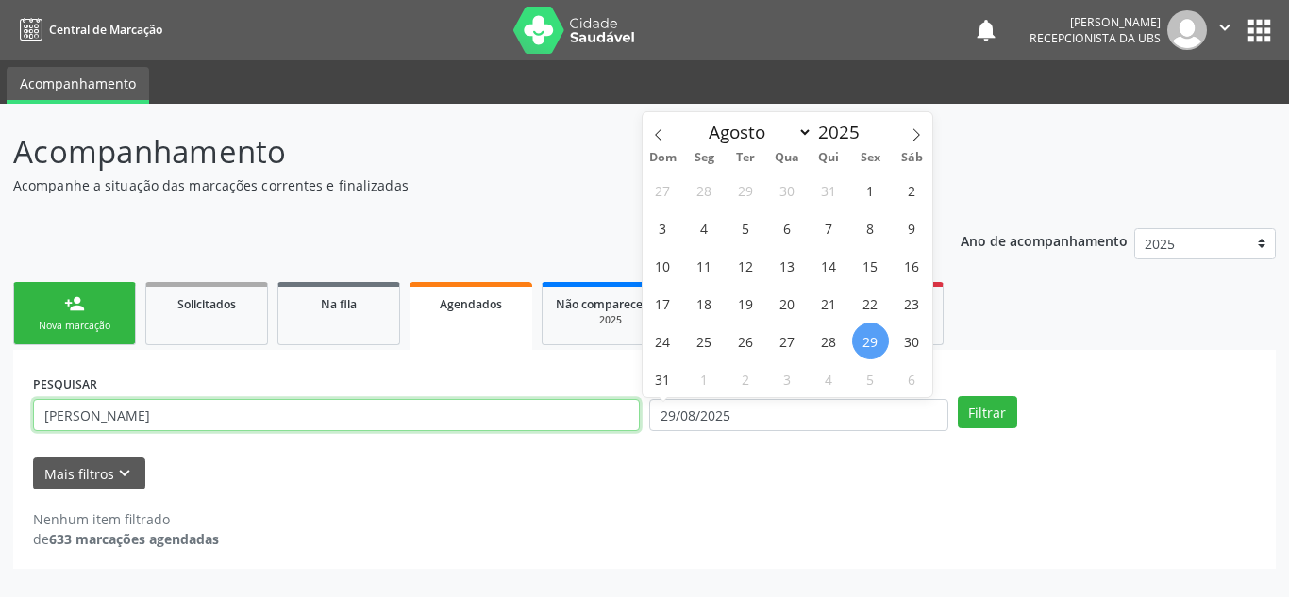
click at [499, 410] on input "[PERSON_NAME]" at bounding box center [336, 415] width 607 height 32
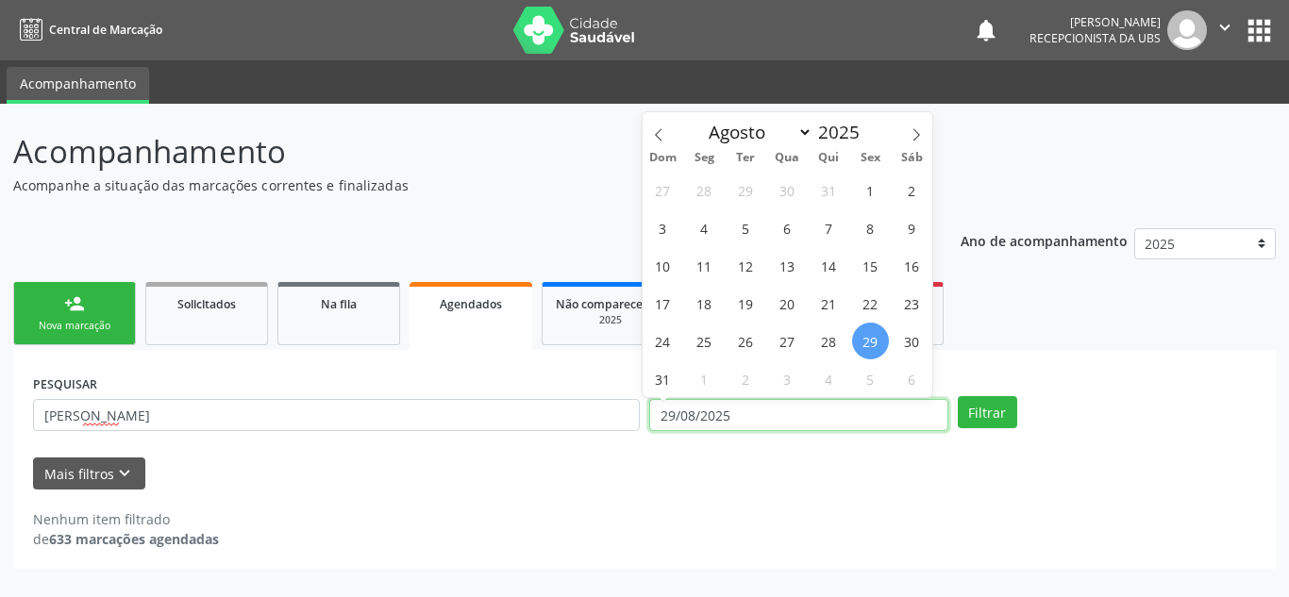
drag, startPoint x: 744, startPoint y: 416, endPoint x: 641, endPoint y: 410, distance: 103.0
click at [641, 410] on div "PESQUISAR [PERSON_NAME] DATA DE ATENDIMENTO [DATE] Filtrar" at bounding box center [644, 407] width 1232 height 74
click at [641, 410] on div "PESQUISAR [PERSON_NAME]" at bounding box center [336, 407] width 616 height 74
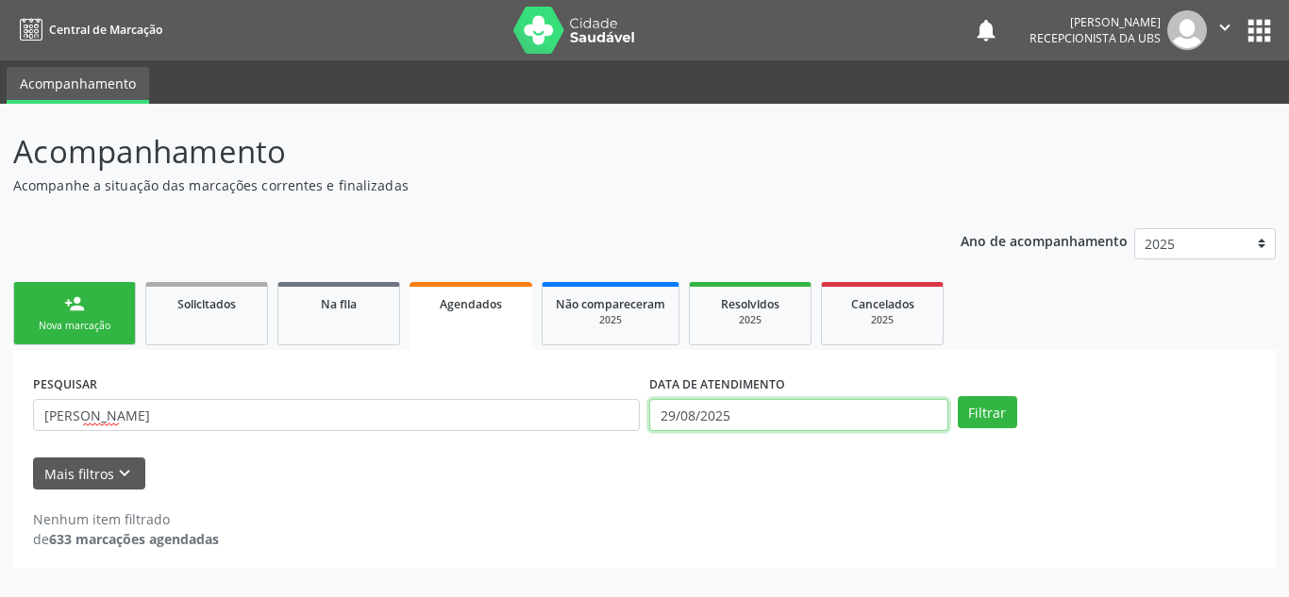
click at [674, 414] on input "29/08/2025" at bounding box center [798, 415] width 299 height 32
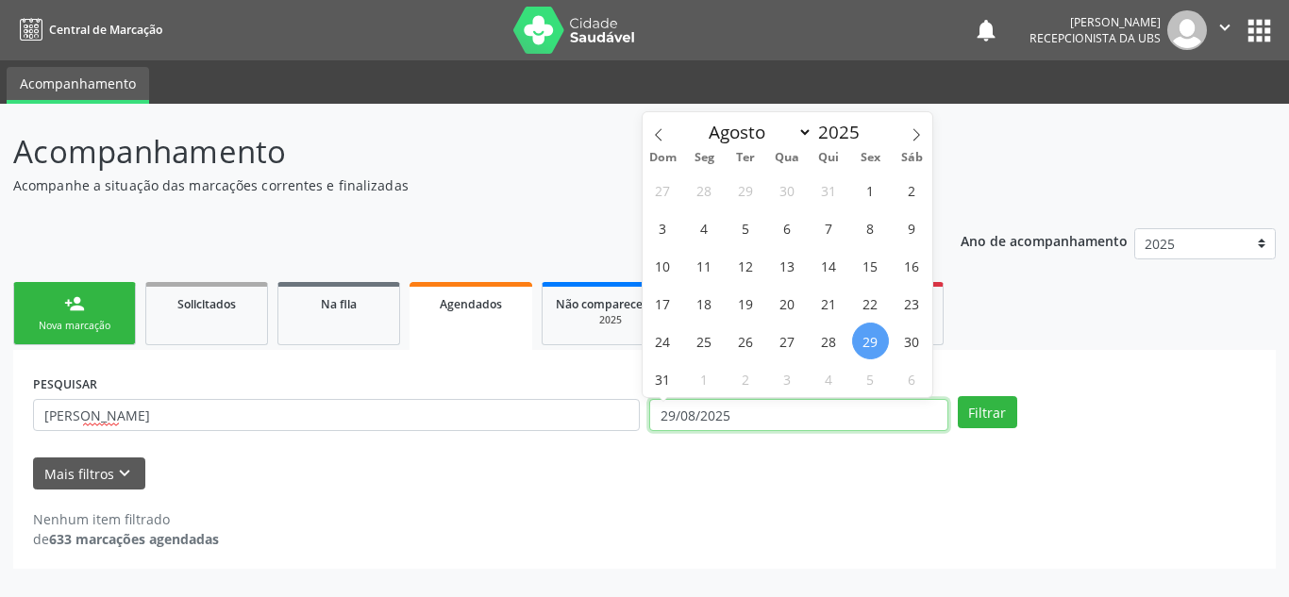
drag, startPoint x: 743, startPoint y: 425, endPoint x: 663, endPoint y: 423, distance: 80.2
click at [663, 423] on input "29/08/2025" at bounding box center [798, 415] width 299 height 32
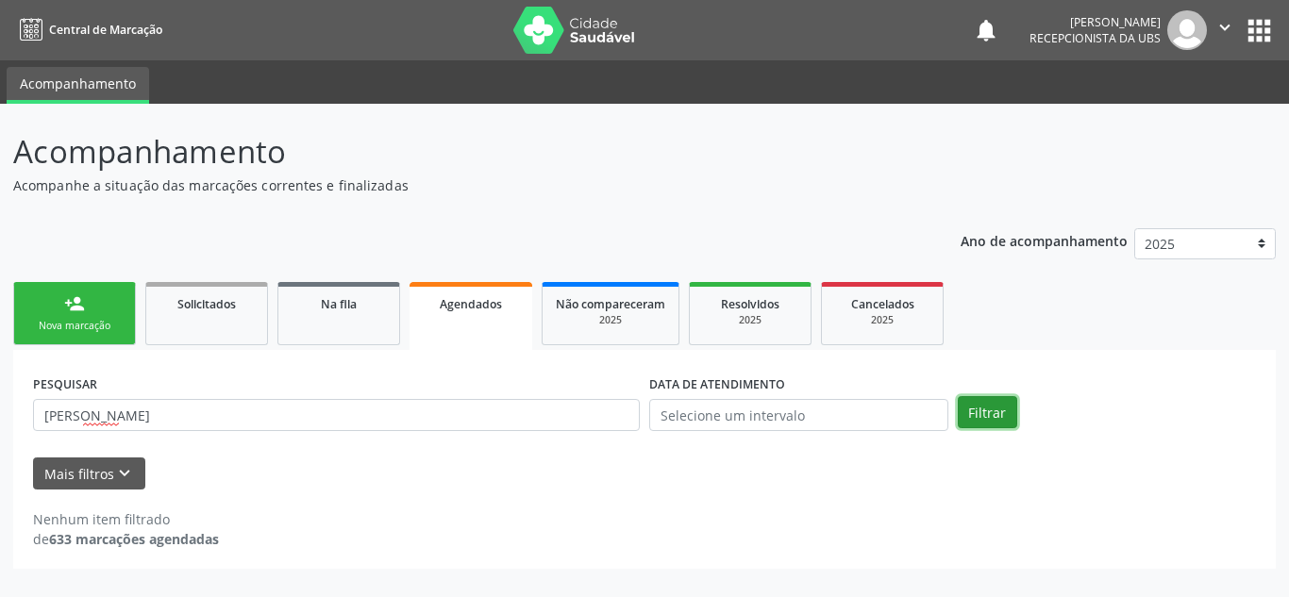
click at [1005, 417] on button "Filtrar" at bounding box center [987, 412] width 59 height 32
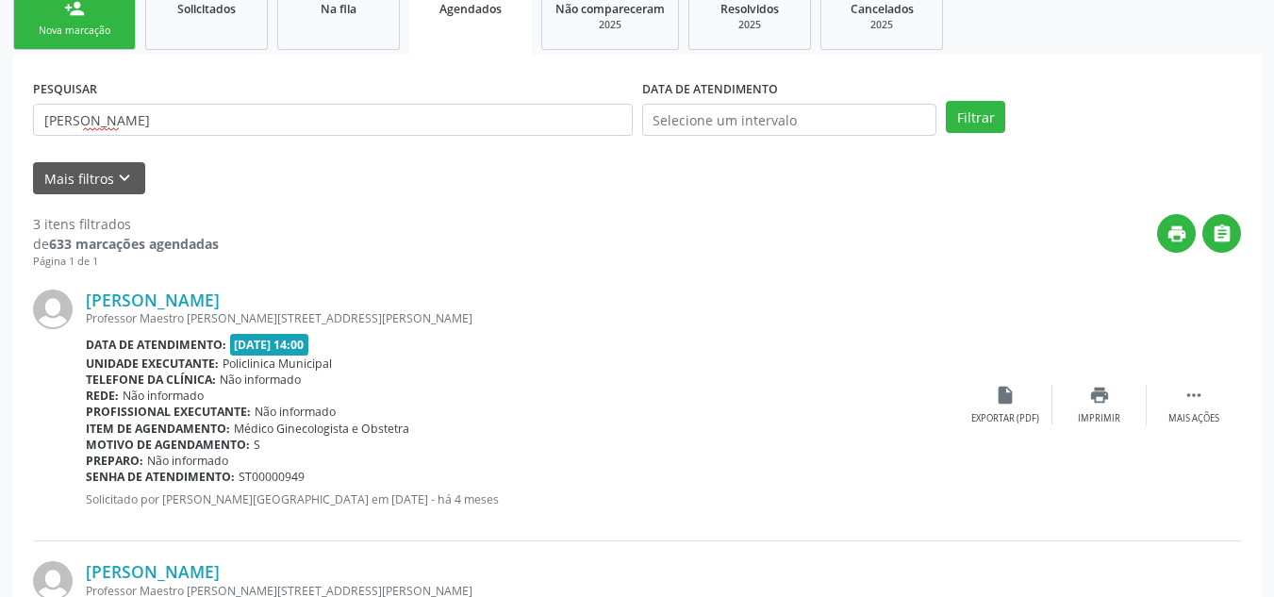
scroll to position [328, 0]
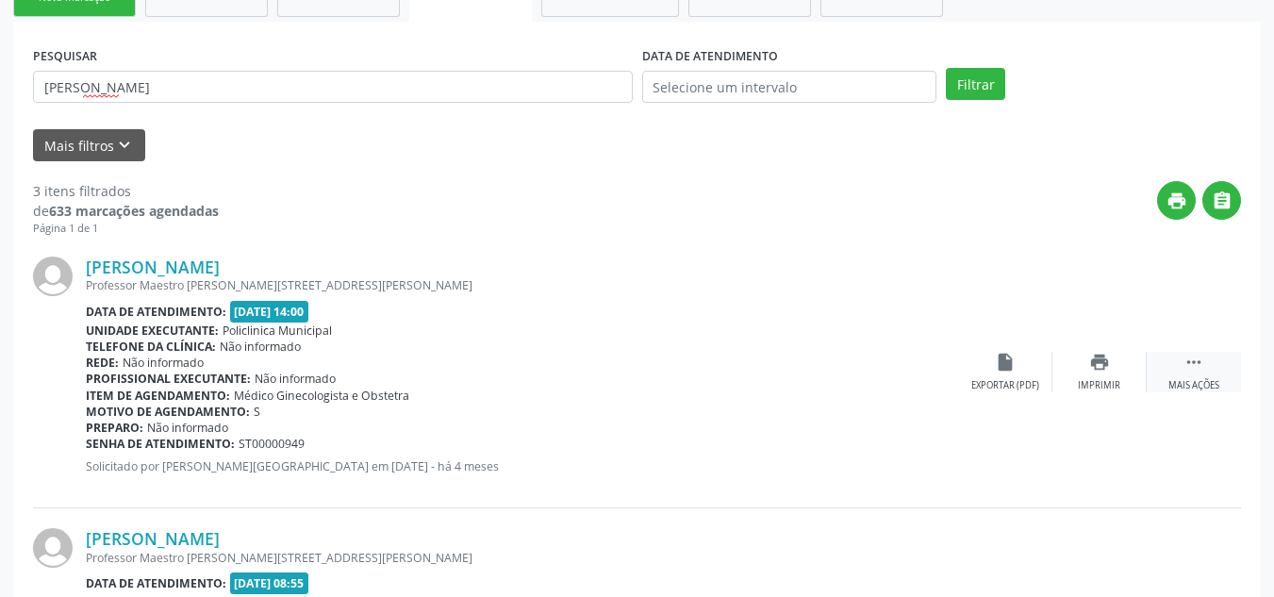
click at [1205, 363] on div " Mais ações" at bounding box center [1194, 372] width 94 height 41
click at [1102, 361] on icon "edit" at bounding box center [1100, 362] width 21 height 21
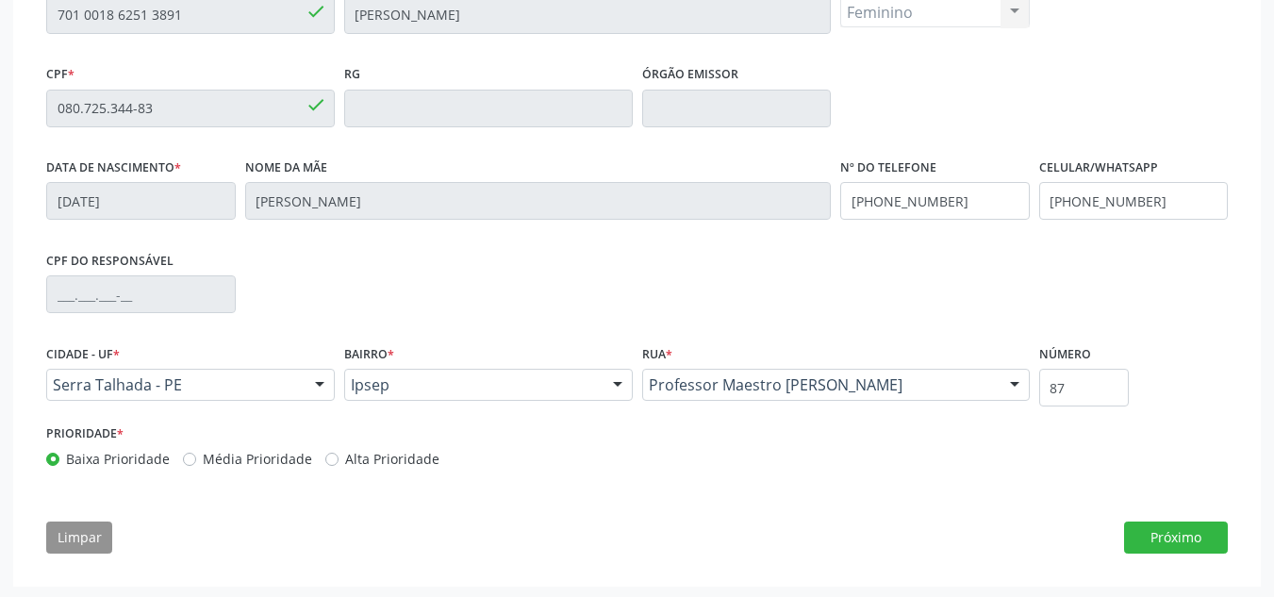
scroll to position [451, 0]
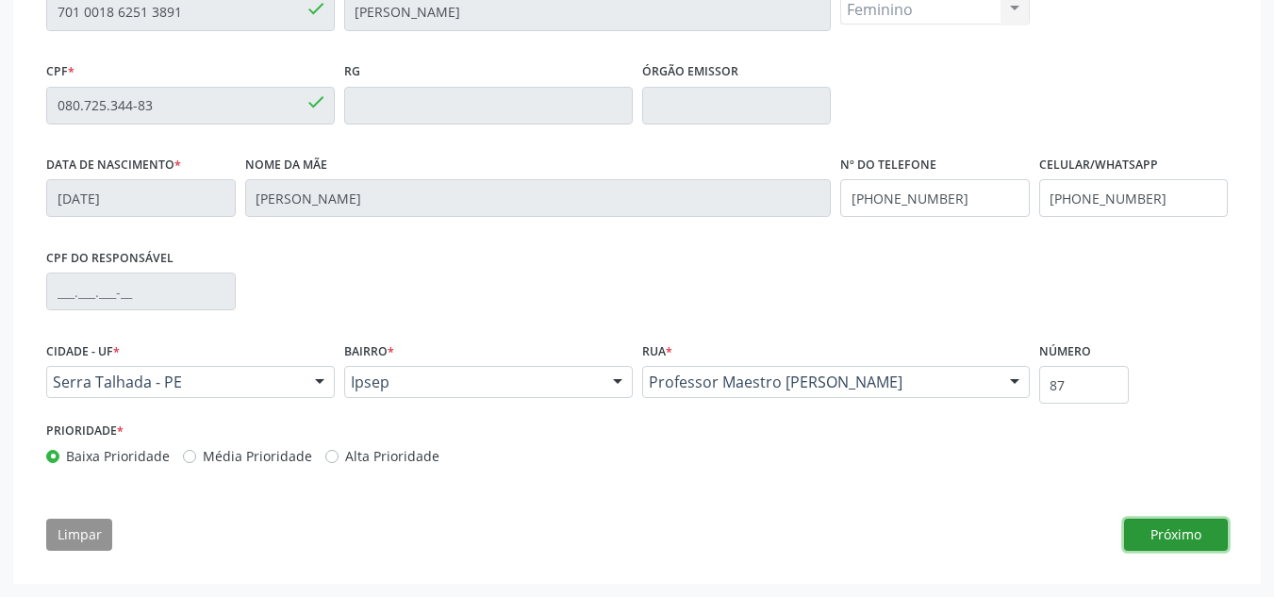
click at [1158, 533] on button "Próximo" at bounding box center [1176, 535] width 104 height 32
click at [0, 0] on button "Próximo" at bounding box center [0, 0] width 0 height 0
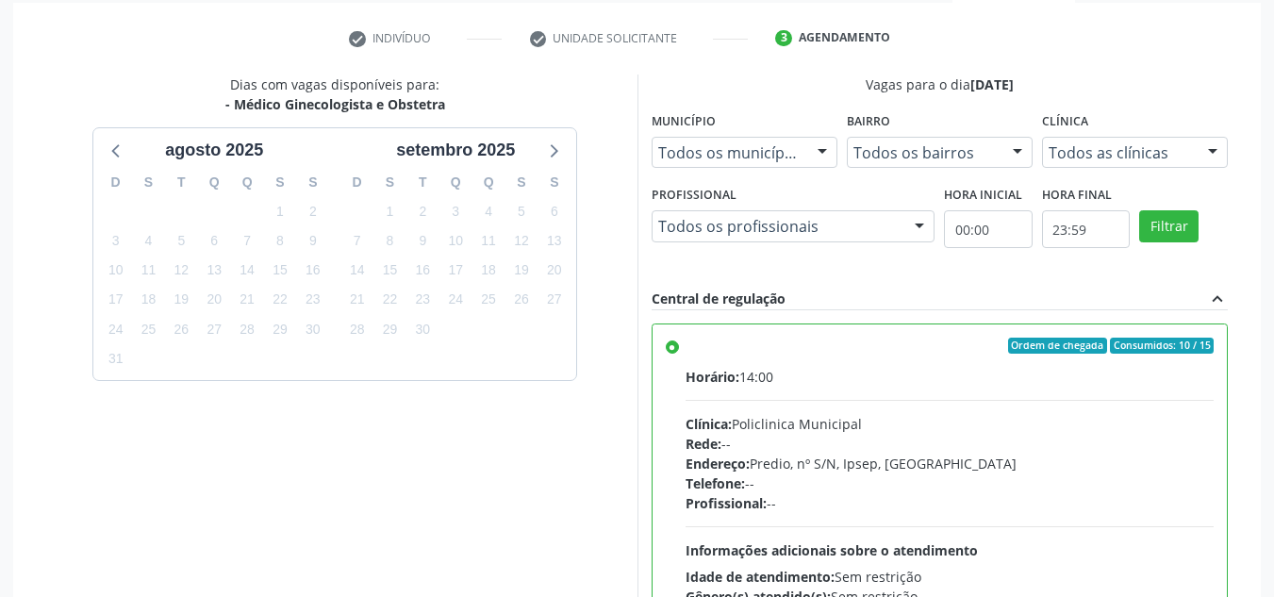
scroll to position [376, 0]
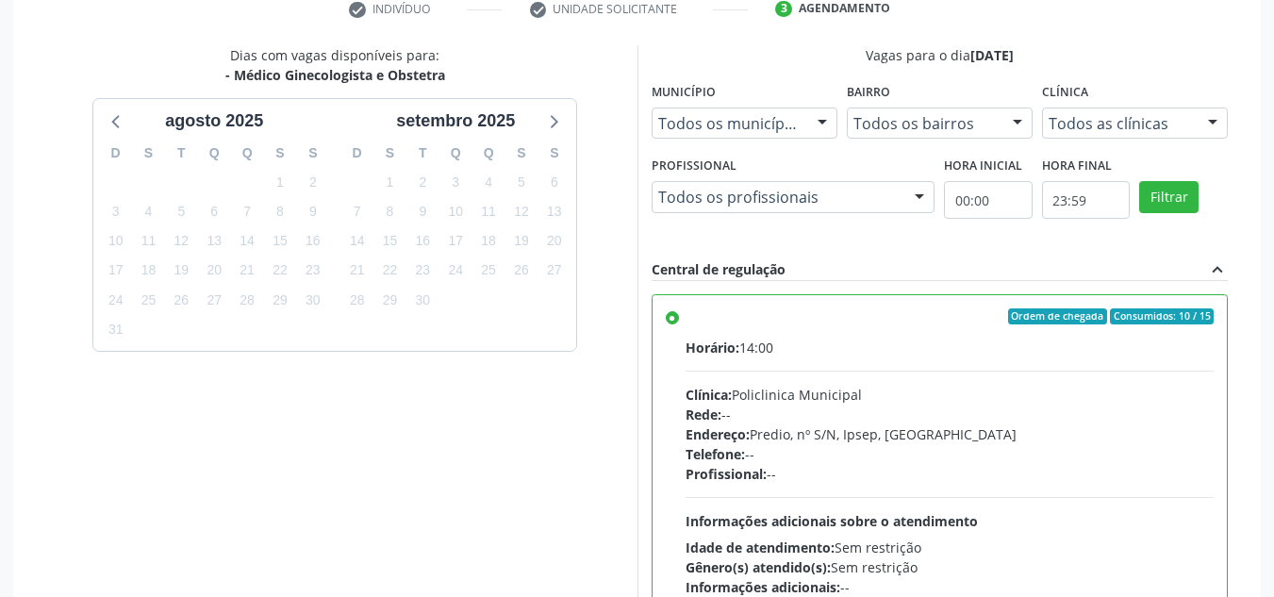
click at [686, 318] on label "Ordem de chegada Consumidos: 10 / 15 Horário: 14:00 Clínica: Policlinica Munici…" at bounding box center [950, 453] width 529 height 290
click at [674, 318] on input "Ordem de chegada Consumidos: 10 / 15 Horário: 14:00 Clínica: Policlinica Munici…" at bounding box center [672, 316] width 13 height 17
click at [686, 321] on label "Ordem de chegada Consumidos: 10 / 15 Horário: 14:00 Clínica: Policlinica Munici…" at bounding box center [950, 453] width 529 height 290
click at [668, 321] on input "Ordem de chegada Consumidos: 10 / 15 Horário: 14:00 Clínica: Policlinica Munici…" at bounding box center [672, 316] width 13 height 17
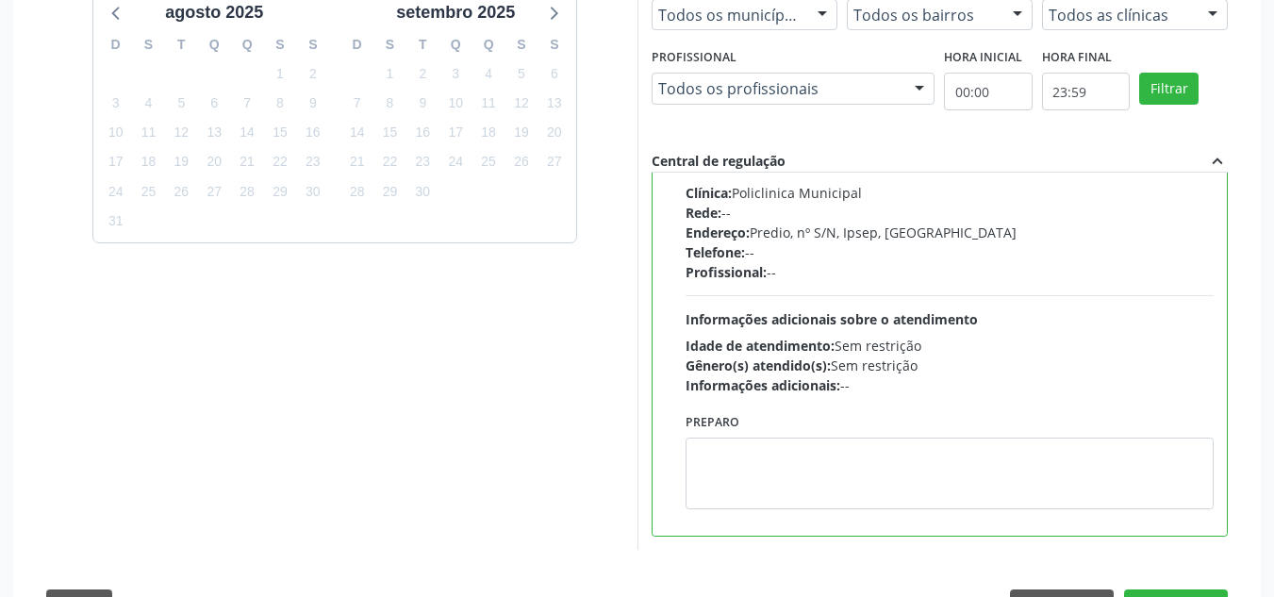
scroll to position [555, 0]
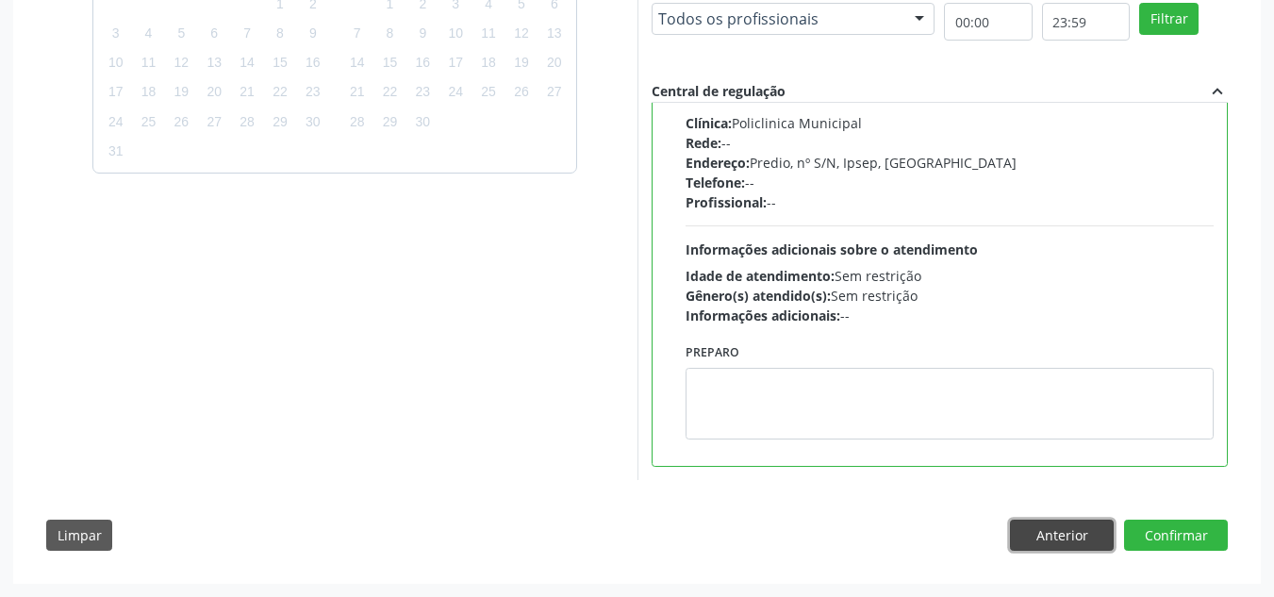
click at [1041, 538] on button "Anterior" at bounding box center [1062, 536] width 104 height 32
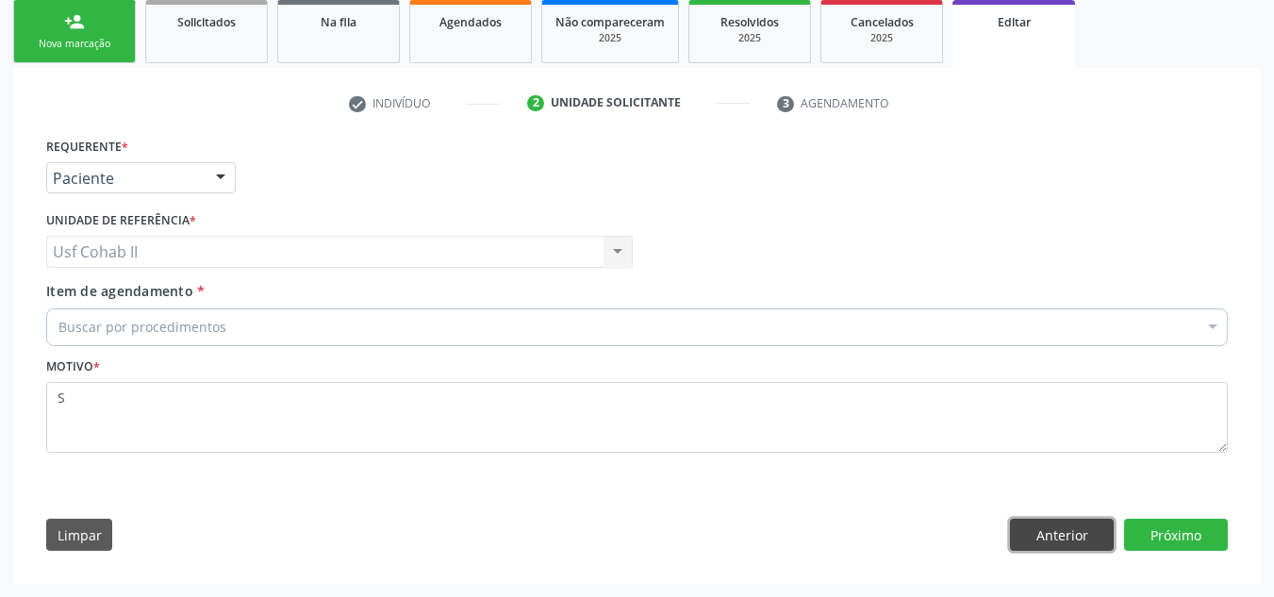
click at [1064, 536] on button "Anterior" at bounding box center [1062, 535] width 104 height 32
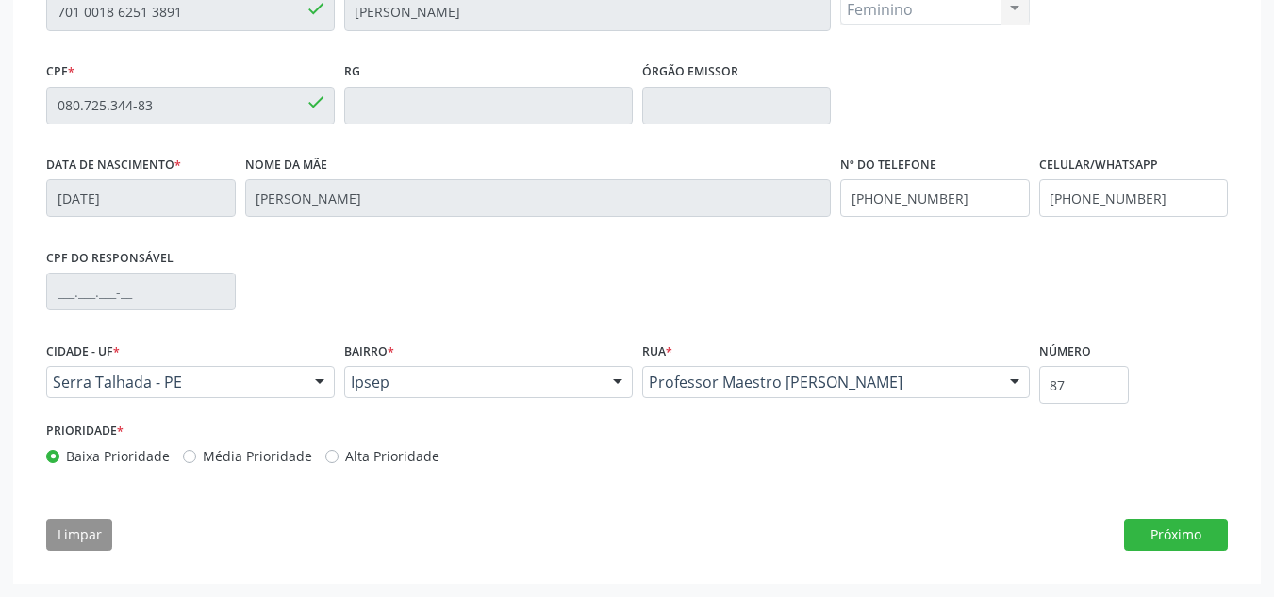
scroll to position [74, 0]
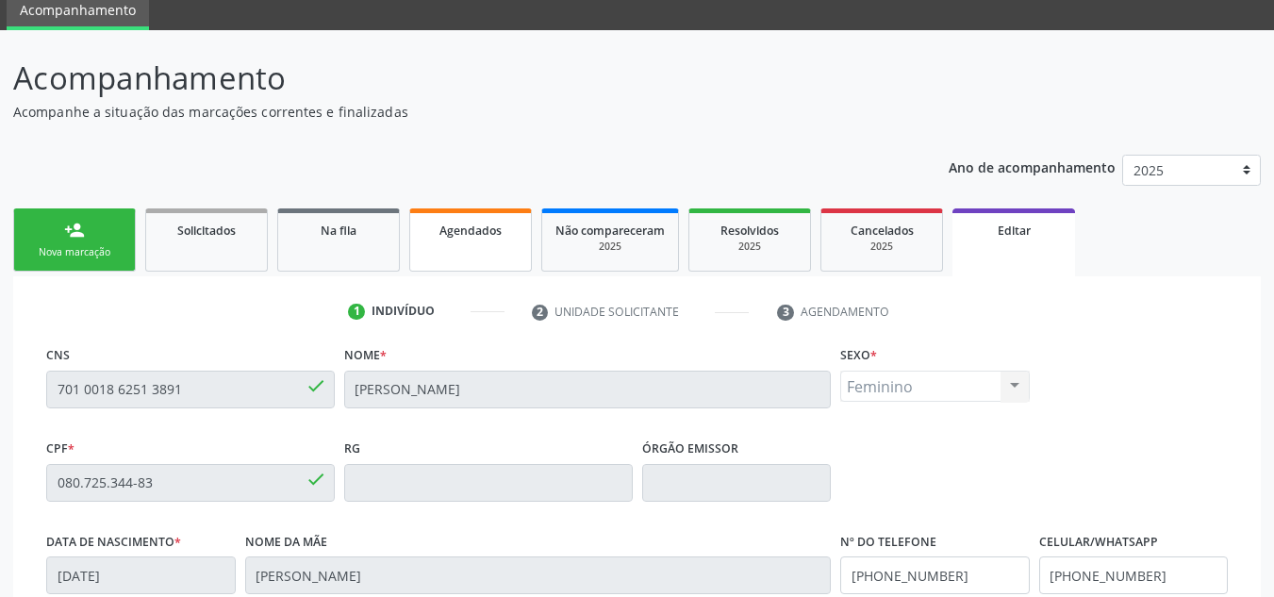
click at [503, 231] on div "Agendados" at bounding box center [471, 230] width 94 height 20
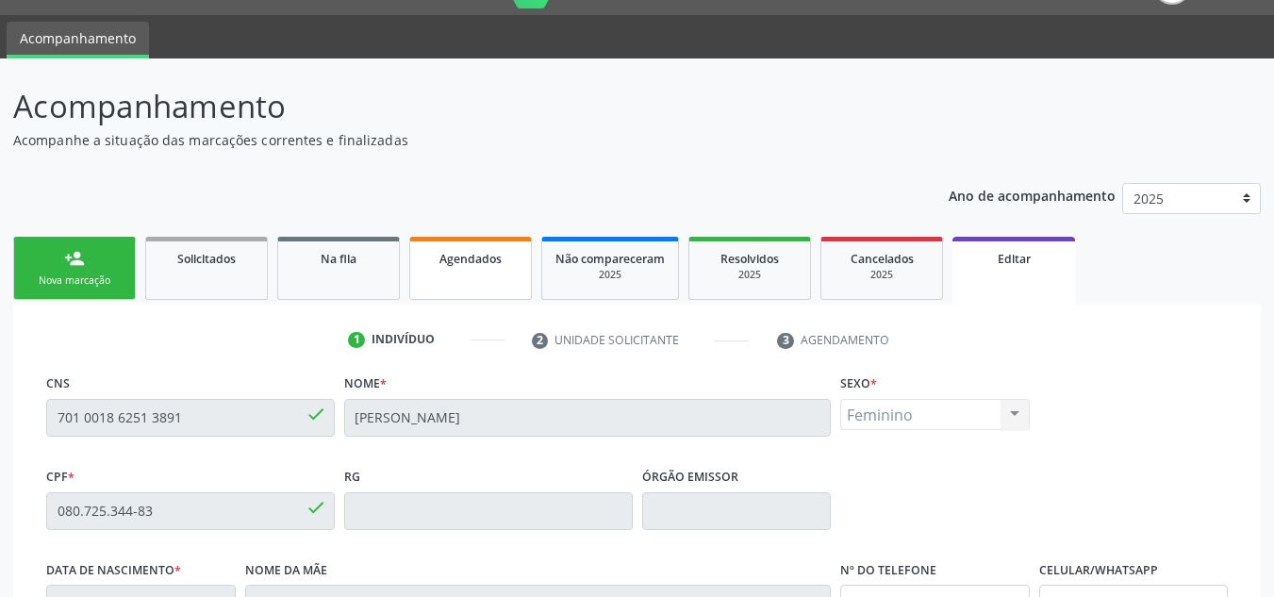
select select "7"
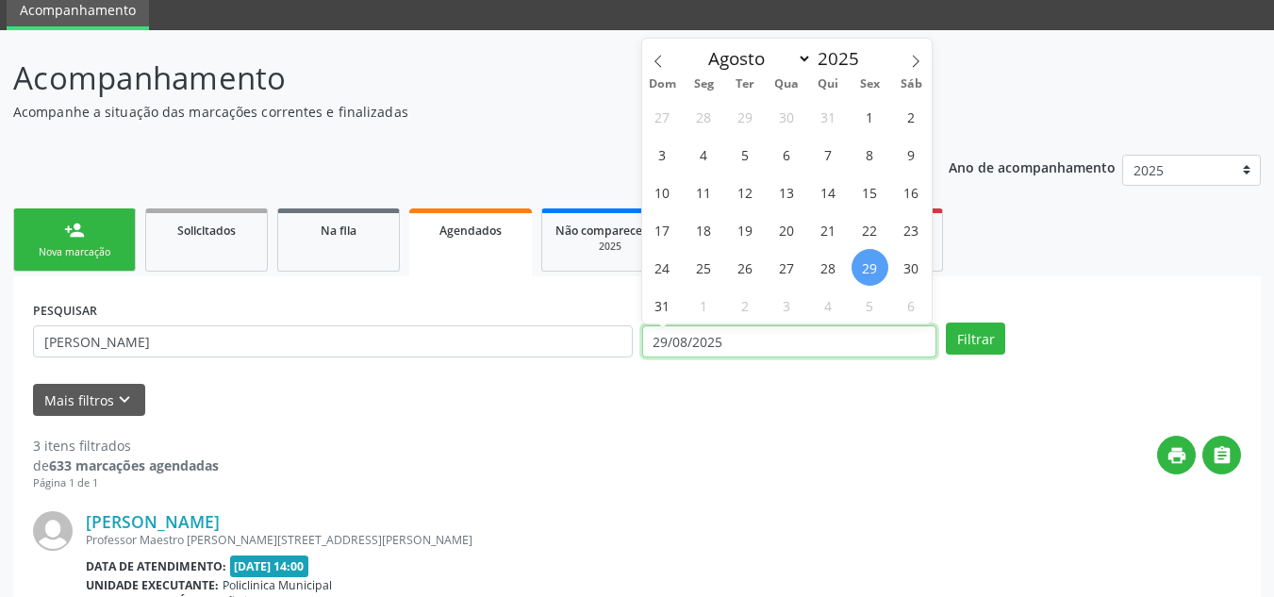
drag, startPoint x: 731, startPoint y: 338, endPoint x: 573, endPoint y: 341, distance: 158.5
click at [573, 341] on div "PESQUISAR [PERSON_NAME] DATA DE ATENDIMENTO [DATE] Filtrar" at bounding box center [637, 333] width 1218 height 74
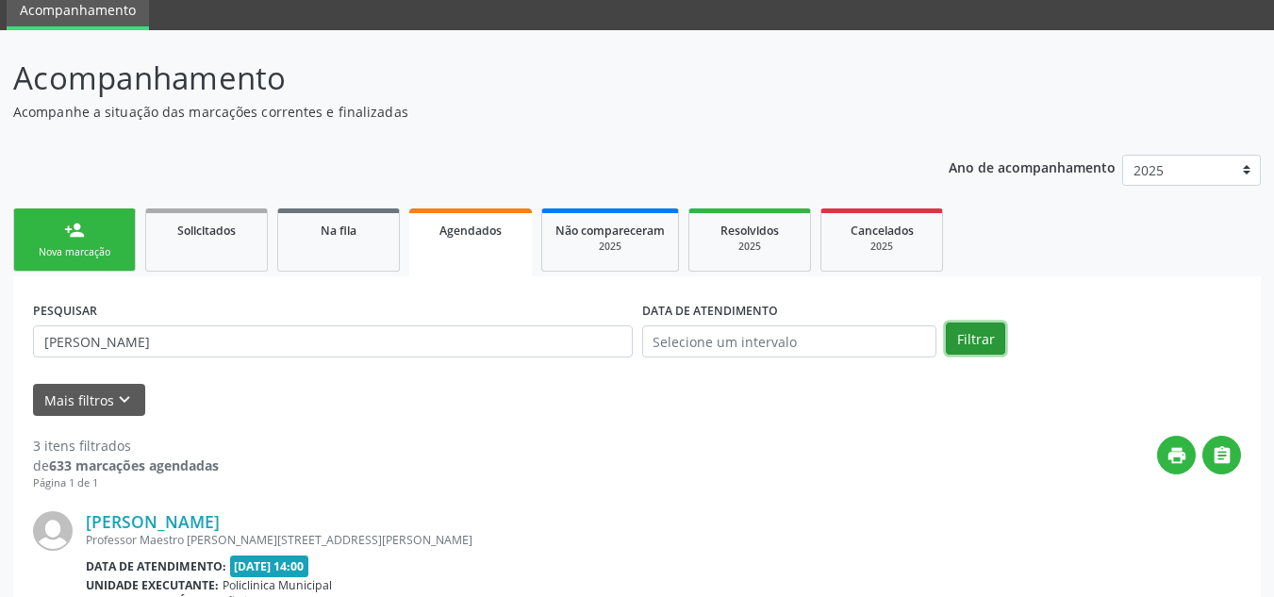
click at [988, 340] on button "Filtrar" at bounding box center [975, 339] width 59 height 32
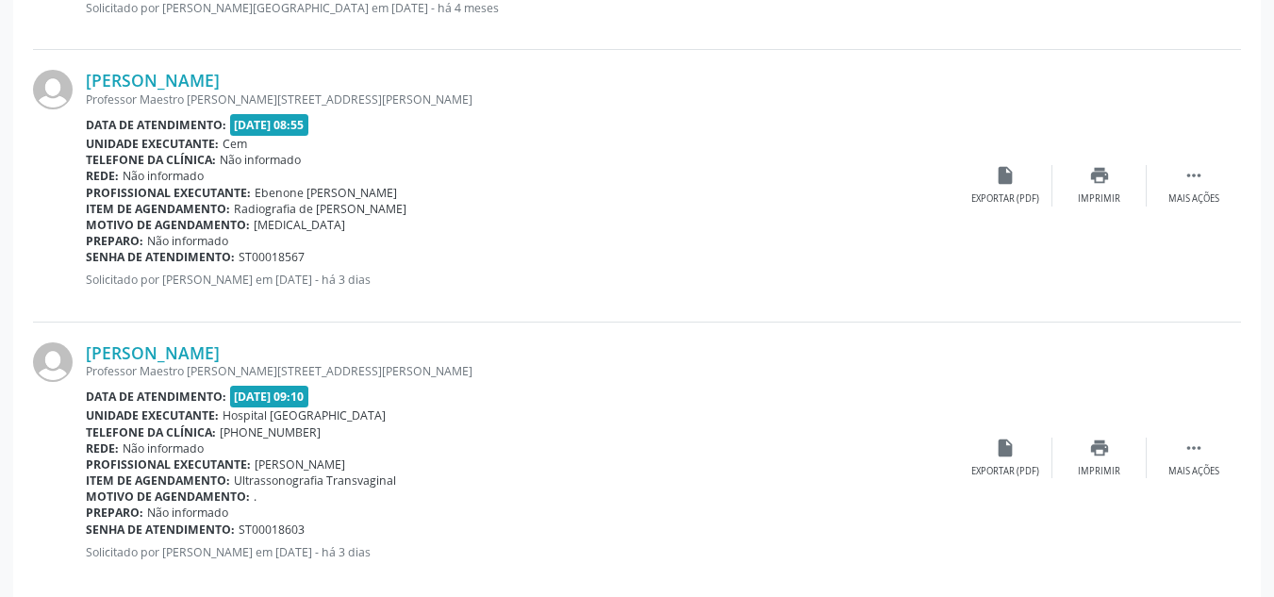
scroll to position [816, 0]
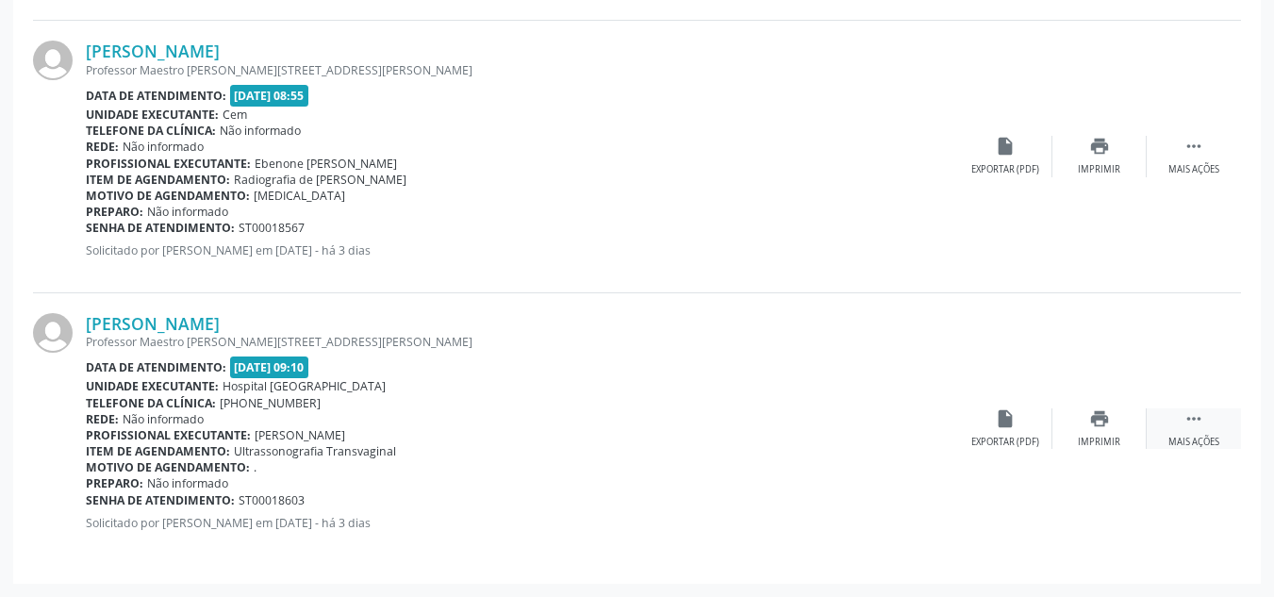
click at [1189, 414] on icon "" at bounding box center [1194, 418] width 21 height 21
click at [906, 430] on div "print Imprimir" at bounding box center [911, 428] width 94 height 41
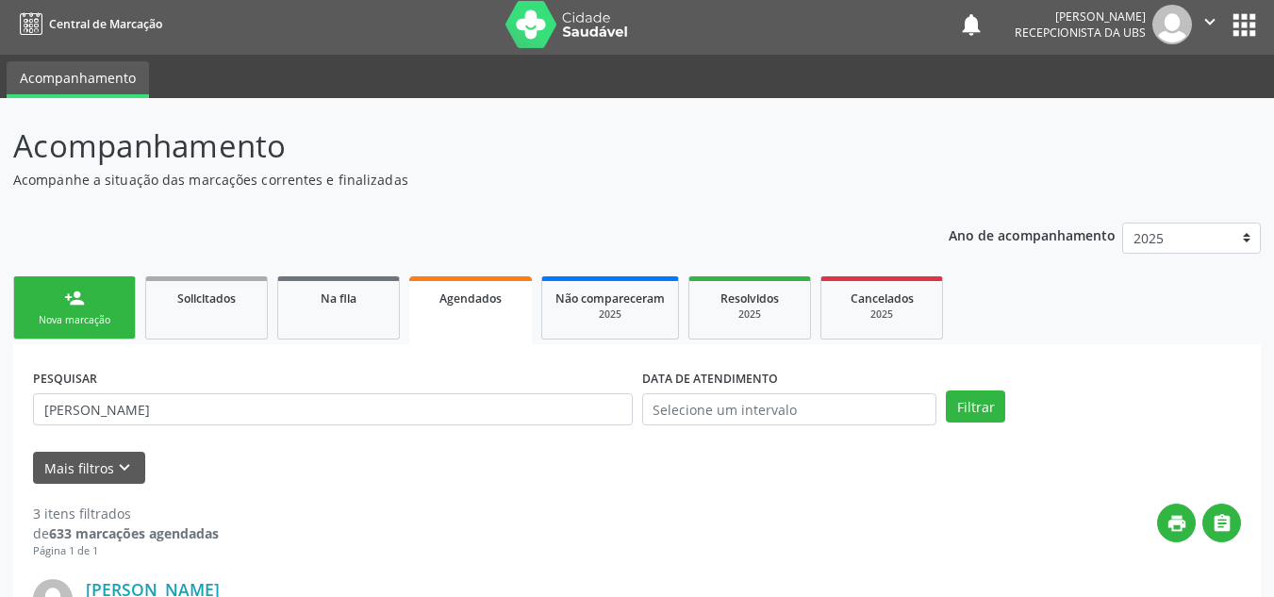
scroll to position [0, 0]
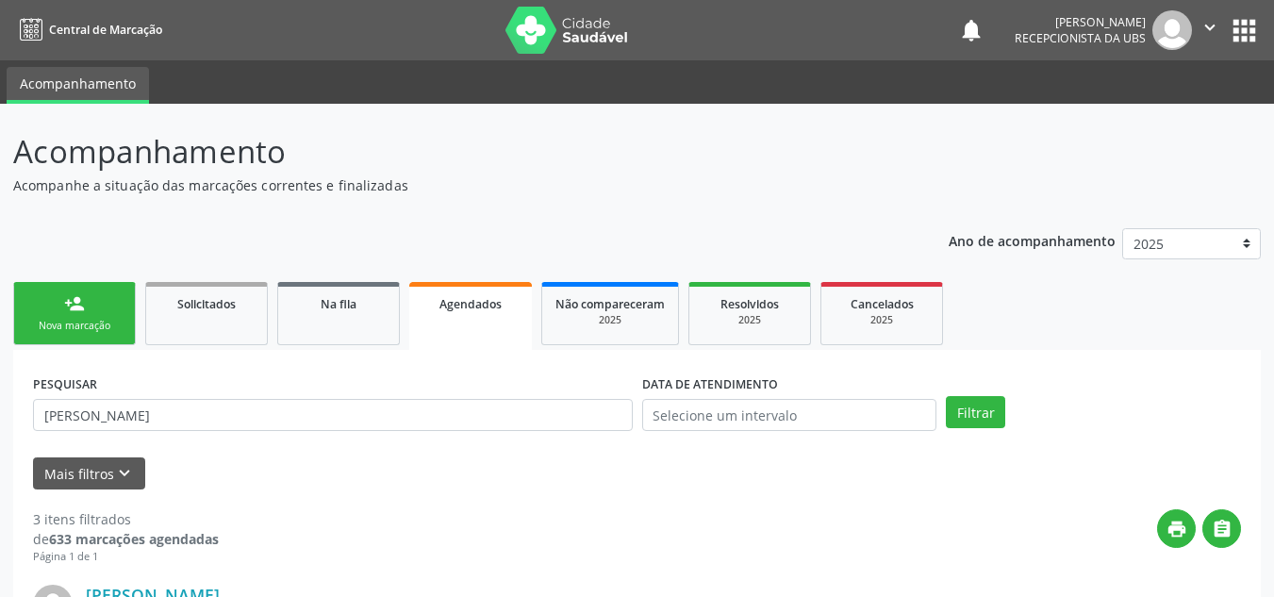
click at [67, 314] on link "person_add Nova marcação" at bounding box center [74, 313] width 123 height 63
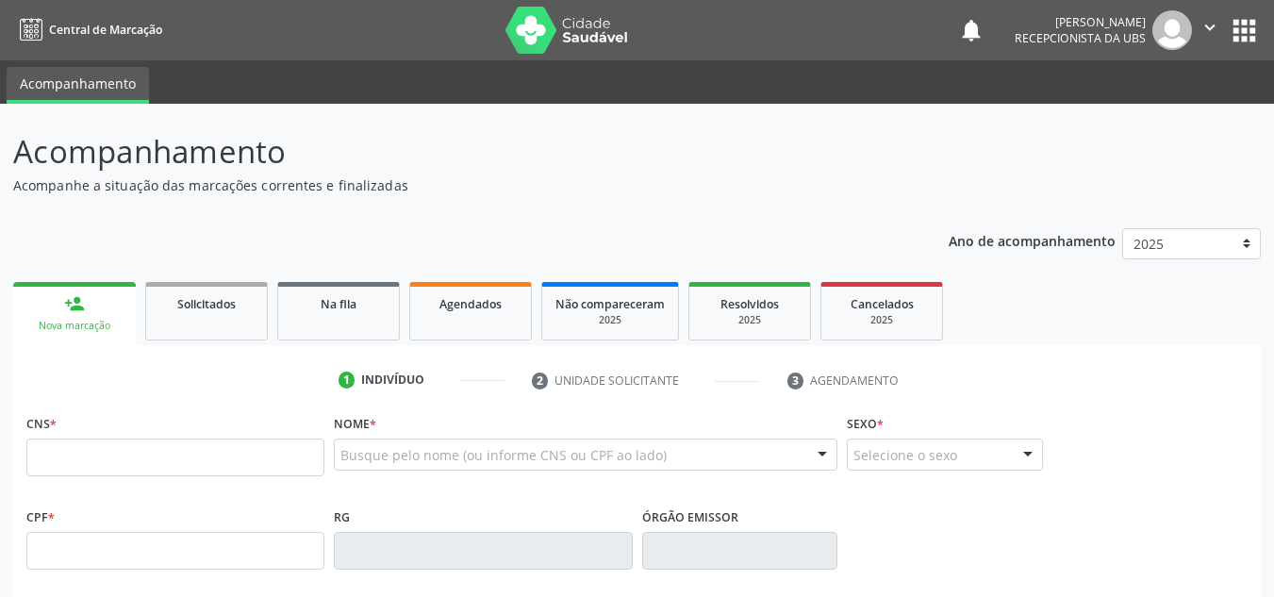
scroll to position [94, 0]
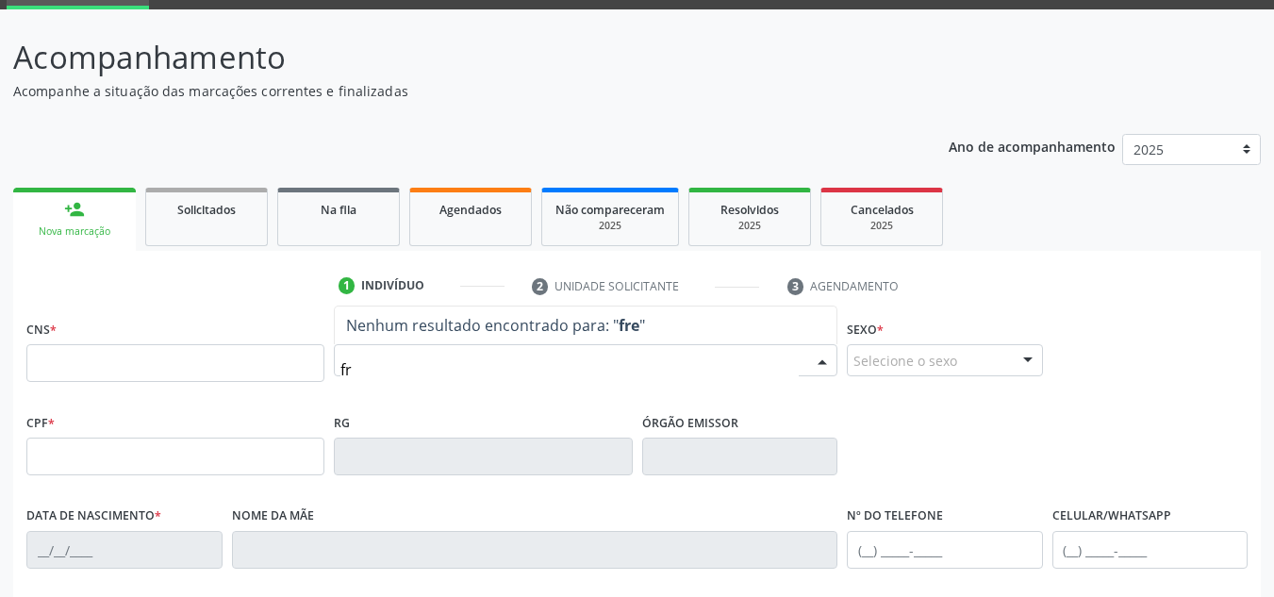
type input "f"
click at [389, 361] on input "[PERSON_NAME]" at bounding box center [570, 370] width 458 height 38
drag, startPoint x: 541, startPoint y: 369, endPoint x: 57, endPoint y: 369, distance: 484.9
click at [58, 369] on div "CNS * Nome * [PERSON_NAME] Nenhum resultado encontrado para: " [PERSON_NAME] " …" at bounding box center [637, 361] width 1231 height 93
type input "[PERSON_NAME]"
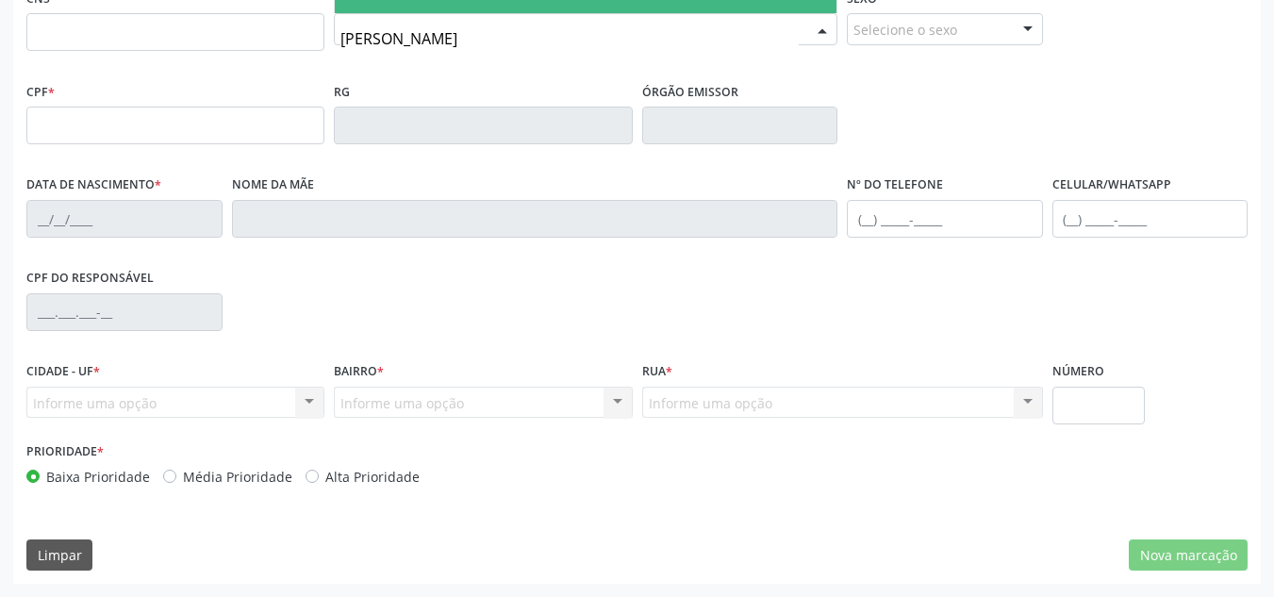
scroll to position [331, 0]
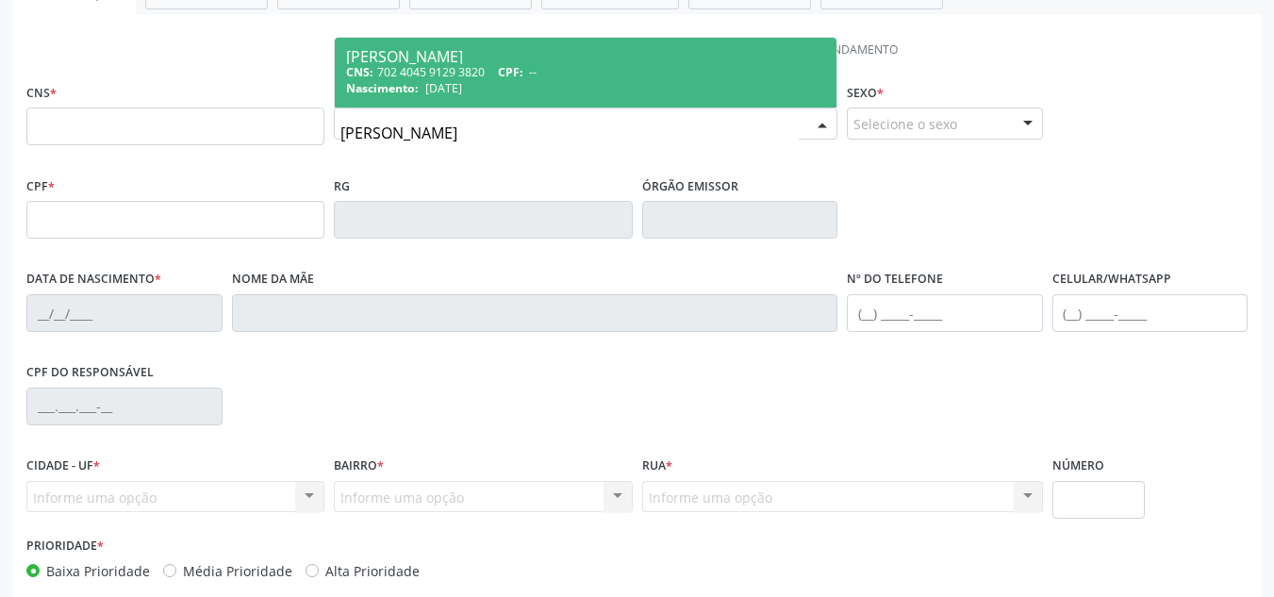
click at [523, 76] on span "CPF:" at bounding box center [510, 72] width 25 height 16
type input "702 4045 9129 3820"
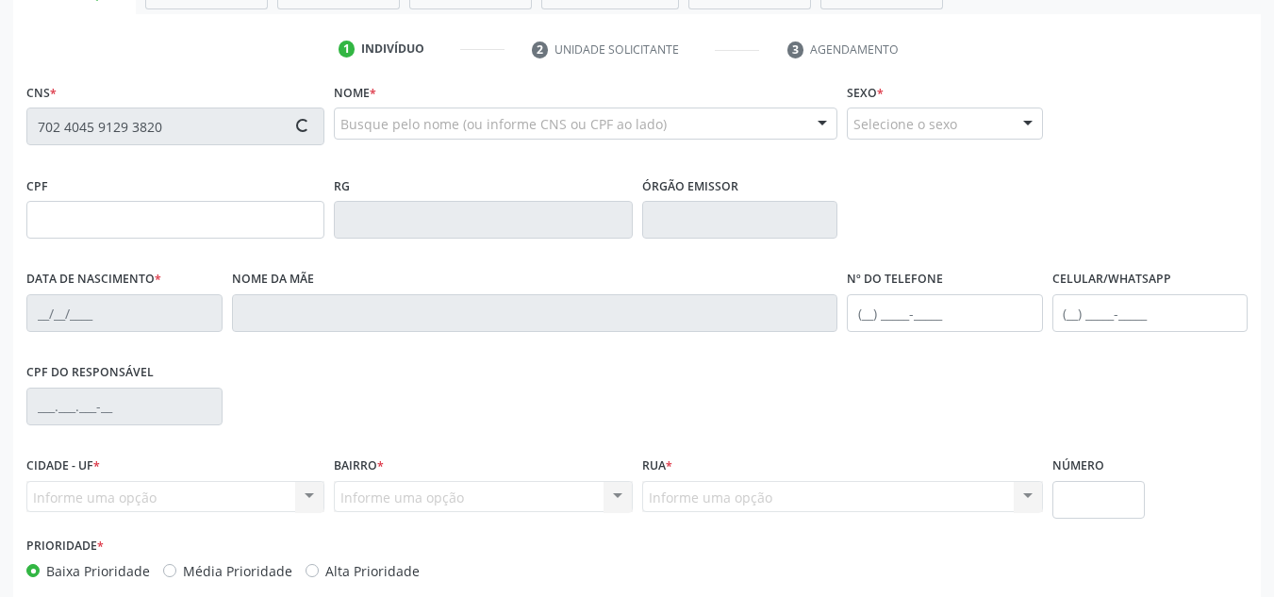
type input "[DATE]"
type input "[PERSON_NAME]"
type input "[PHONE_NUMBER]"
type input "59"
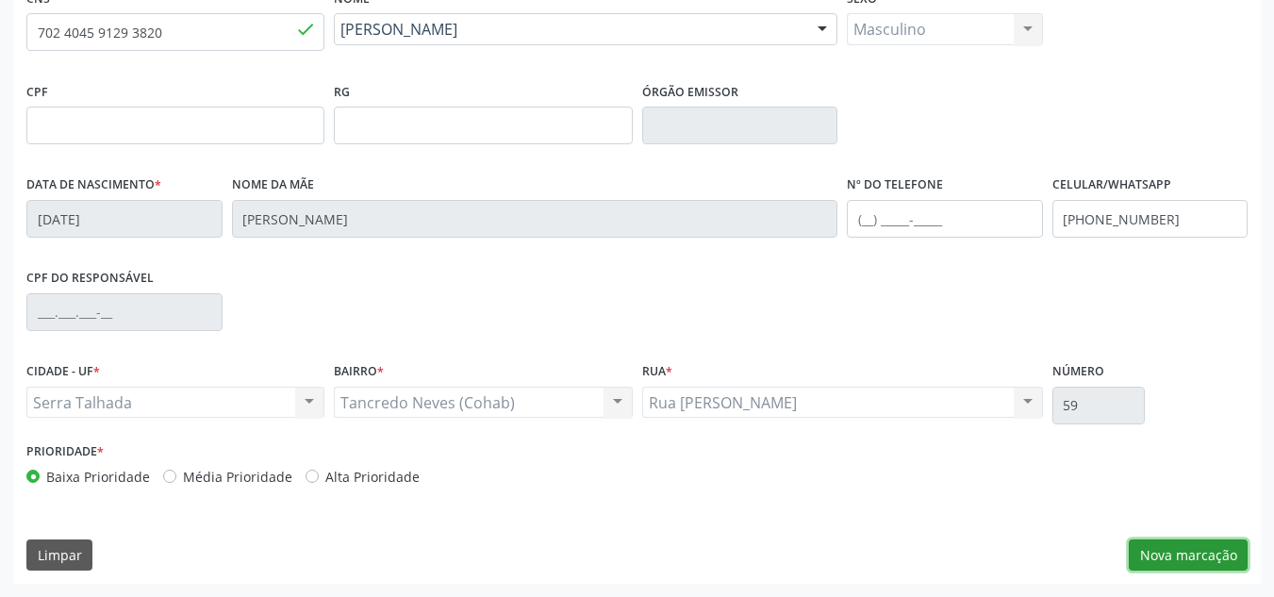
click at [1219, 561] on button "Nova marcação" at bounding box center [1188, 556] width 119 height 32
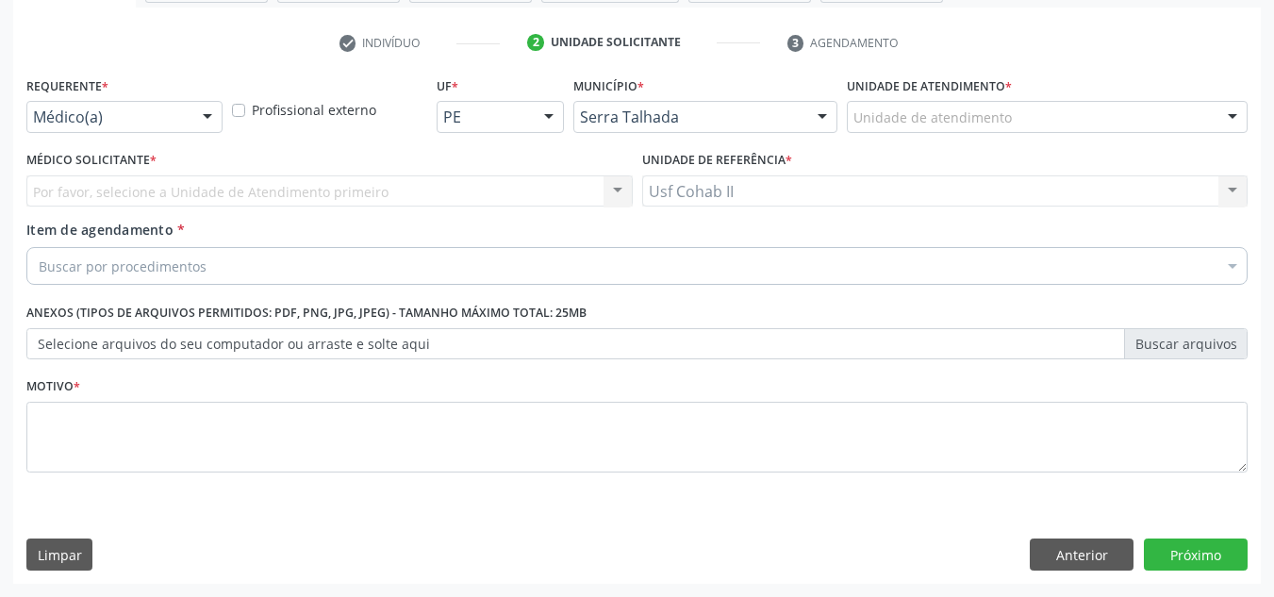
scroll to position [338, 0]
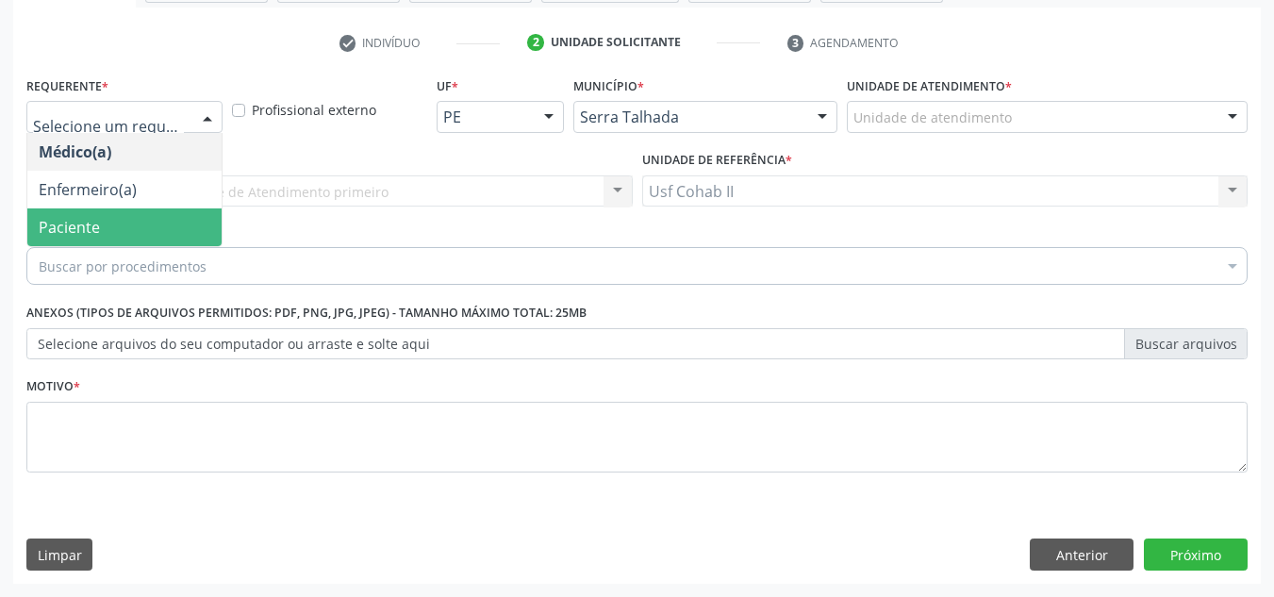
click at [105, 221] on span "Paciente" at bounding box center [124, 227] width 194 height 38
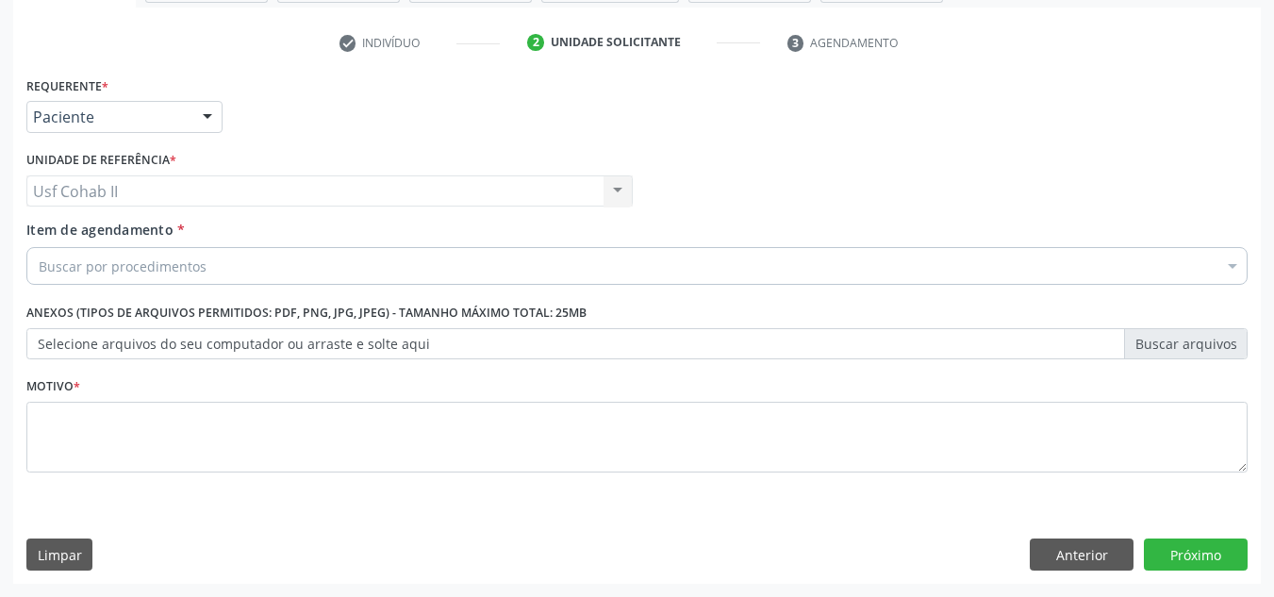
click at [39, 273] on input "Item de agendamento *" at bounding box center [39, 266] width 0 height 38
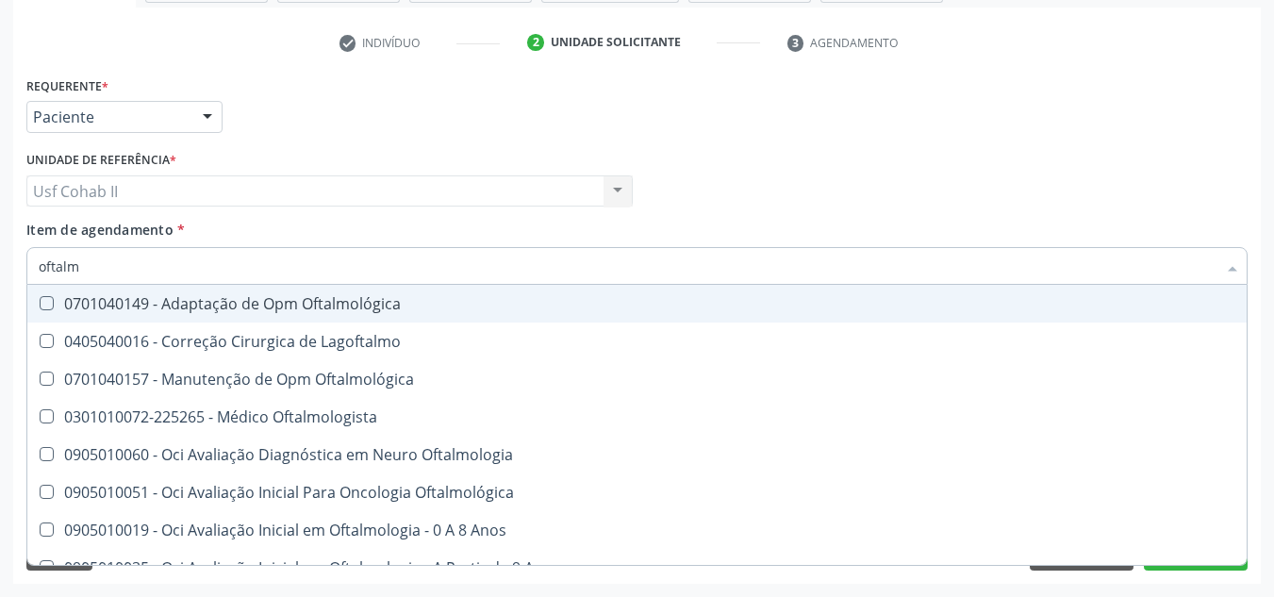
type input "oftalmo"
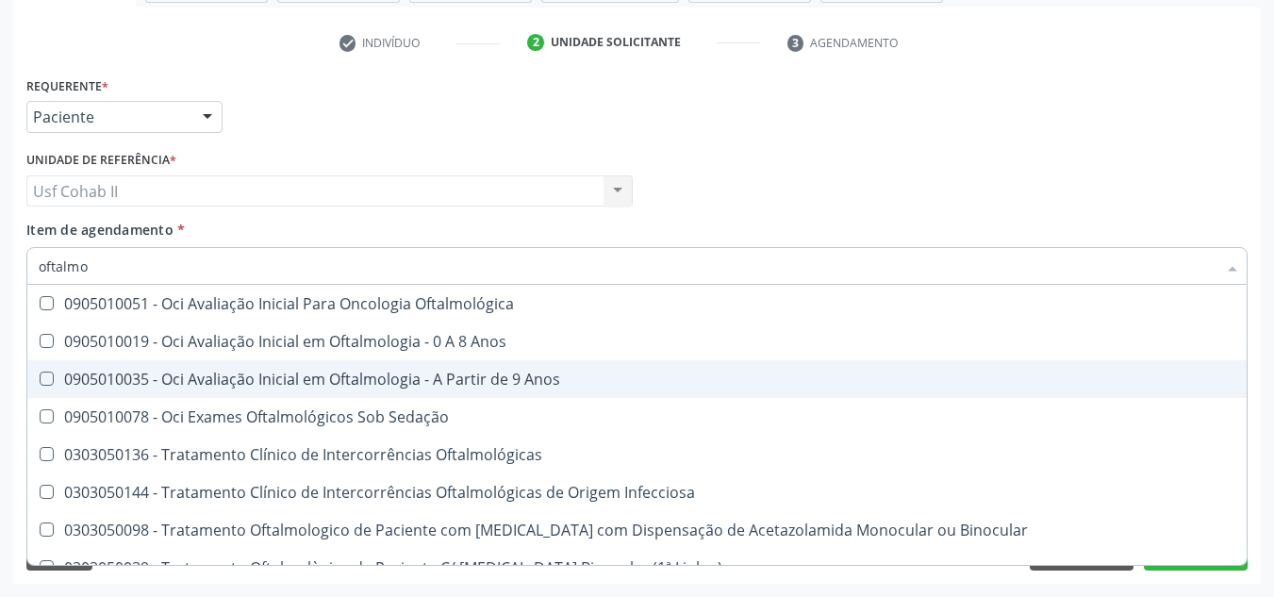
scroll to position [94, 0]
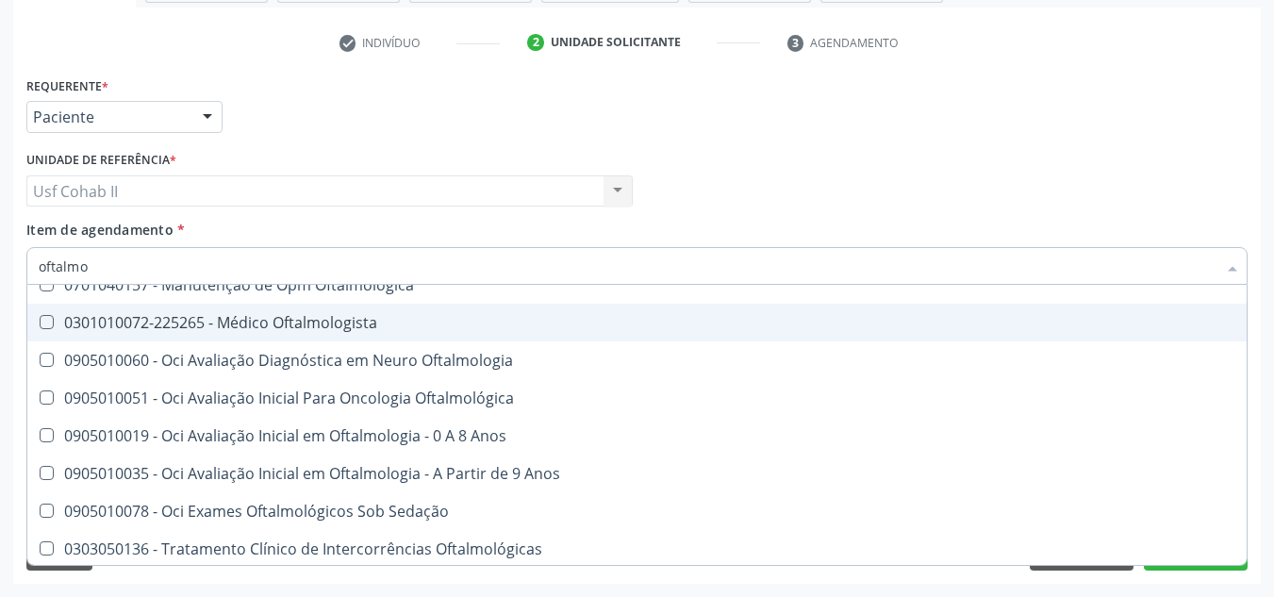
click at [363, 330] on div "0301010072-225265 - Médico Oftalmologista" at bounding box center [637, 322] width 1197 height 15
checkbox Oftalmologista "true"
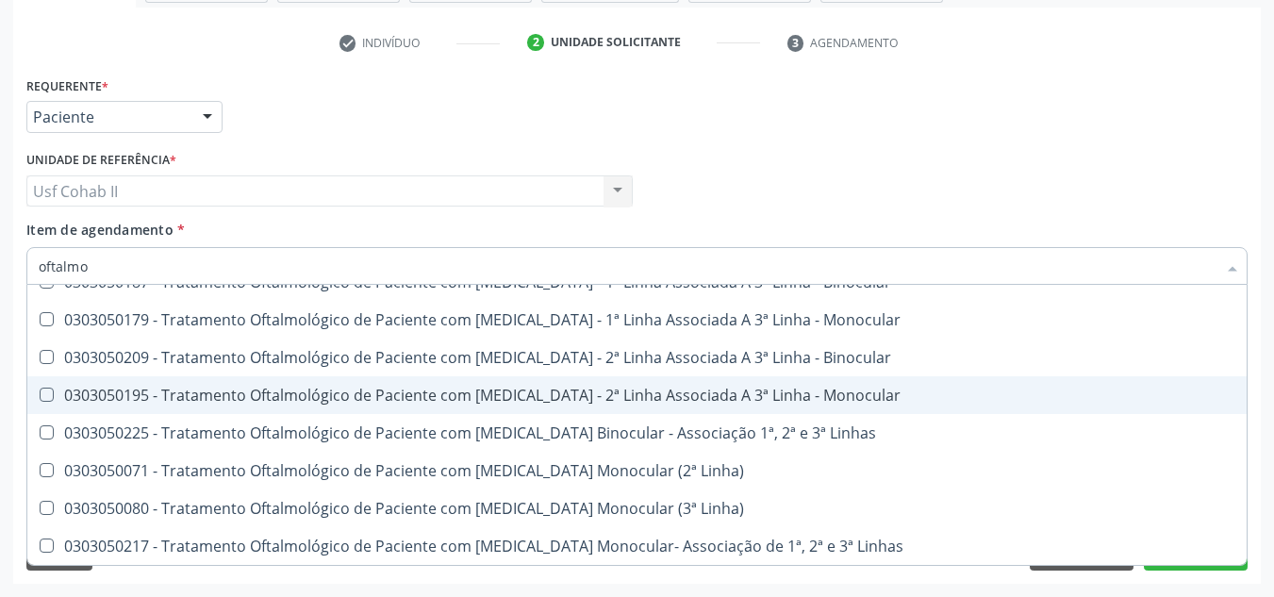
scroll to position [814, 0]
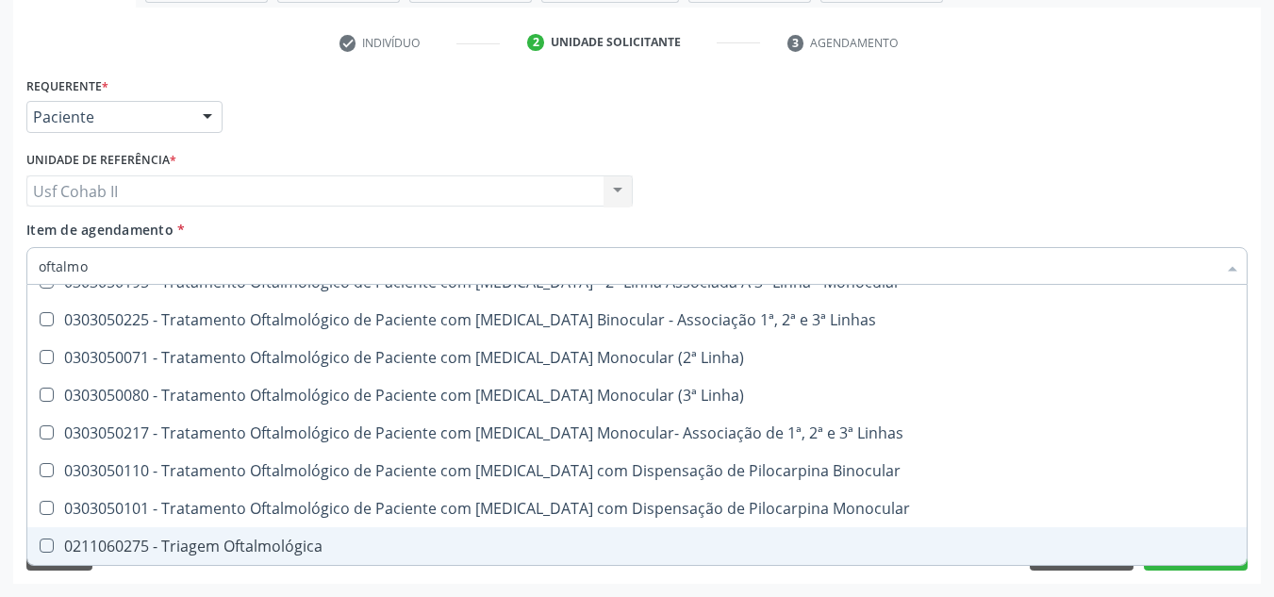
click at [1207, 580] on div "Requerente * Paciente Médico(a) Enfermeiro(a) Paciente Nenhum resultado encontr…" at bounding box center [637, 328] width 1248 height 512
click at [975, 190] on div "Médico Solicitante Por favor, selecione a Unidade de Atendimento primeiro Nenhu…" at bounding box center [637, 183] width 1231 height 74
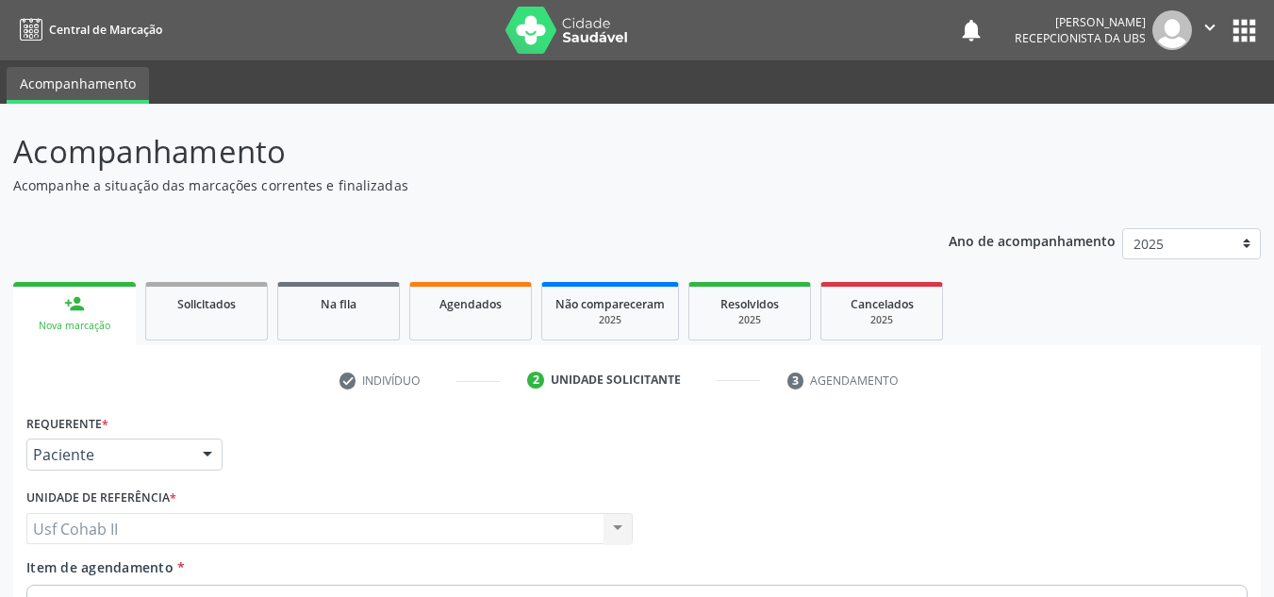
scroll to position [338, 0]
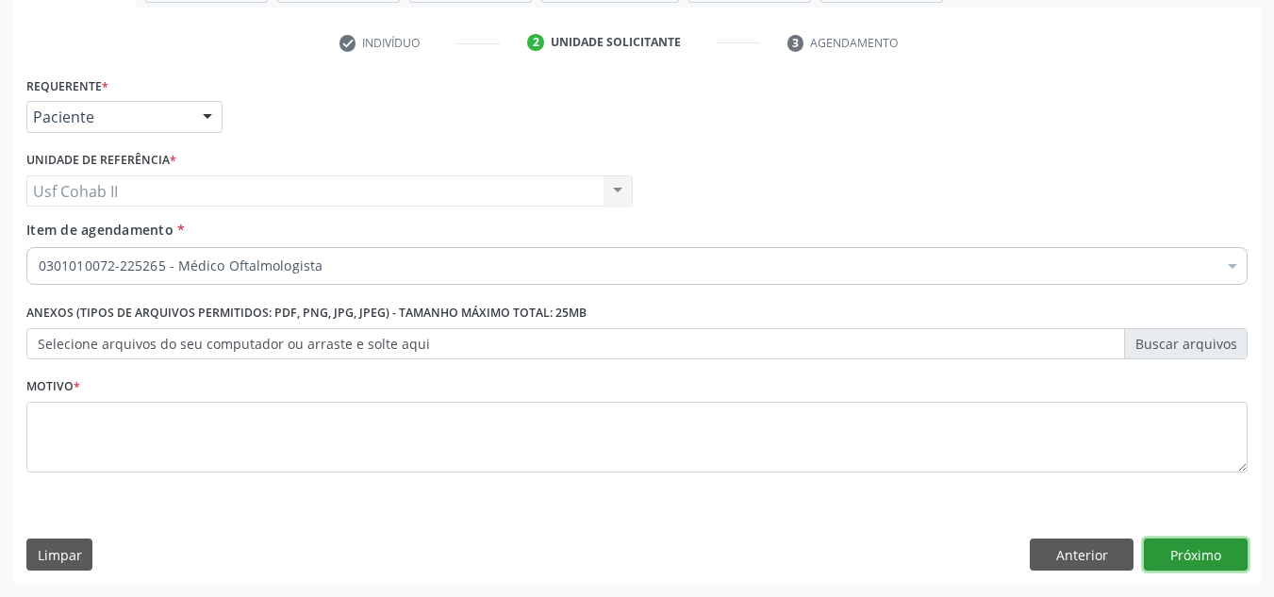
click at [1203, 545] on button "Próximo" at bounding box center [1196, 555] width 104 height 32
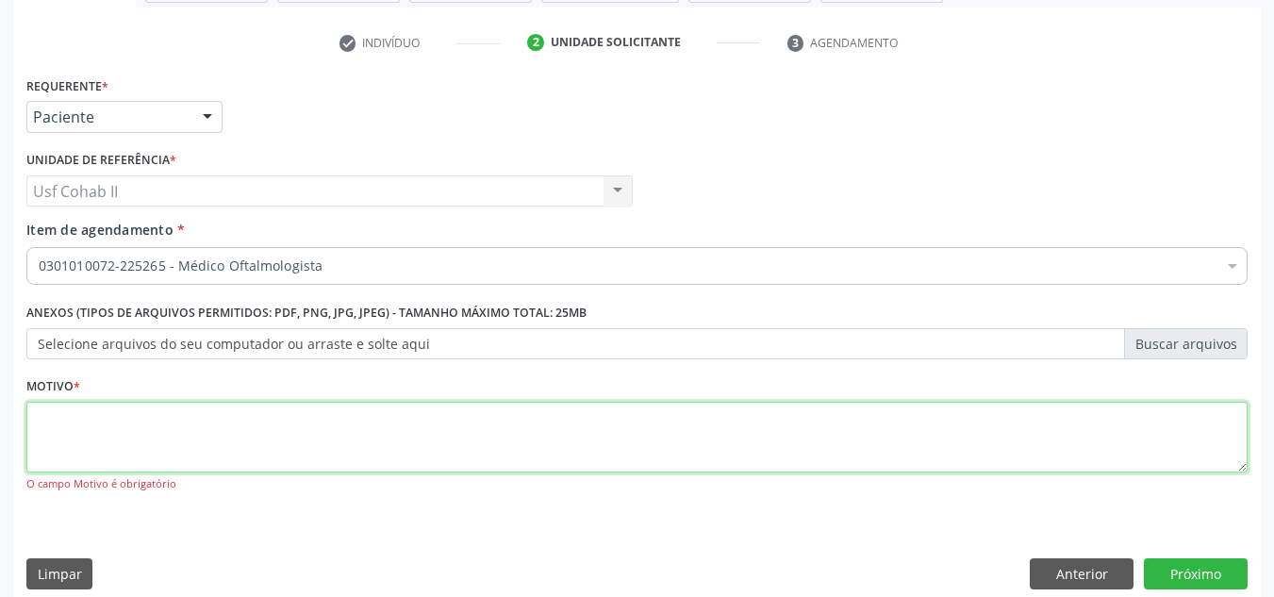
click at [302, 413] on textarea at bounding box center [637, 438] width 1222 height 72
type textarea "."
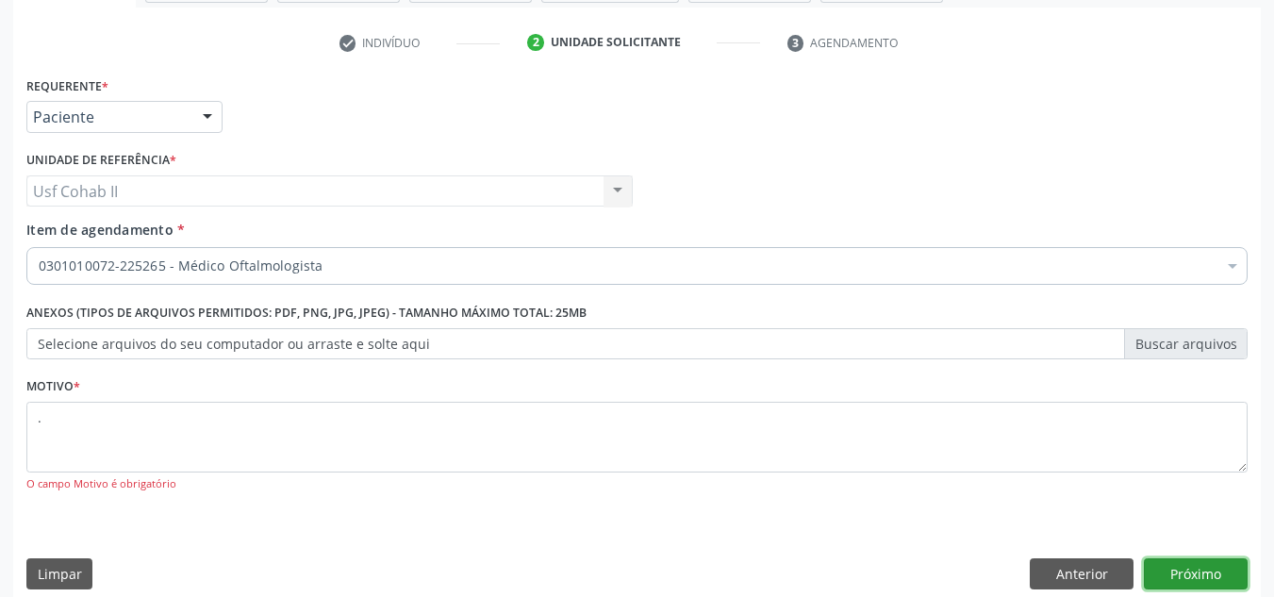
click at [1184, 580] on button "Próximo" at bounding box center [1196, 574] width 104 height 32
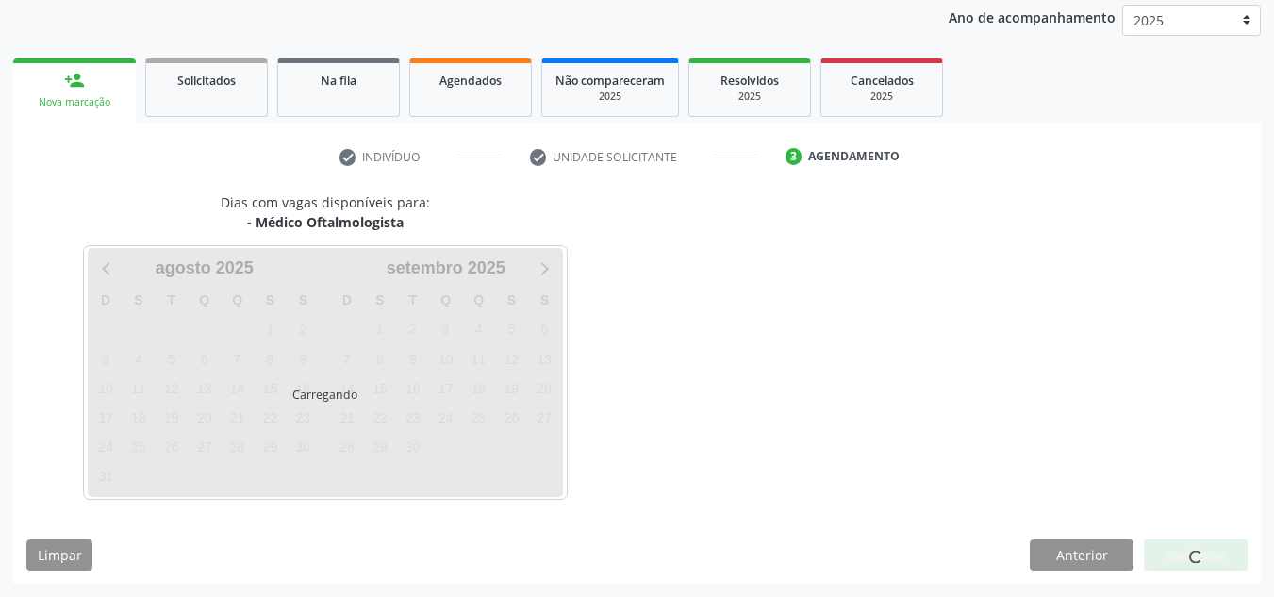
scroll to position [224, 0]
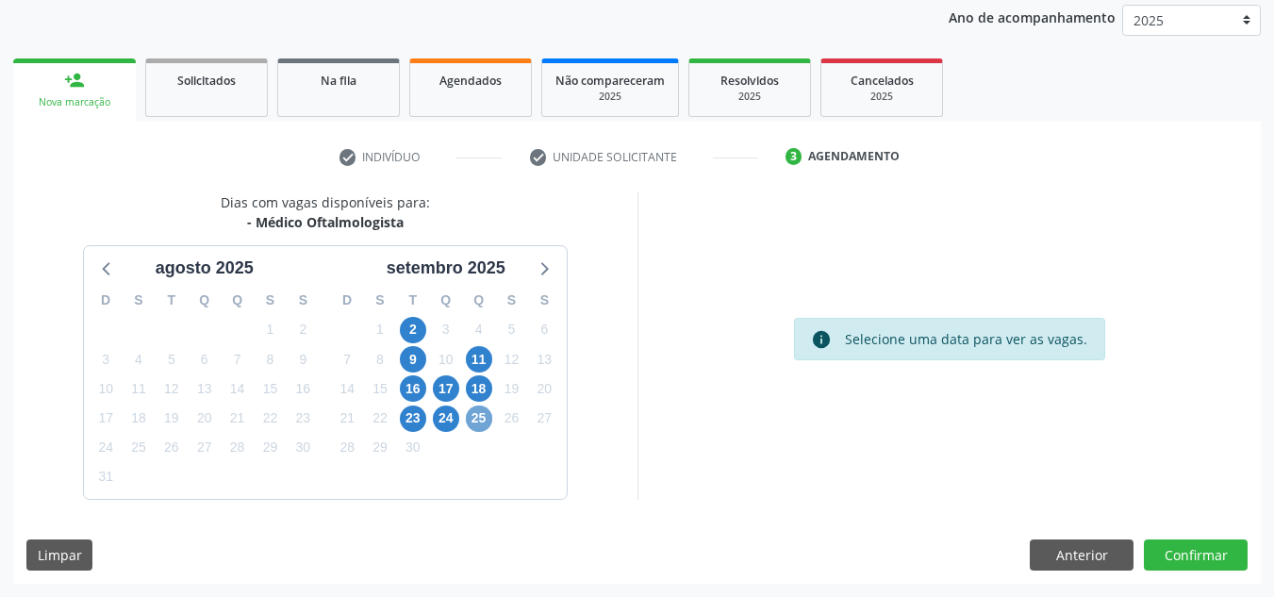
click at [477, 417] on span "25" at bounding box center [479, 419] width 26 height 26
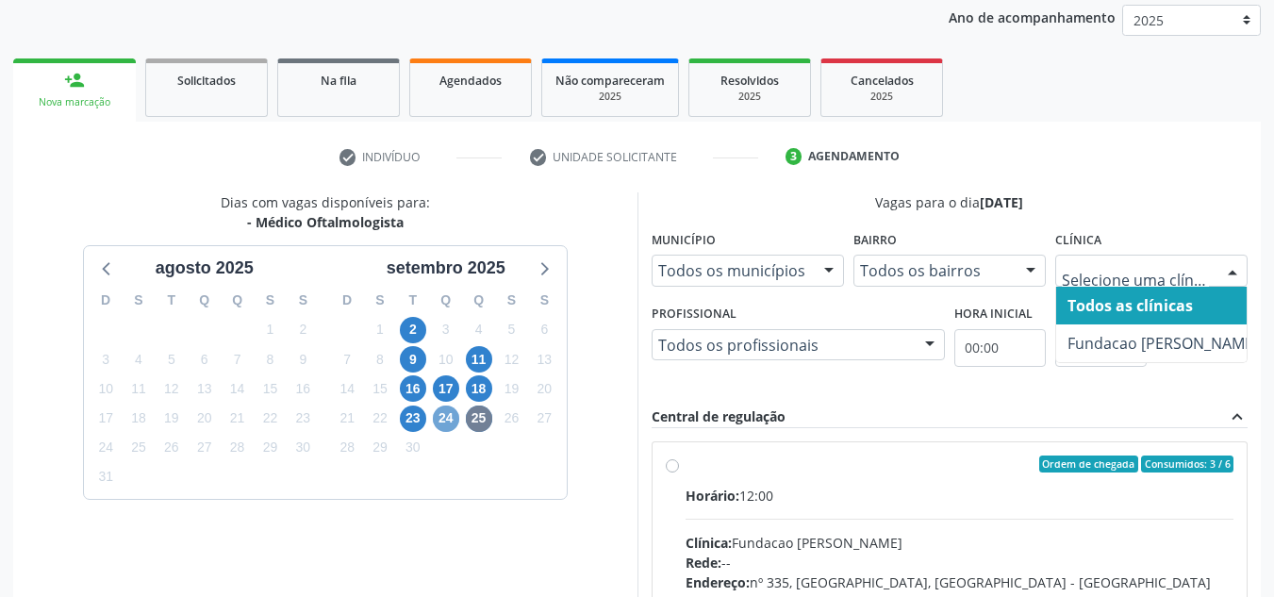
click at [444, 422] on span "24" at bounding box center [446, 419] width 26 height 26
drag, startPoint x: 1076, startPoint y: 265, endPoint x: 1081, endPoint y: 275, distance: 10.5
click at [413, 421] on span "23" at bounding box center [413, 419] width 26 height 26
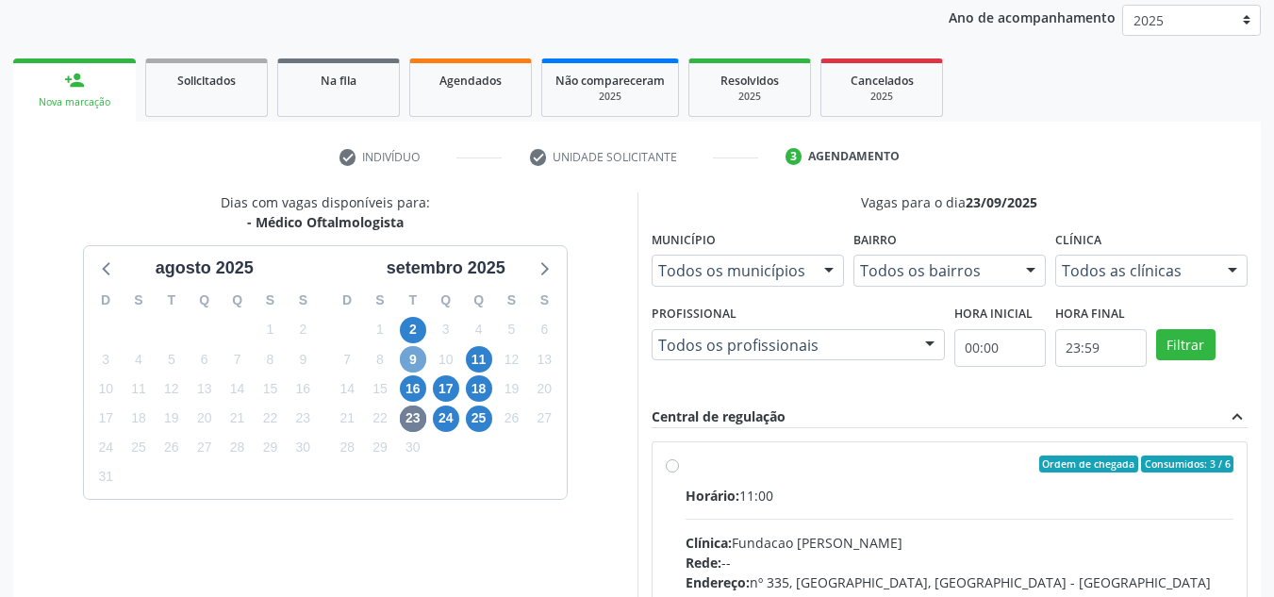
click at [414, 359] on span "9" at bounding box center [413, 359] width 26 height 26
click at [686, 464] on label "Ordem de chegada Consumidos: 5 / 6 Horário: 14:00 Clínica: Fundacao [PERSON_NAM…" at bounding box center [960, 601] width 549 height 290
click at [668, 464] on input "Ordem de chegada Consumidos: 5 / 6 Horário: 14:00 Clínica: Fundacao [PERSON_NAM…" at bounding box center [672, 464] width 13 height 17
radio input "true"
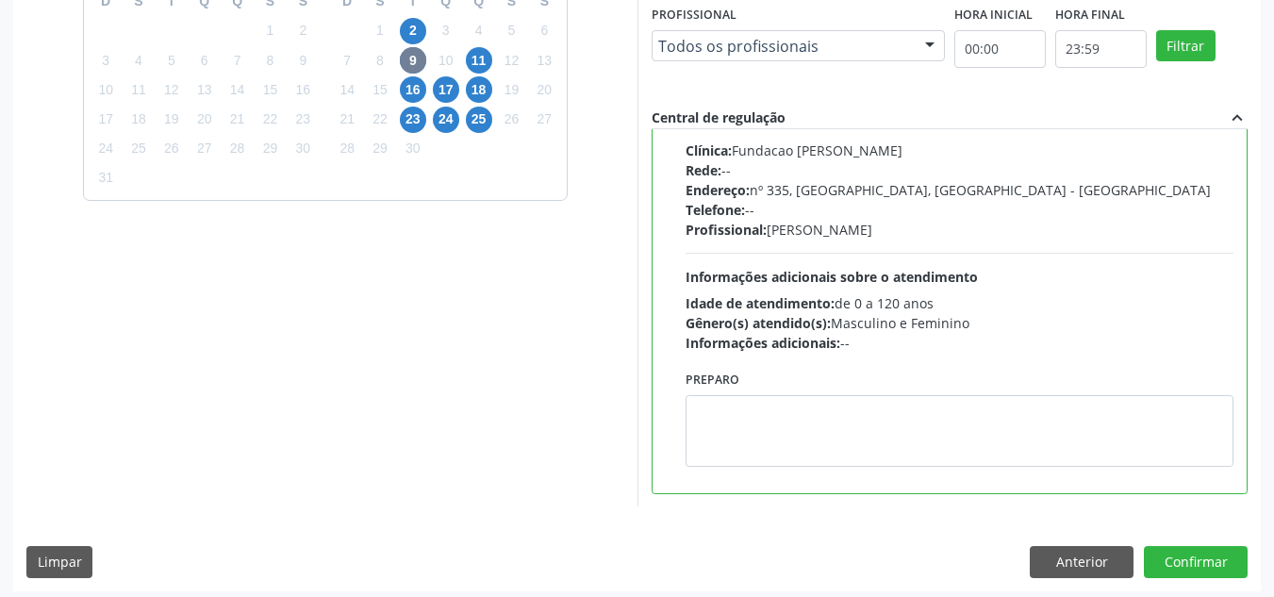
scroll to position [530, 0]
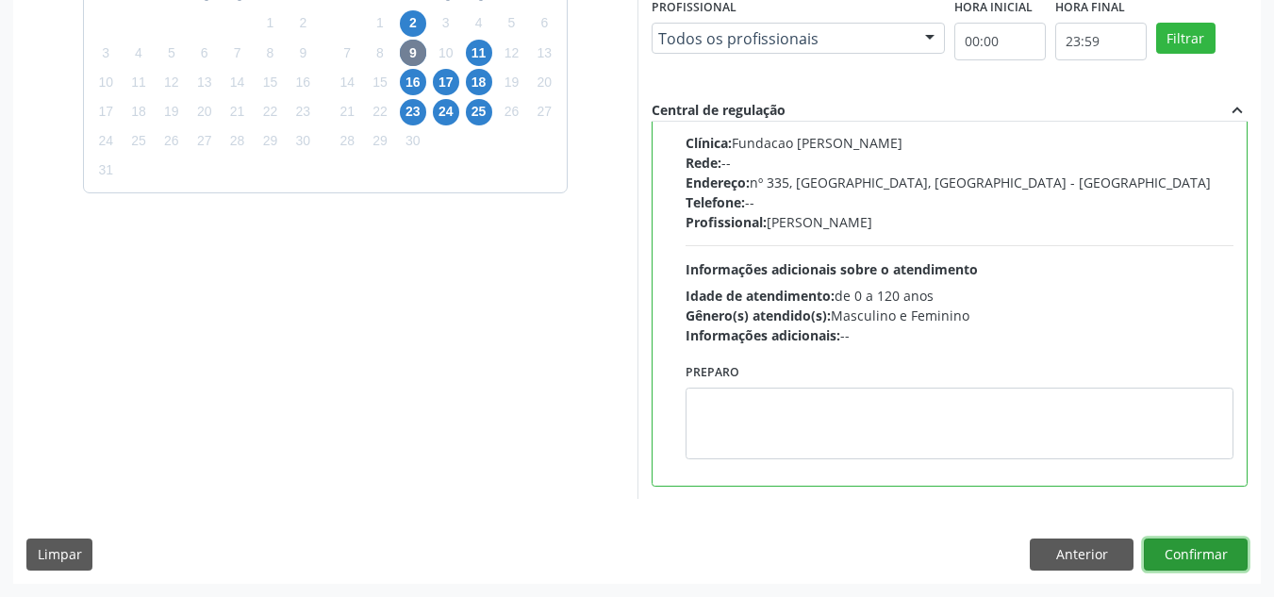
click at [1204, 558] on button "Confirmar" at bounding box center [1196, 555] width 104 height 32
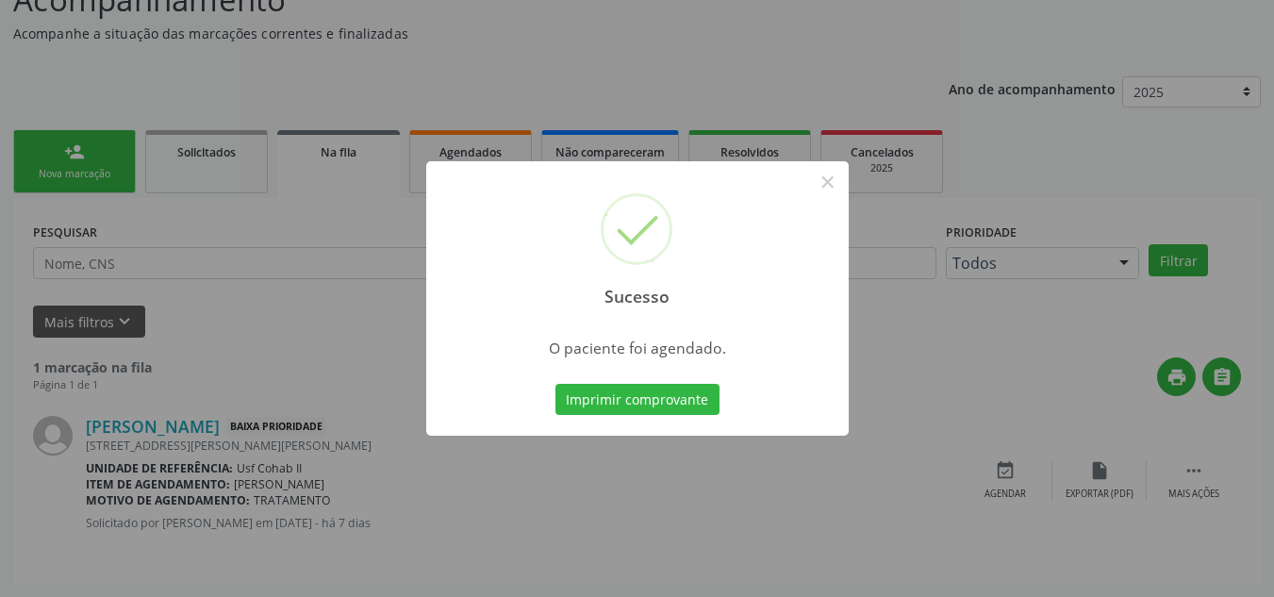
scroll to position [25, 0]
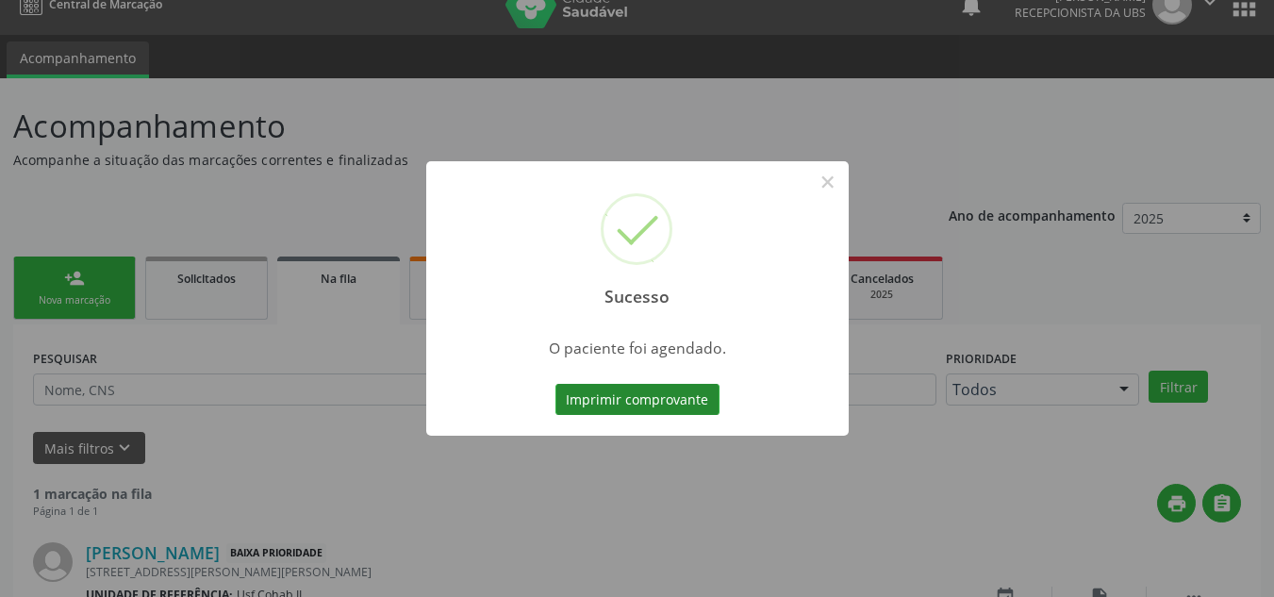
click at [678, 408] on button "Imprimir comprovante" at bounding box center [638, 400] width 164 height 32
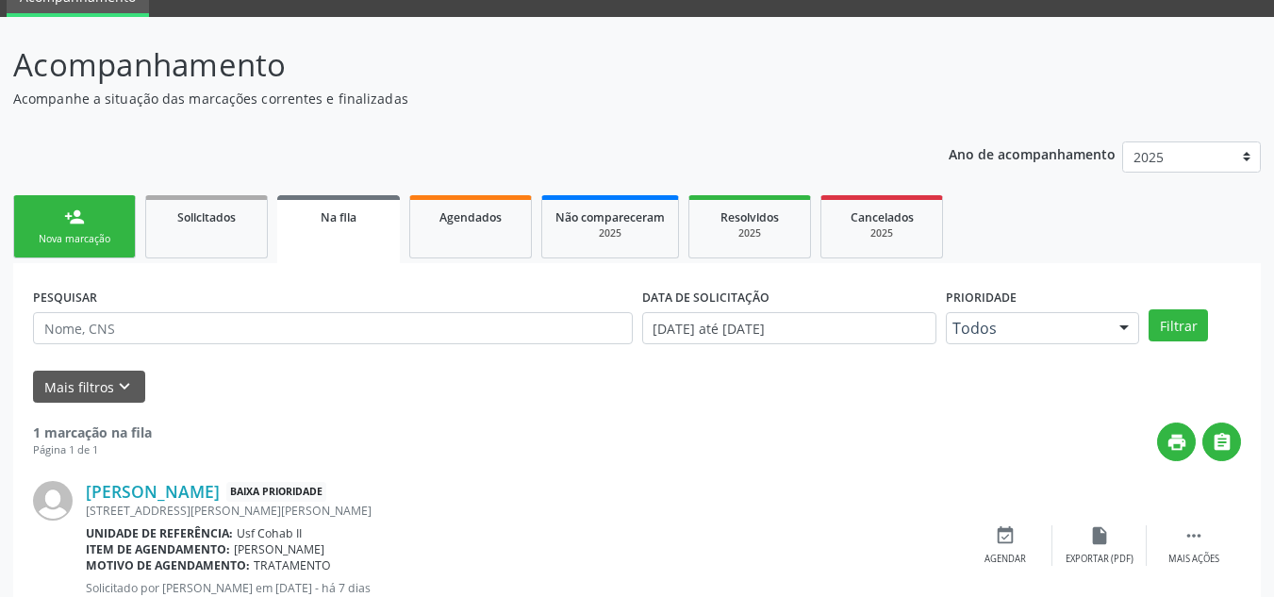
scroll to position [120, 0]
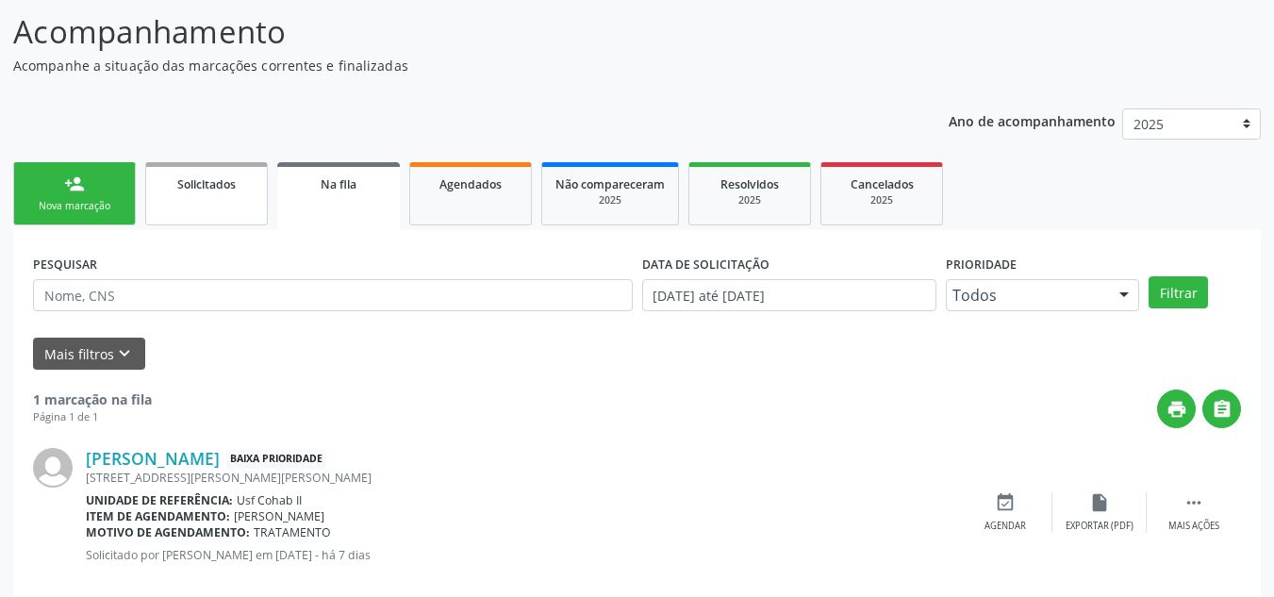
drag, startPoint x: 487, startPoint y: 179, endPoint x: 258, endPoint y: 261, distance: 243.5
click at [485, 179] on span "Agendados" at bounding box center [471, 184] width 62 height 16
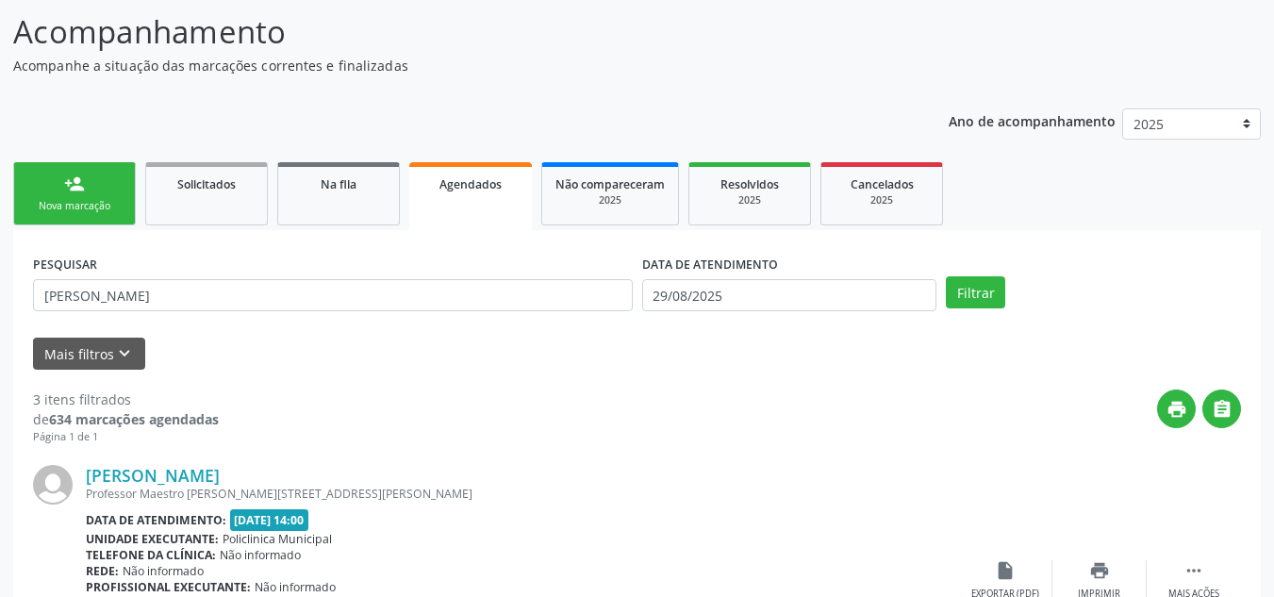
scroll to position [94, 0]
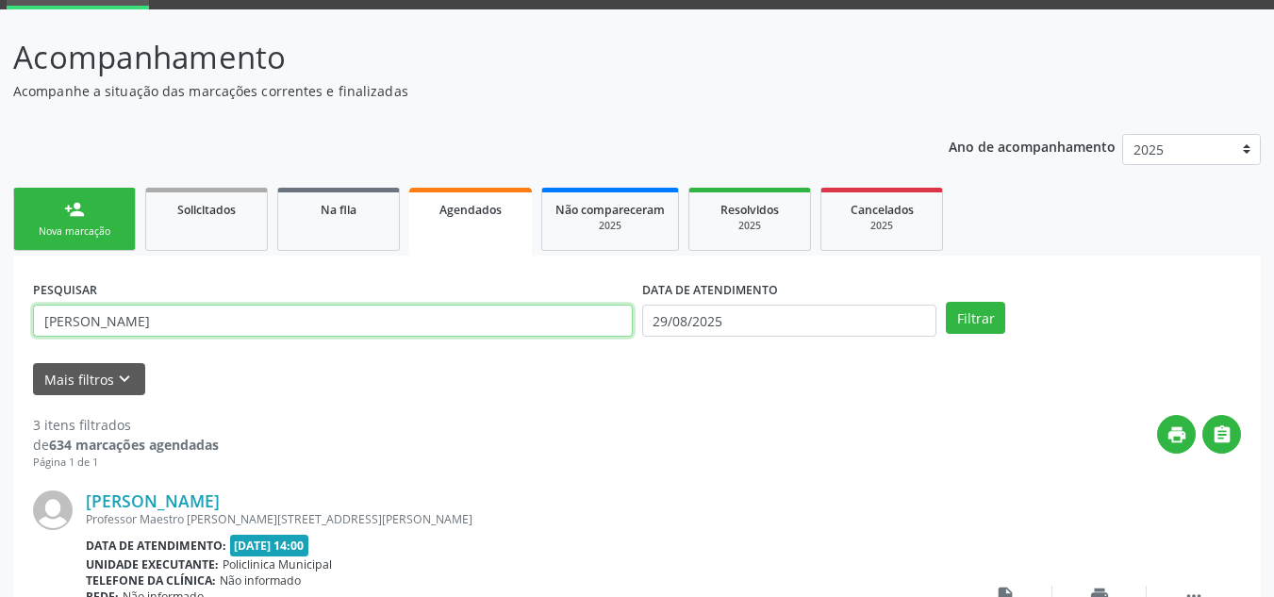
drag, startPoint x: 225, startPoint y: 322, endPoint x: 0, endPoint y: 322, distance: 224.5
type input "702404591293820"
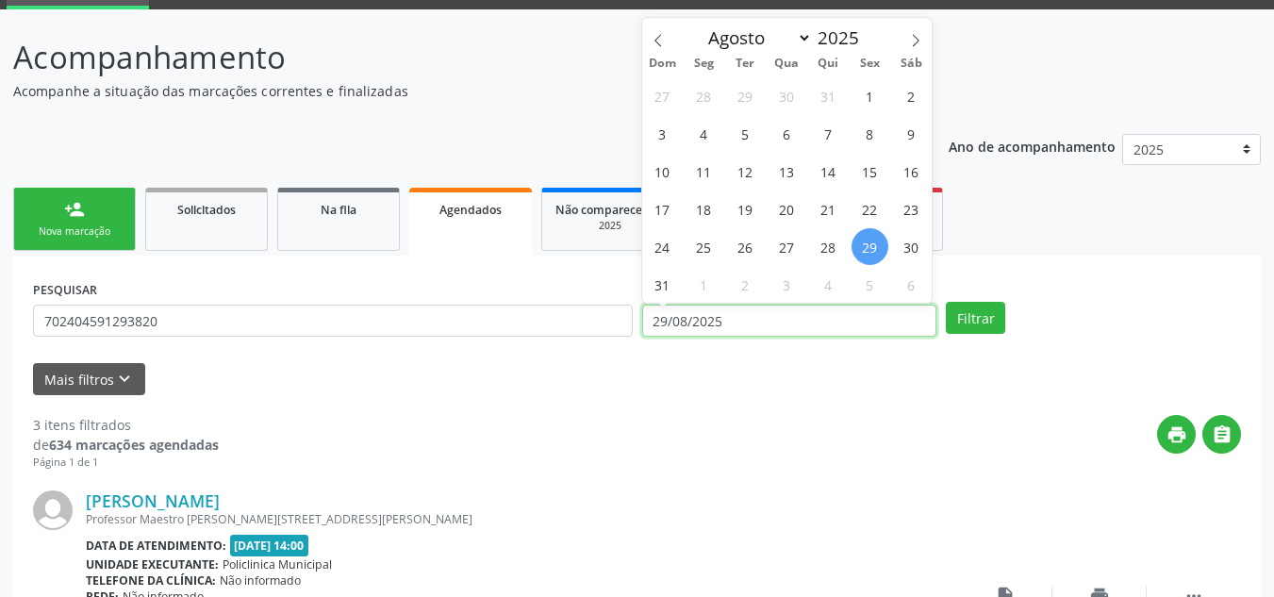
drag, startPoint x: 729, startPoint y: 323, endPoint x: 606, endPoint y: 320, distance: 123.6
click at [615, 321] on div "PESQUISAR 702404591293820 DATA DE ATENDIMENTO [DATE] Filtrar" at bounding box center [637, 312] width 1218 height 74
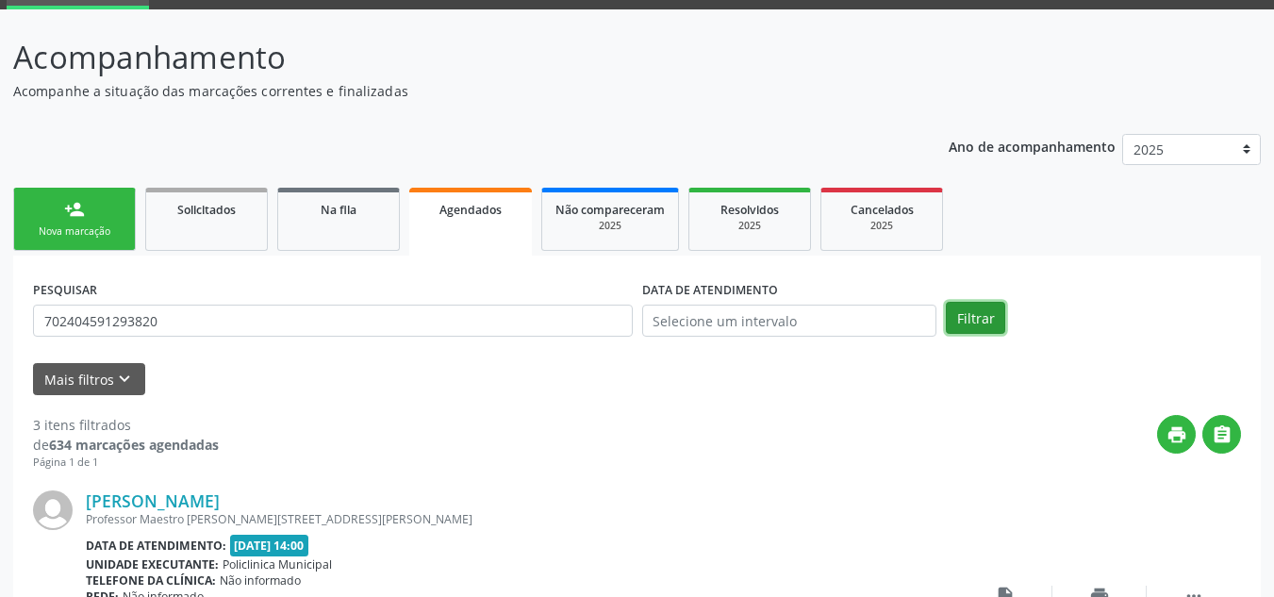
click at [971, 319] on button "Filtrar" at bounding box center [975, 318] width 59 height 32
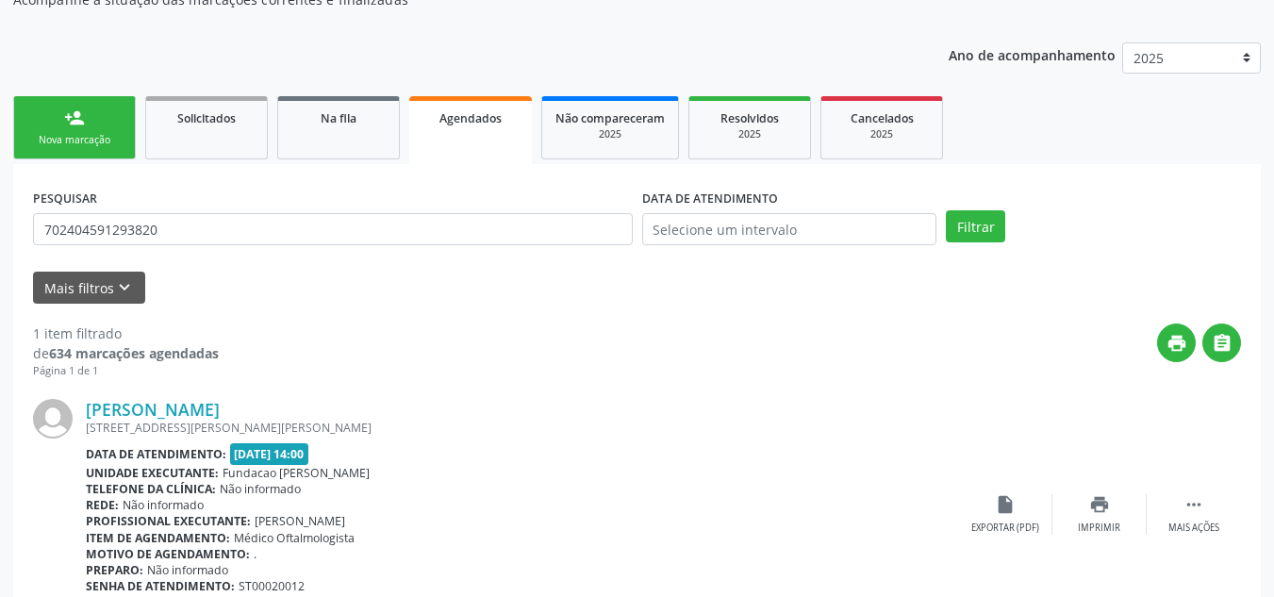
scroll to position [272, 0]
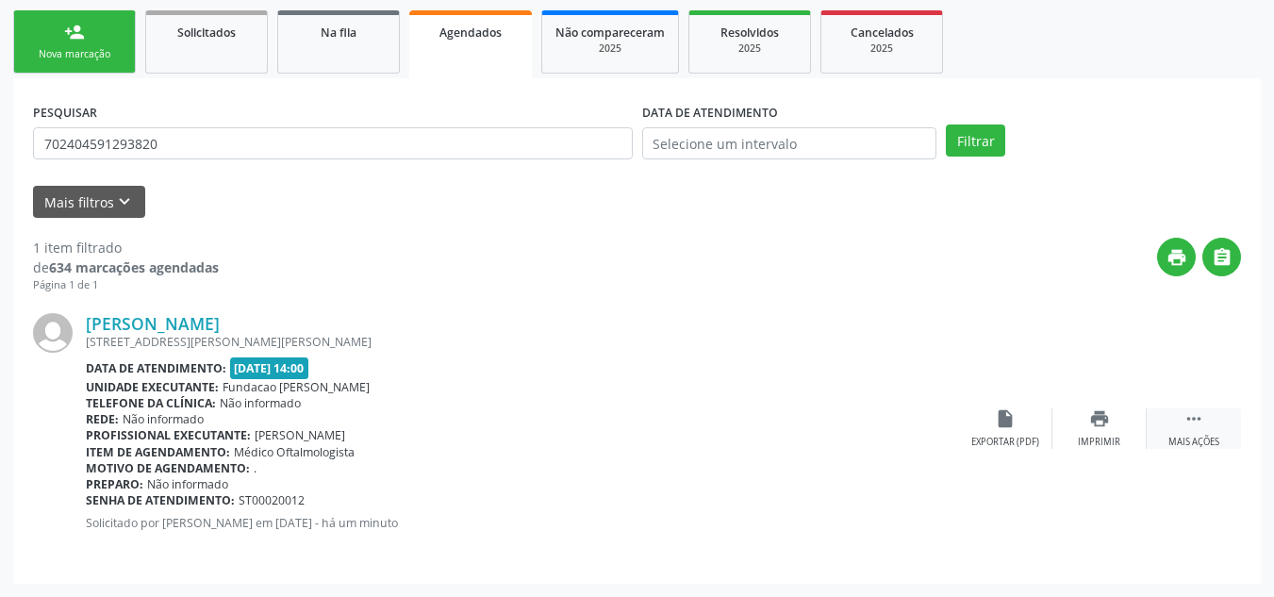
click at [1200, 425] on icon "" at bounding box center [1194, 418] width 21 height 21
click at [1092, 411] on icon "edit" at bounding box center [1100, 418] width 21 height 21
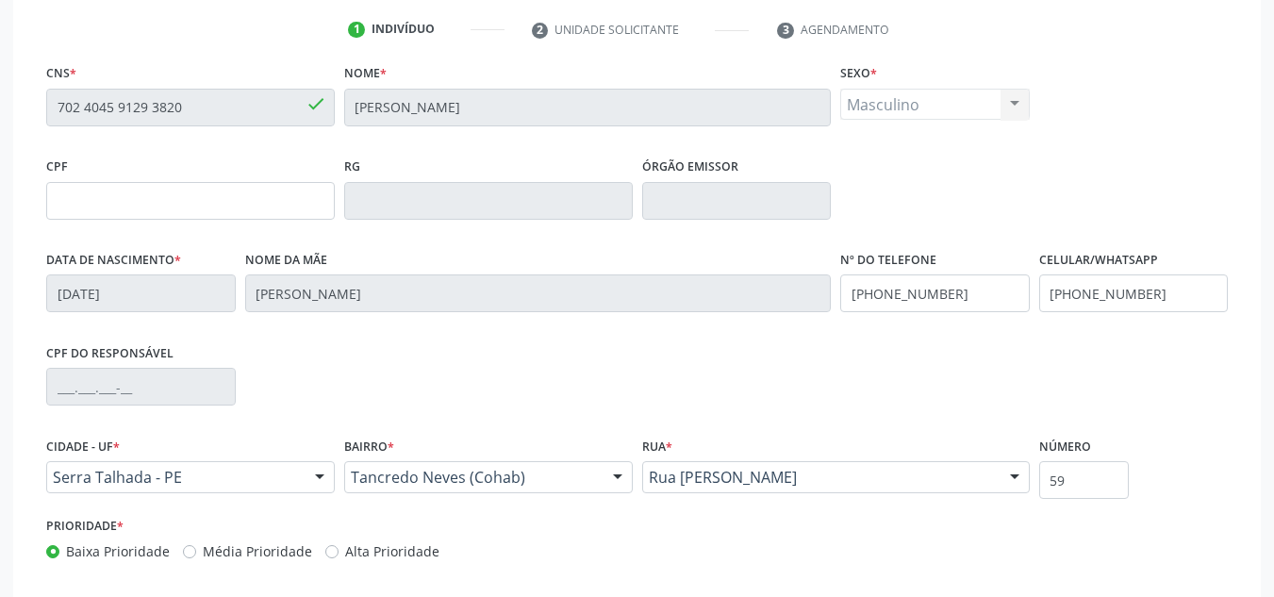
scroll to position [451, 0]
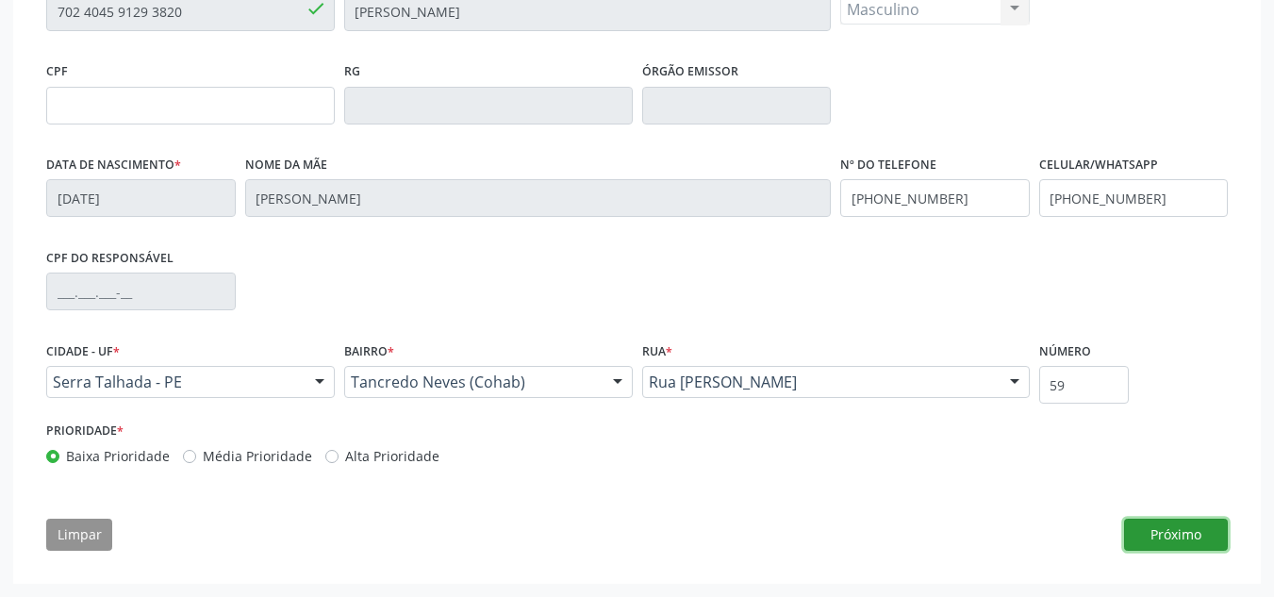
click at [1175, 537] on button "Próximo" at bounding box center [1176, 535] width 104 height 32
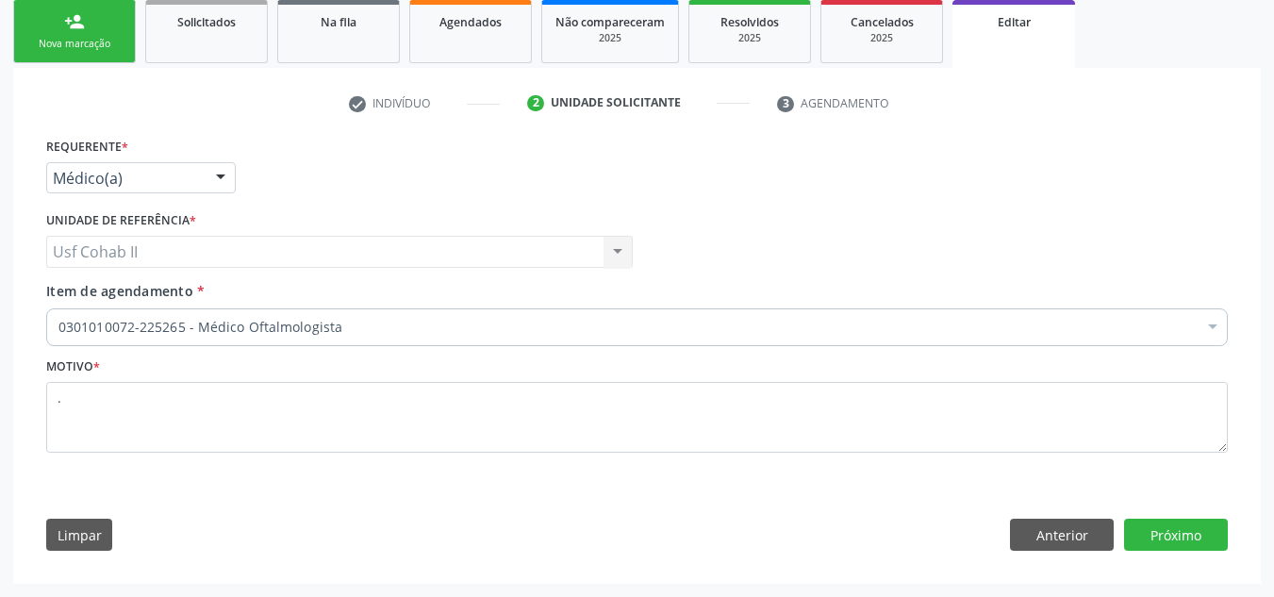
scroll to position [282, 0]
click at [1185, 527] on button "Próximo" at bounding box center [1176, 535] width 104 height 32
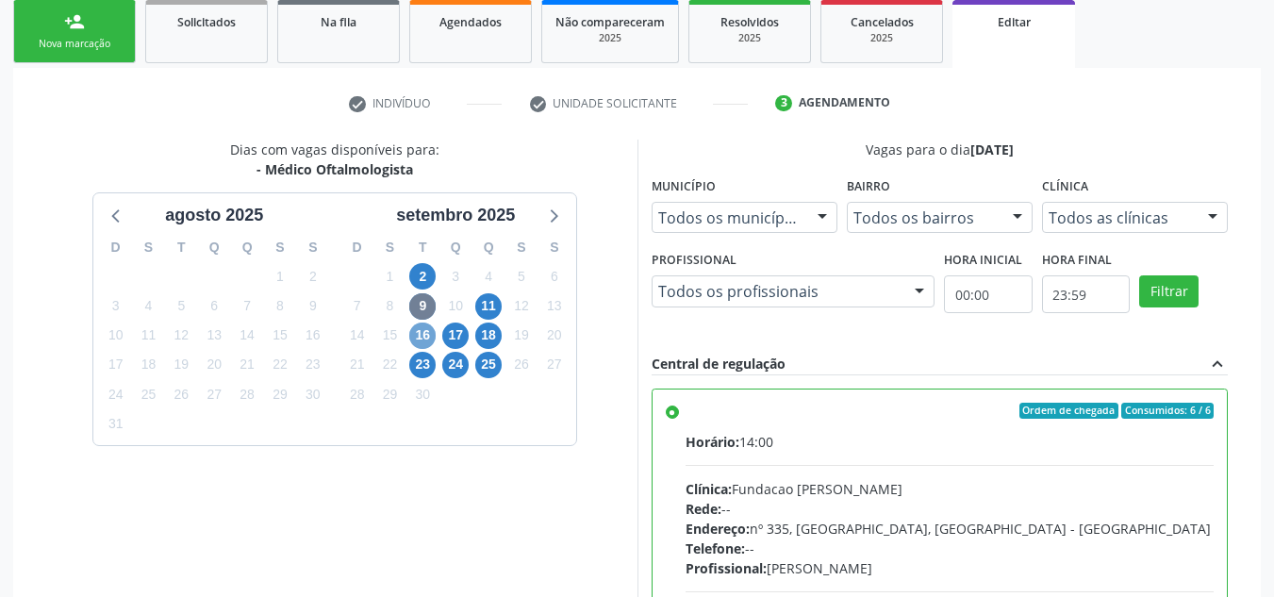
click at [425, 339] on span "16" at bounding box center [422, 336] width 26 height 26
click at [686, 415] on label "Ordem de chegada Consumidos: 1 / 6 Horário: 13:00 Clínica: Fundacao [PERSON_NAM…" at bounding box center [950, 548] width 529 height 290
click at [672, 415] on input "Ordem de chegada Consumidos: 1 / 6 Horário: 13:00 Clínica: Fundacao [PERSON_NAM…" at bounding box center [672, 411] width 13 height 17
radio input "true"
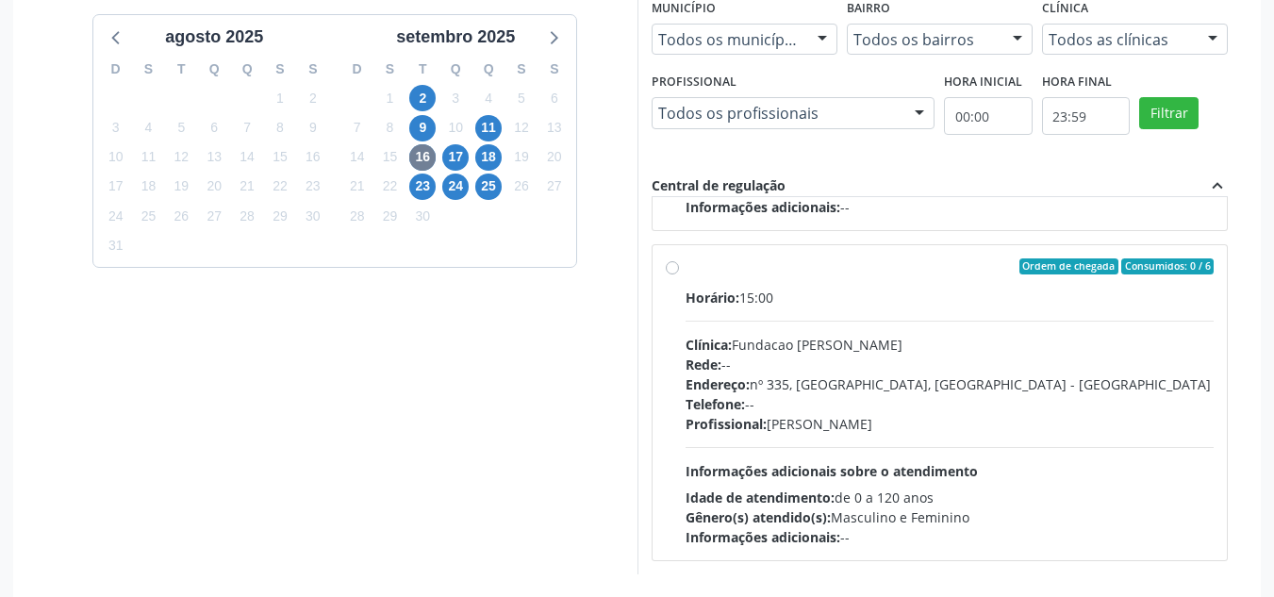
scroll to position [555, 0]
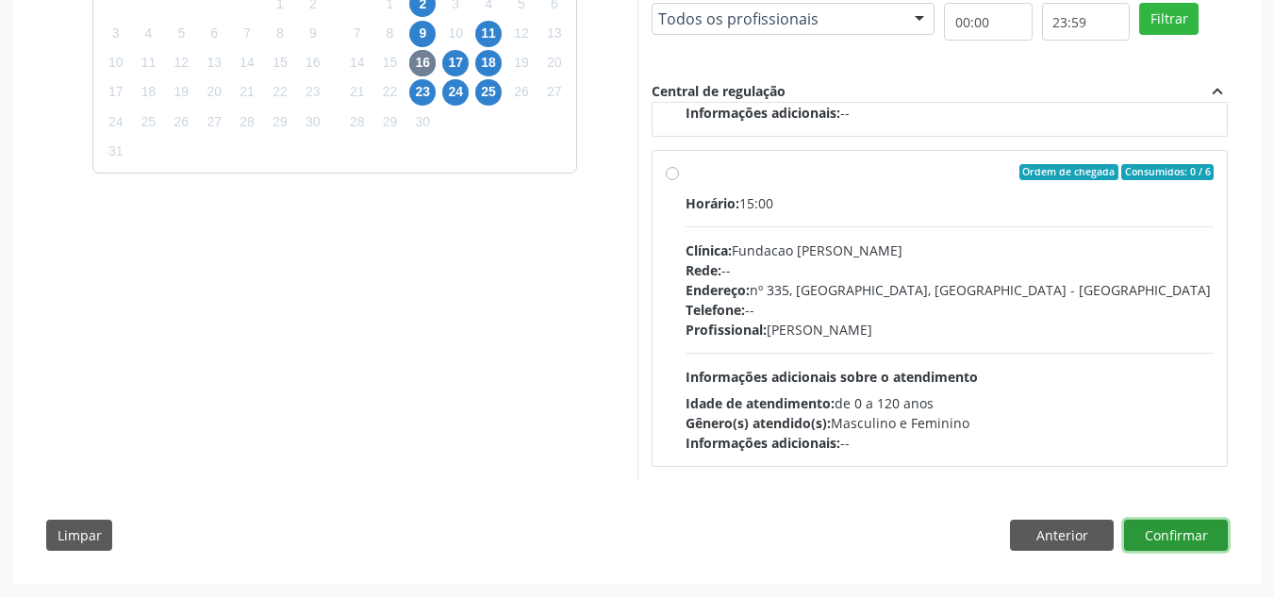
click at [1195, 546] on button "Confirmar" at bounding box center [1176, 536] width 104 height 32
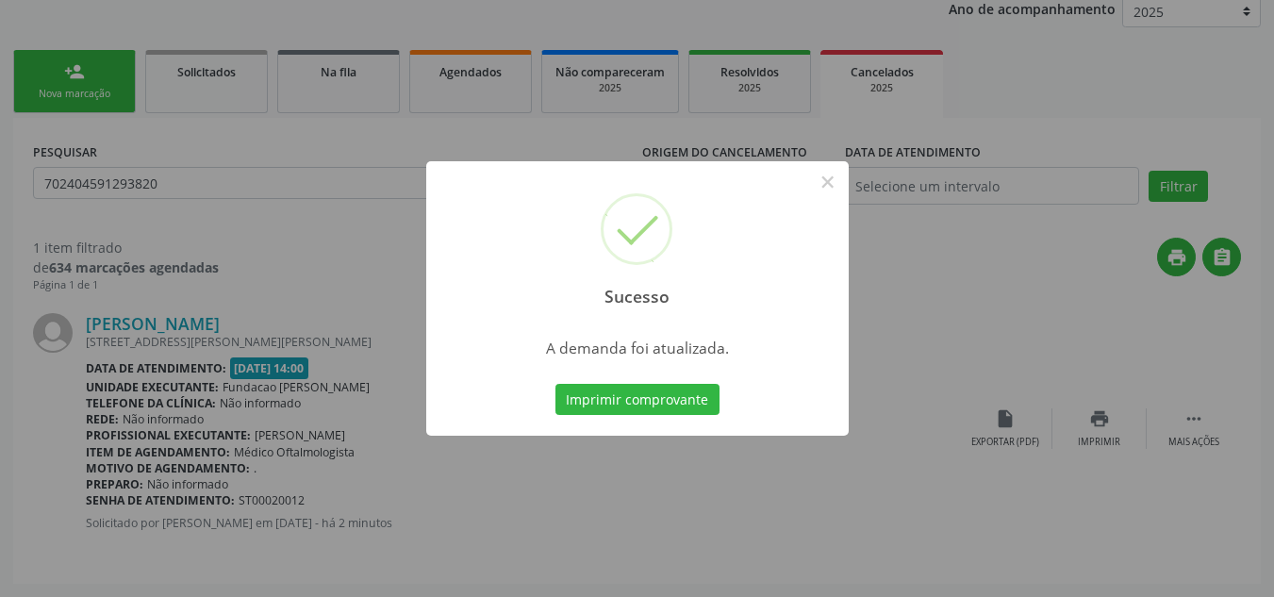
scroll to position [0, 0]
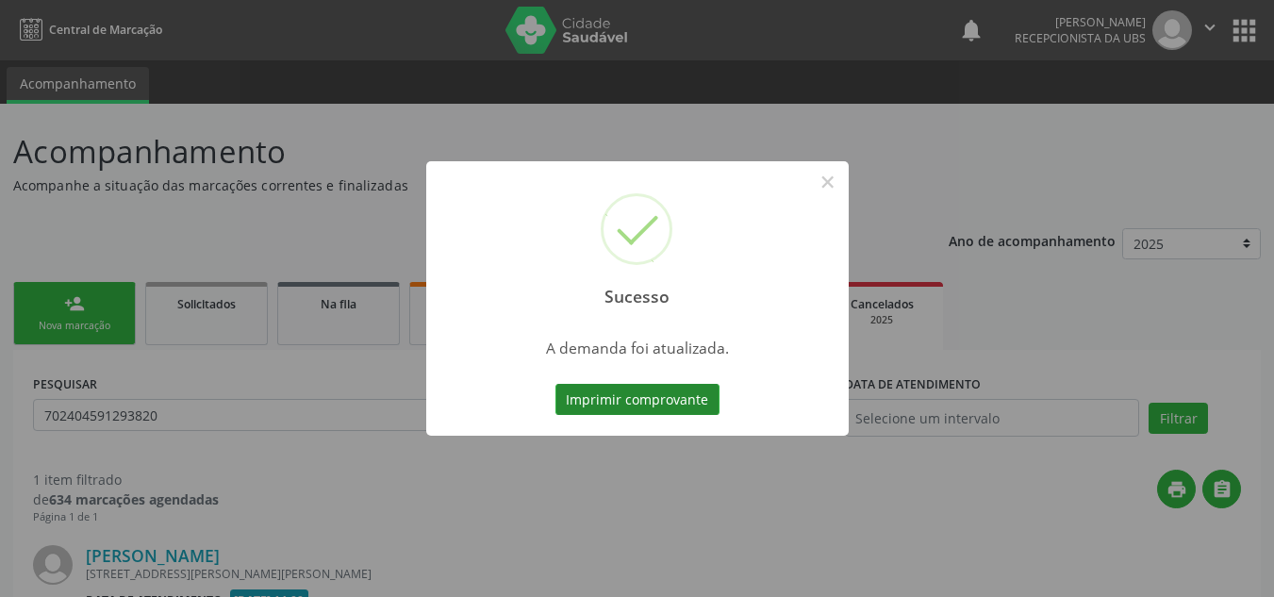
click at [676, 405] on button "Imprimir comprovante" at bounding box center [638, 400] width 164 height 32
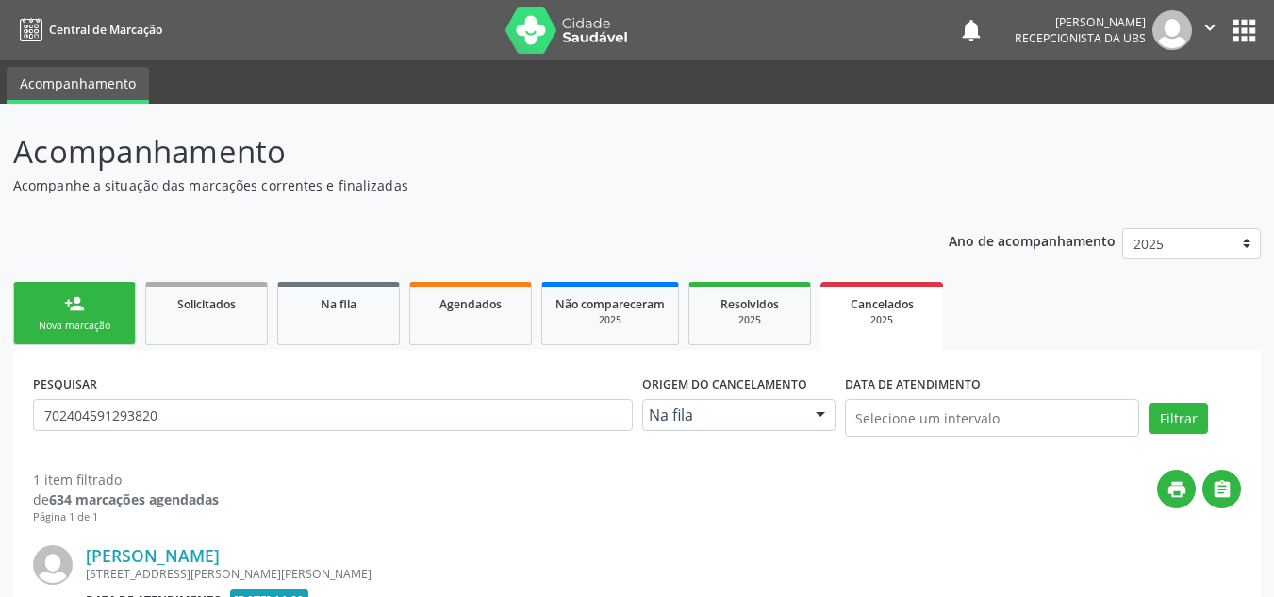
click at [76, 303] on div "person_add" at bounding box center [74, 303] width 21 height 21
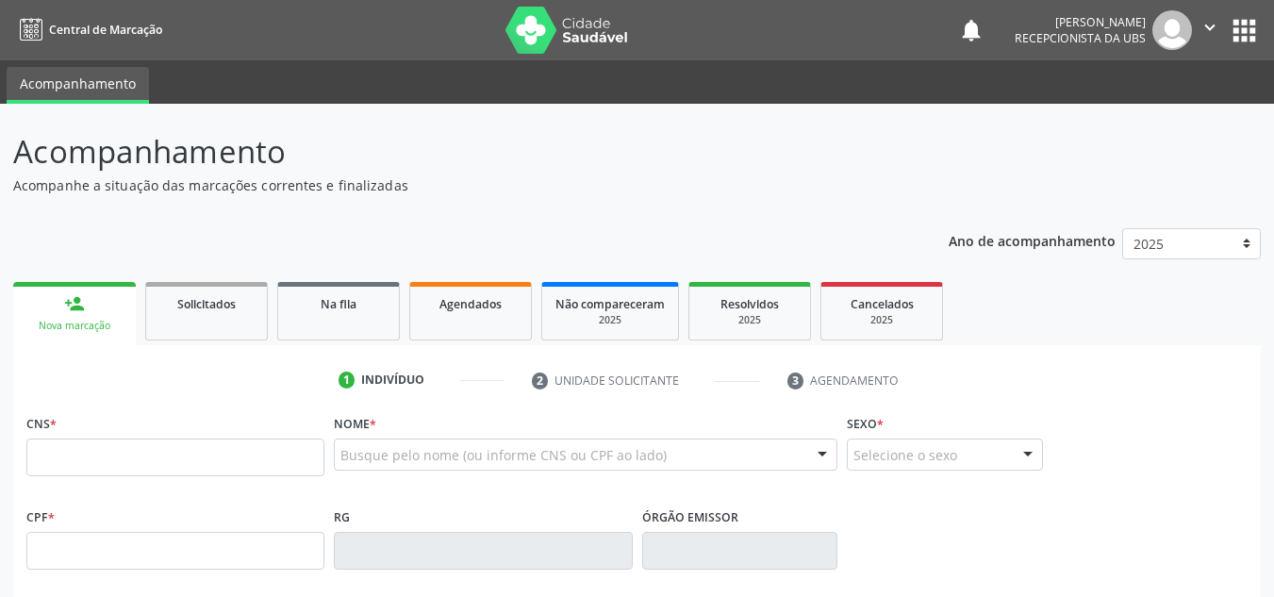
click at [410, 207] on div "Acompanhamento Acompanhe a situação das marcações correntes e finalizadas Relat…" at bounding box center [637, 568] width 1248 height 881
